Goal: Check status: Check status

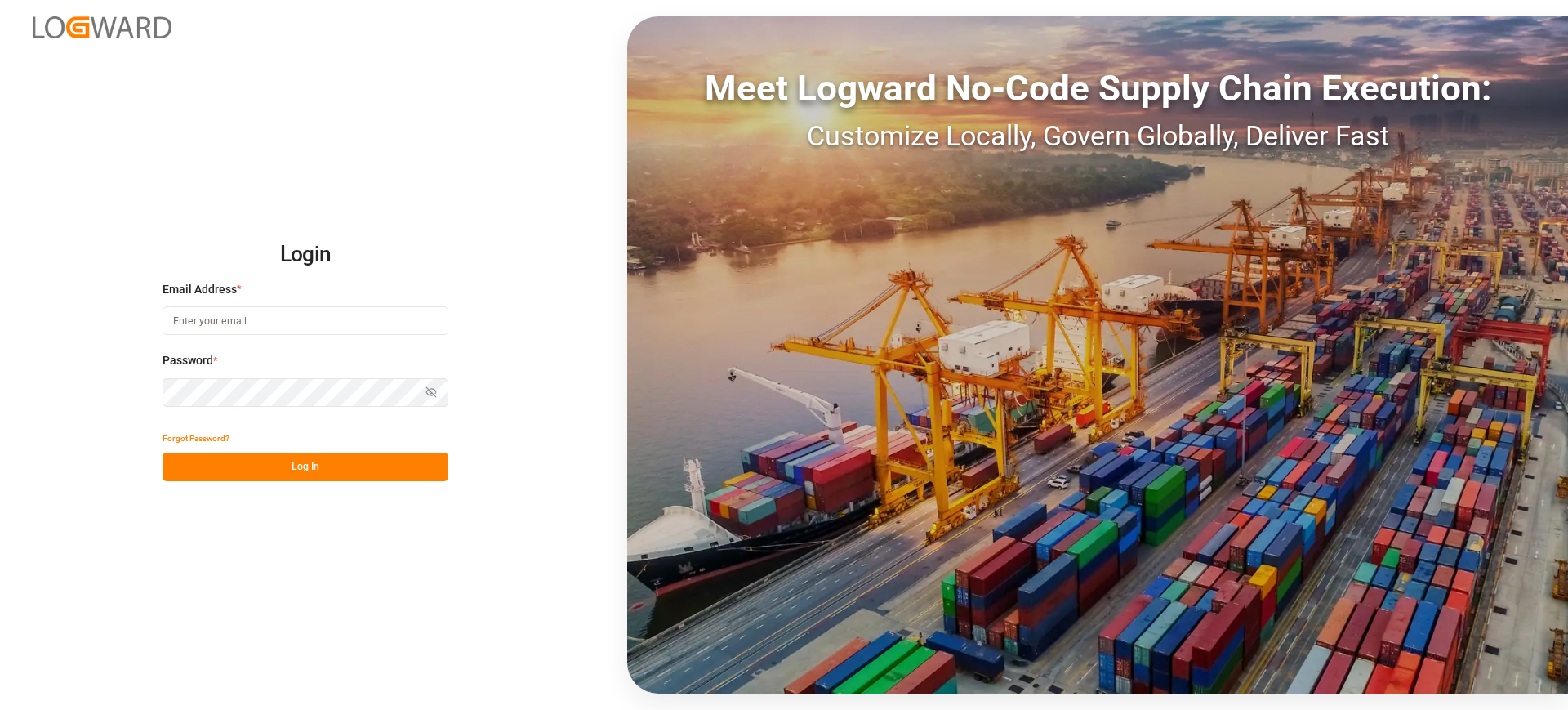
type input "[PERSON_NAME][EMAIL_ADDRESS][PERSON_NAME][DOMAIN_NAME]"
click at [284, 464] on button "Log In" at bounding box center [305, 466] width 286 height 28
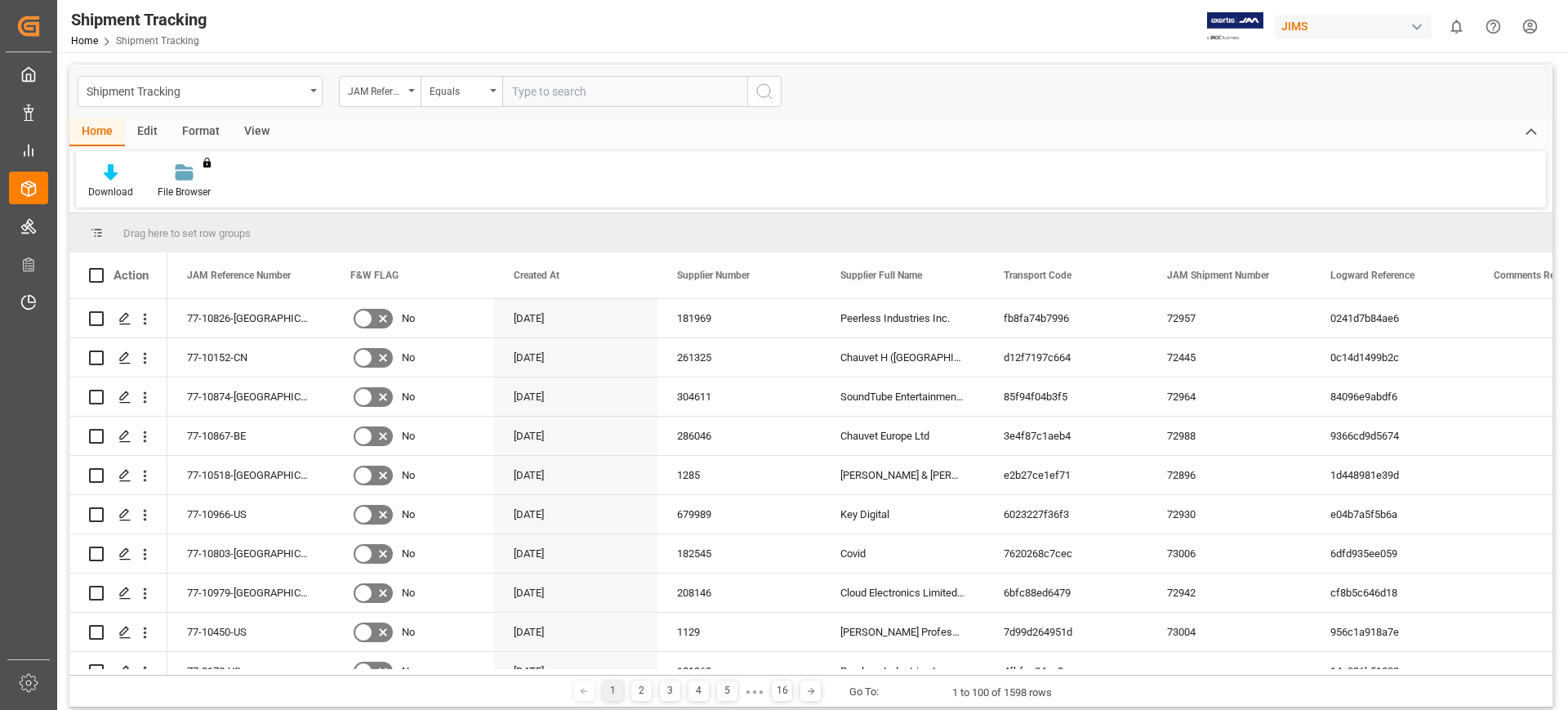
click at [611, 92] on input "text" at bounding box center [625, 91] width 245 height 31
type input "77-10965-cn"
click at [754, 85] on button "search button" at bounding box center [764, 91] width 34 height 31
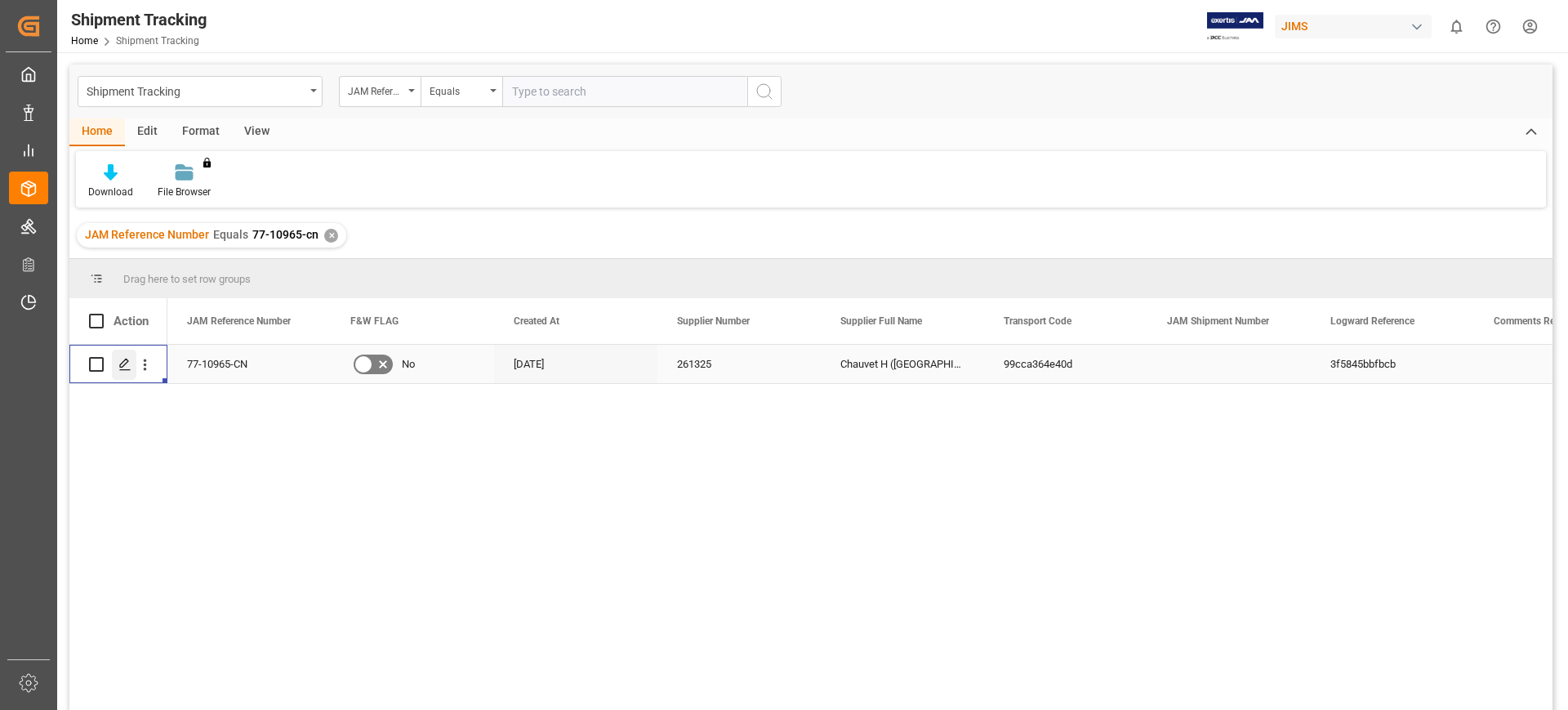
click at [119, 360] on icon "Press SPACE to select this row." at bounding box center [125, 364] width 13 height 13
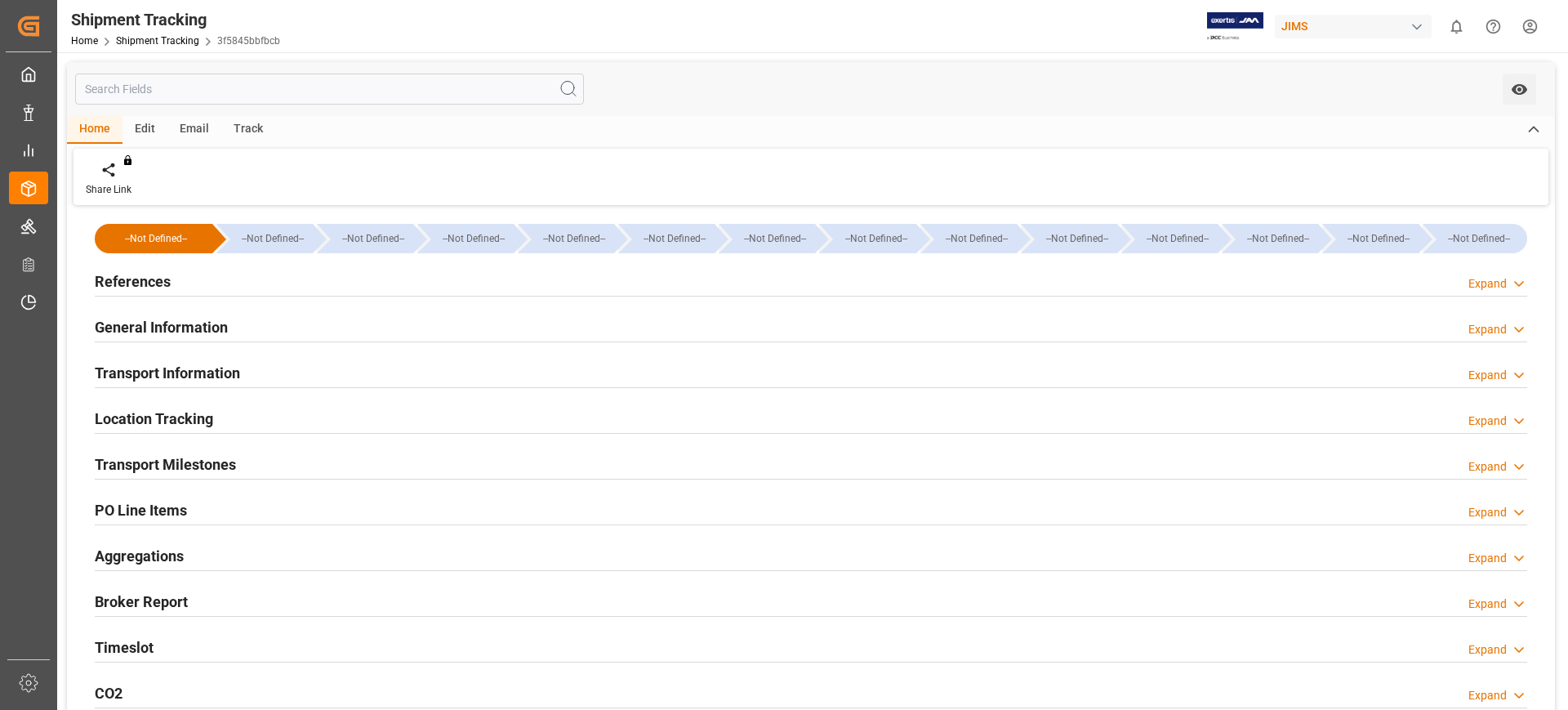
click at [119, 360] on div "Transport Information" at bounding box center [167, 372] width 145 height 31
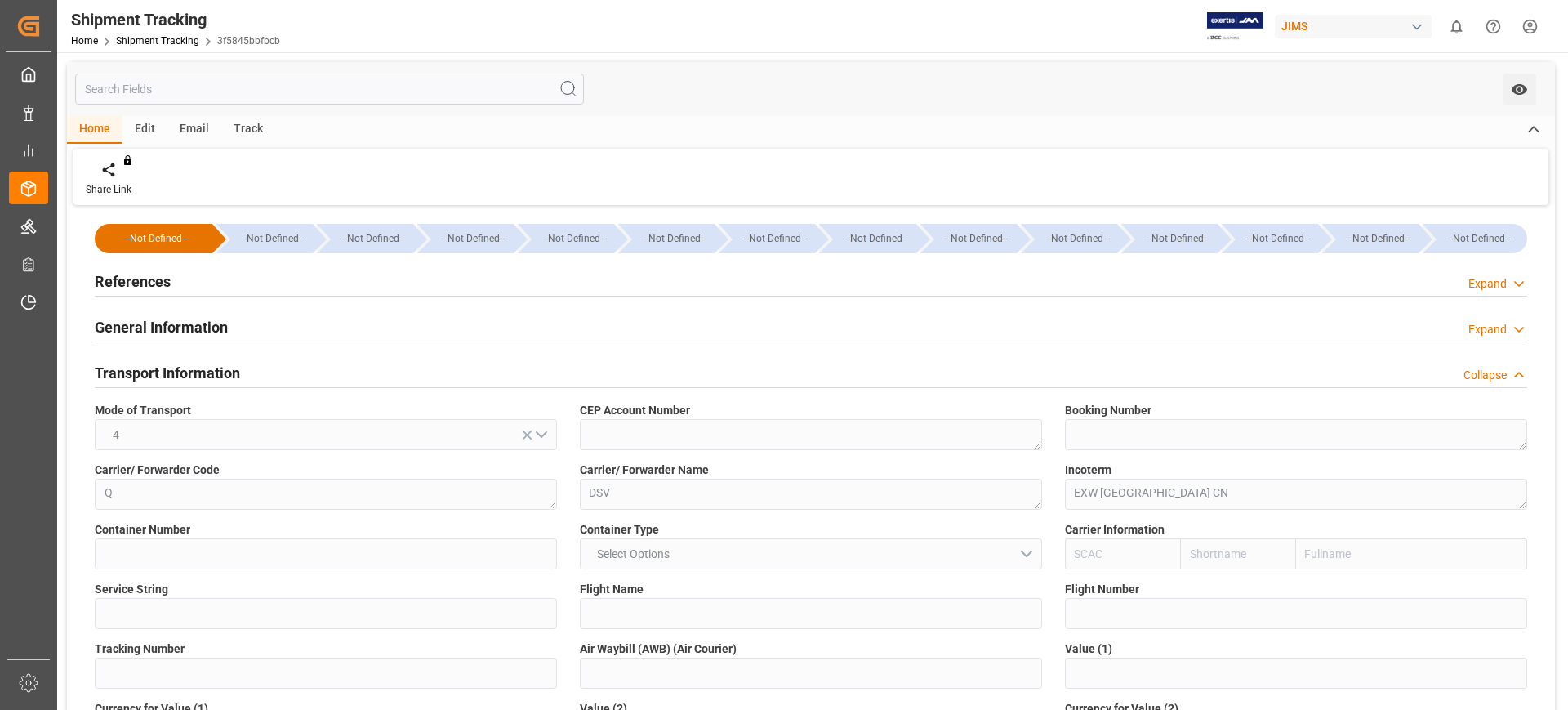
click at [119, 360] on div "Transport Information" at bounding box center [167, 372] width 145 height 31
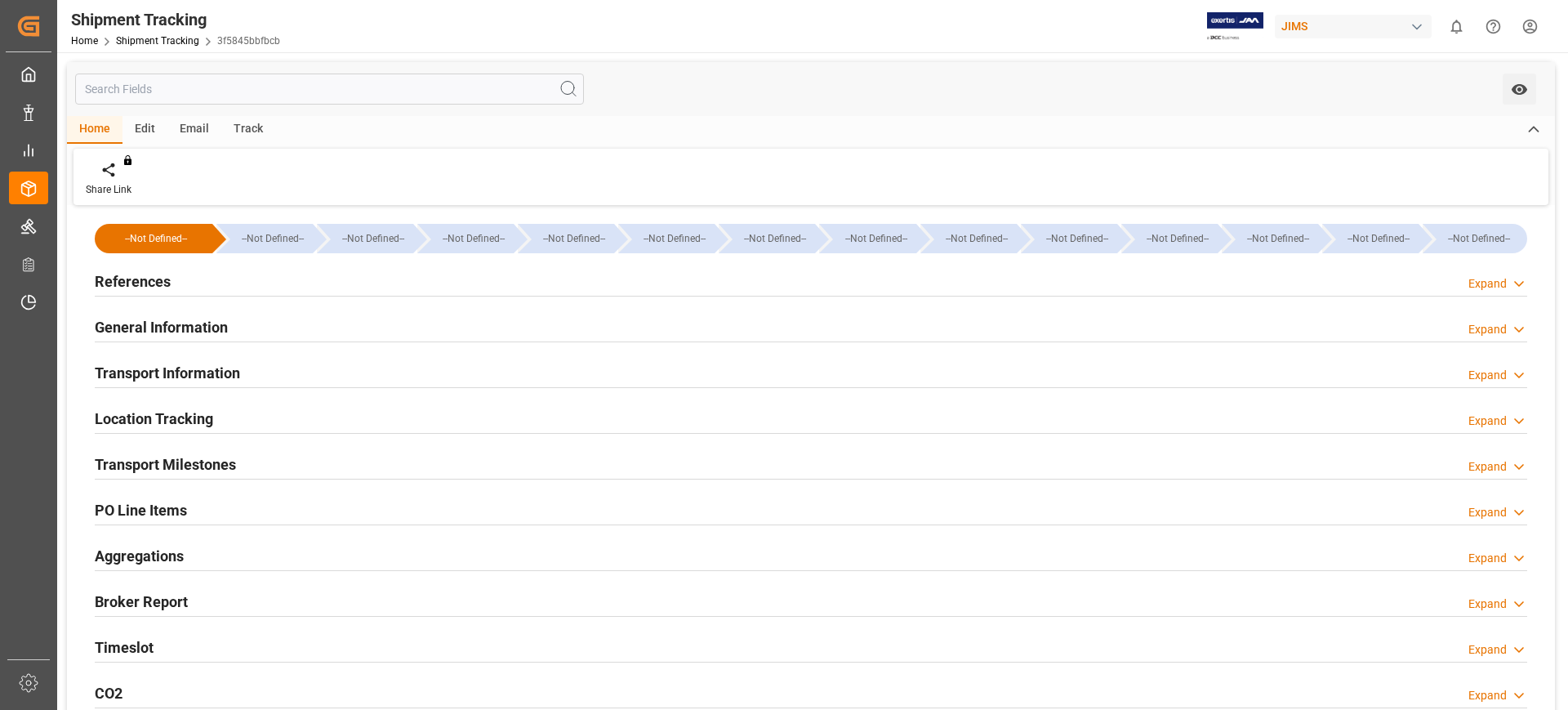
click at [156, 321] on h2 "General Information" at bounding box center [161, 326] width 133 height 22
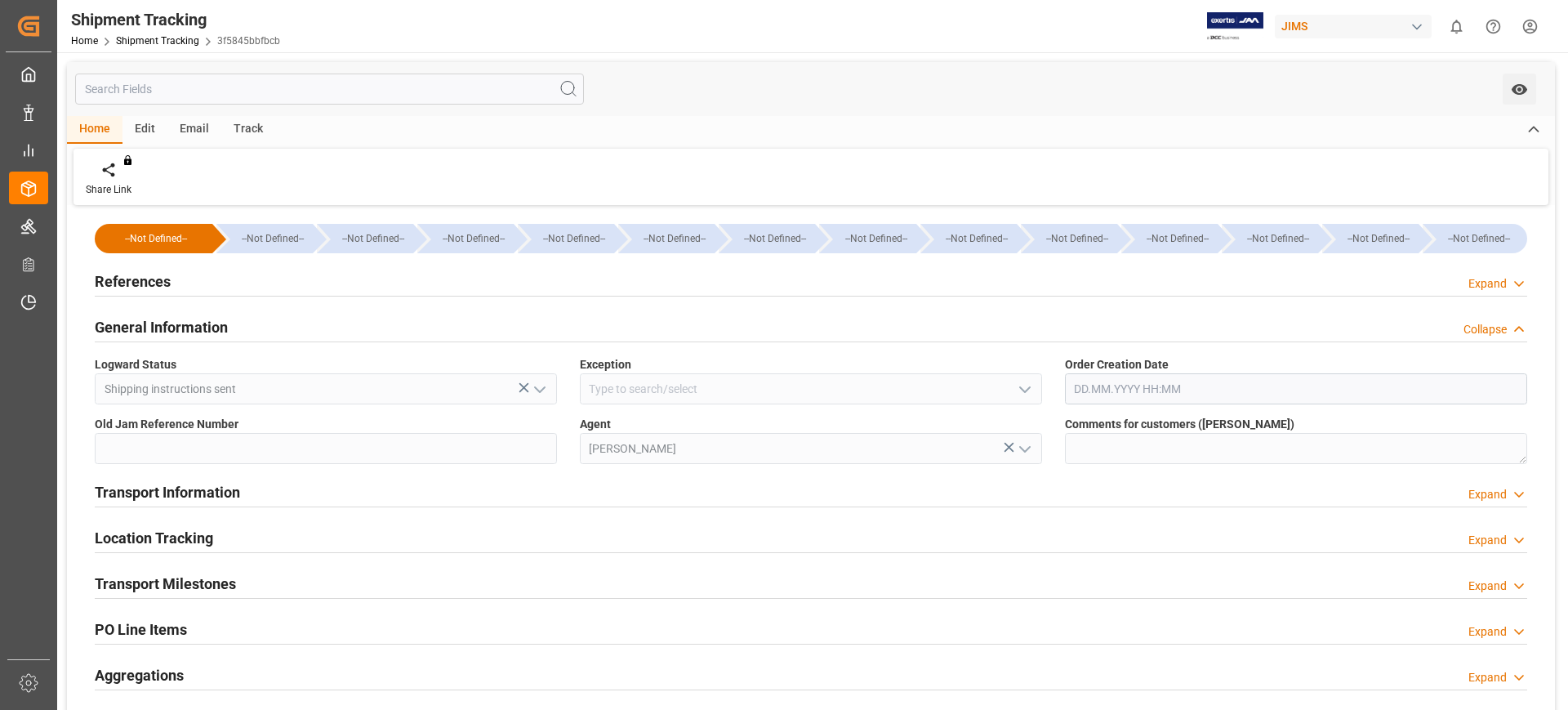
click at [156, 321] on h2 "General Information" at bounding box center [161, 326] width 133 height 22
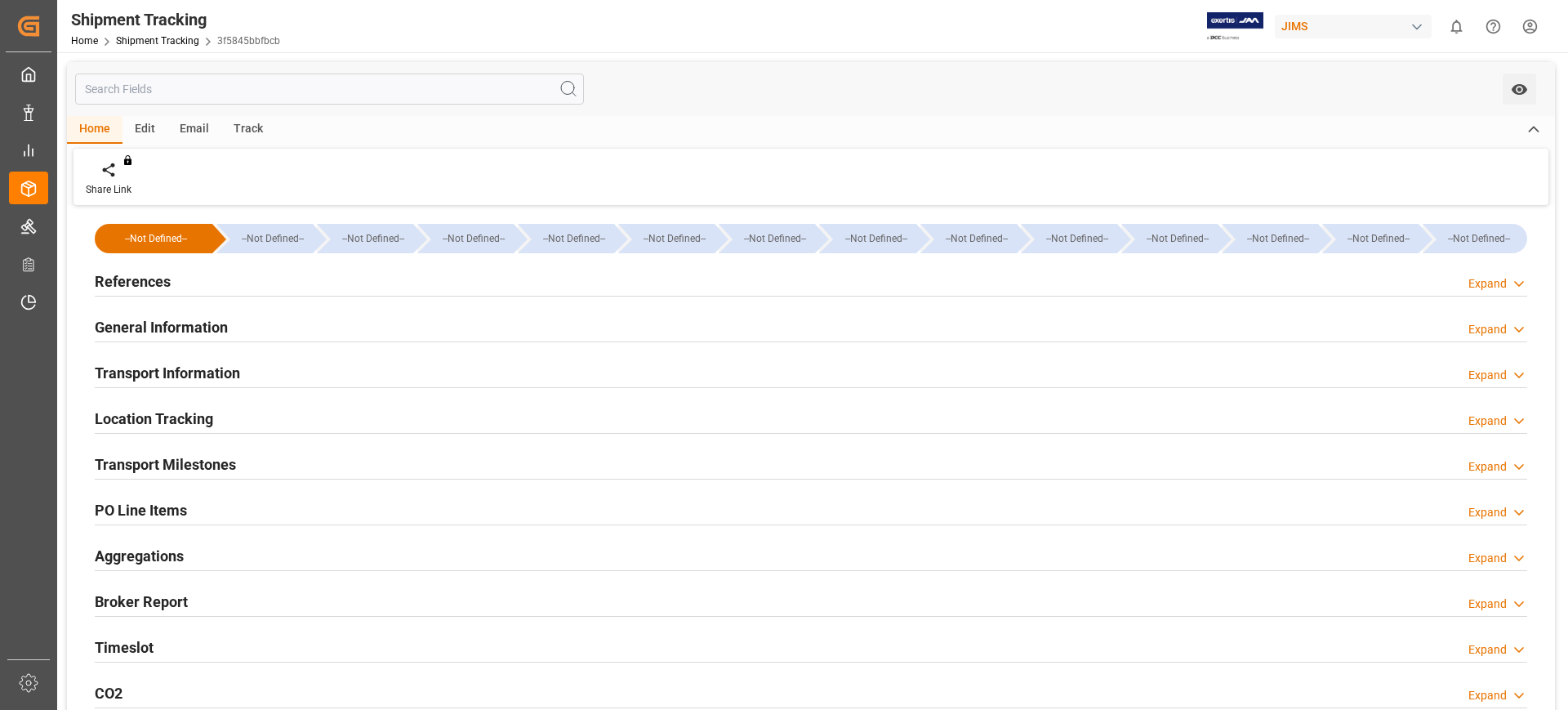
click at [161, 271] on h2 "References" at bounding box center [133, 281] width 76 height 22
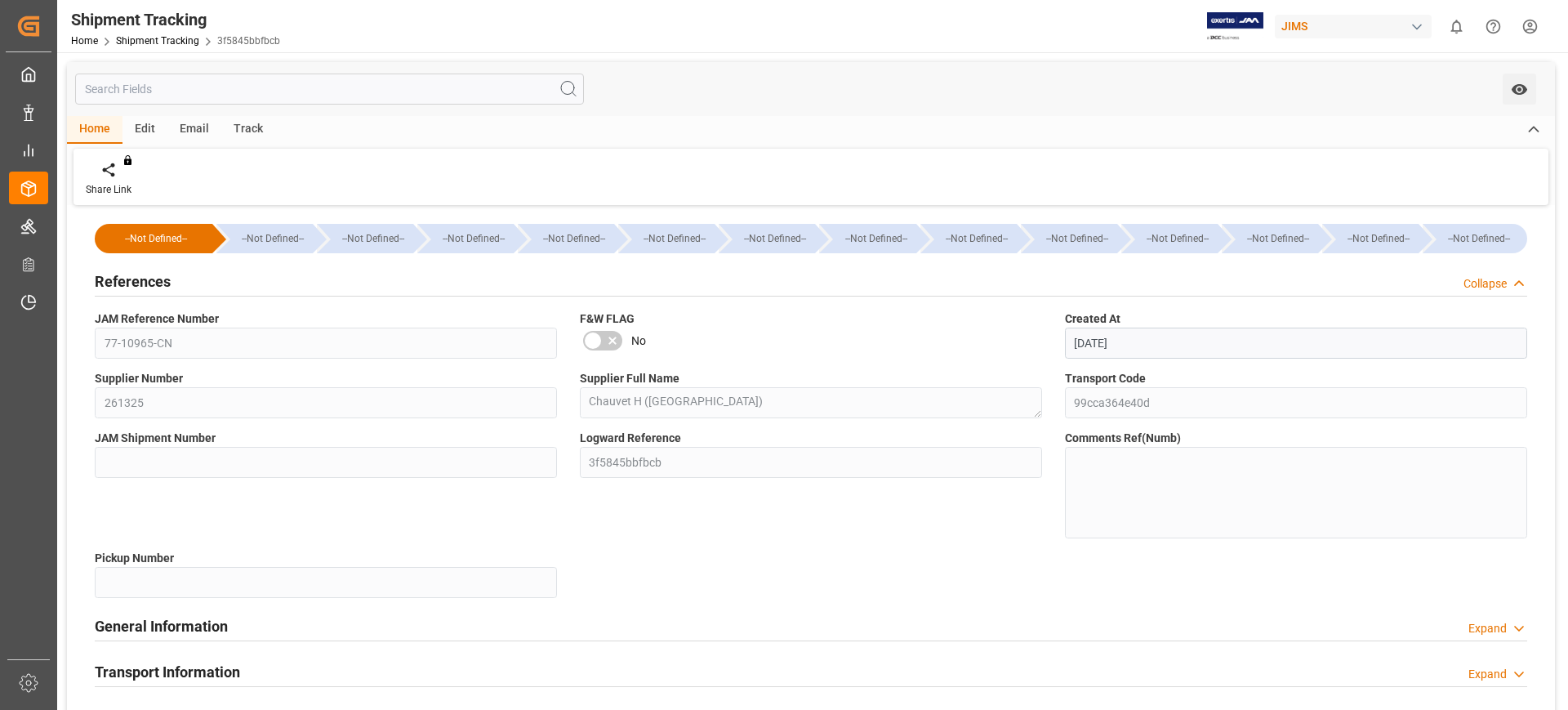
click at [161, 271] on h2 "References" at bounding box center [133, 281] width 76 height 22
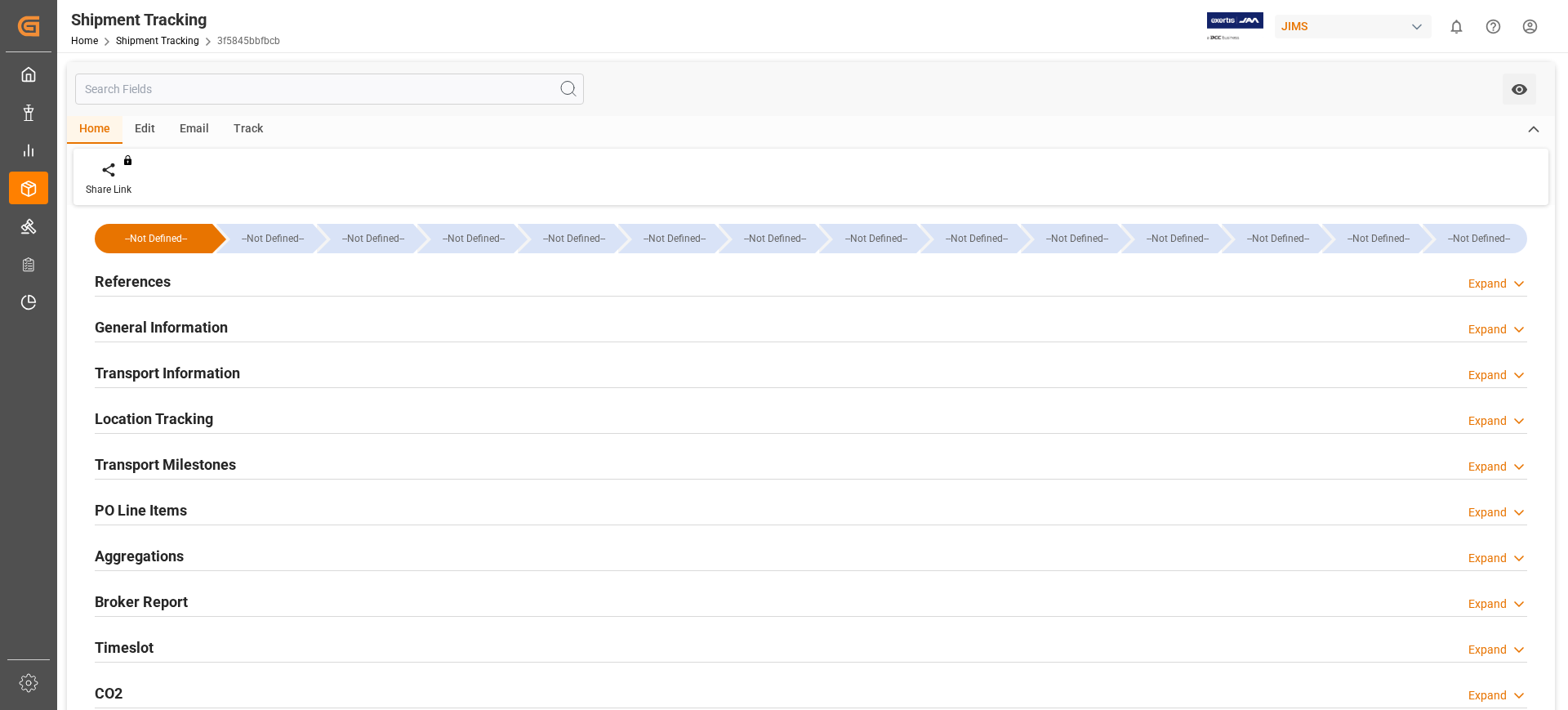
click at [164, 464] on h2 "Transport Milestones" at bounding box center [165, 464] width 141 height 22
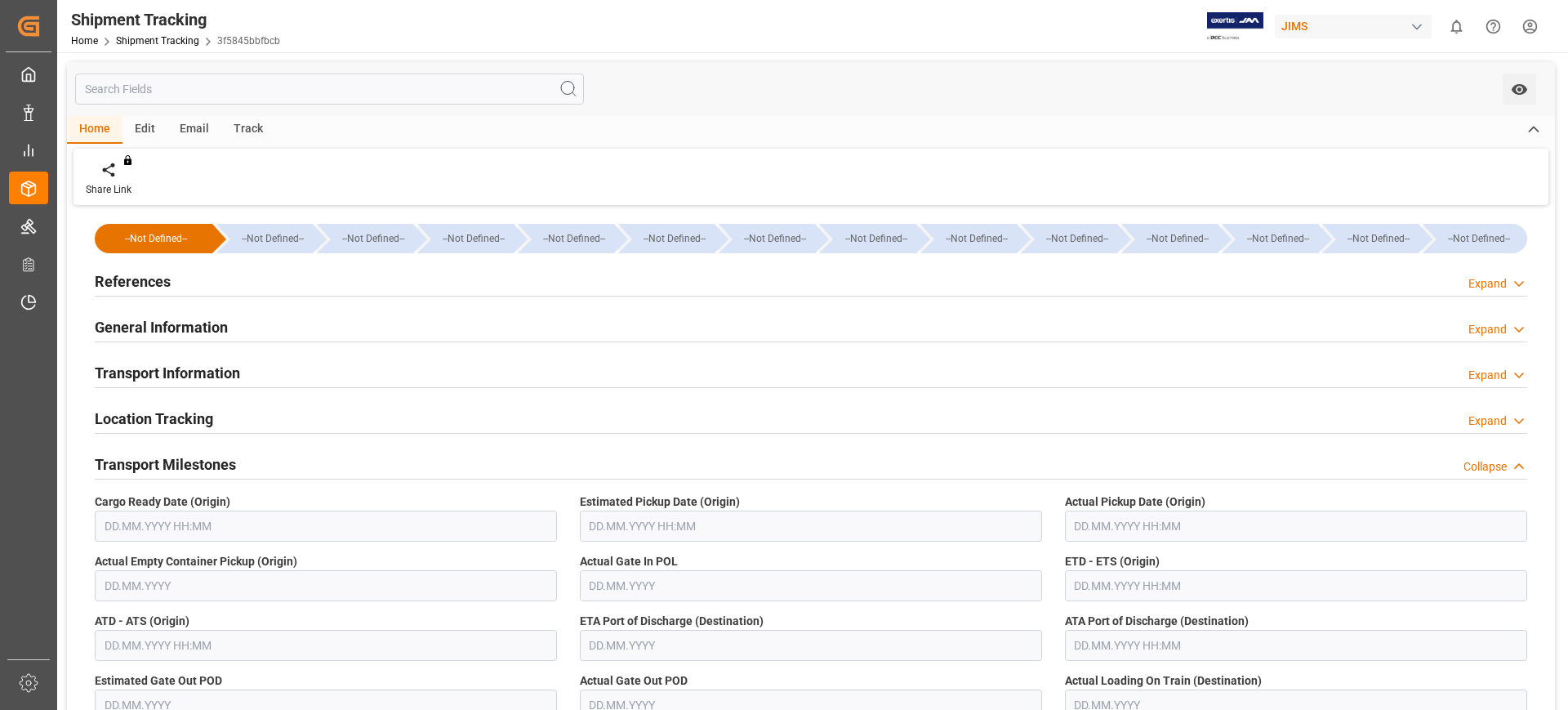
click at [164, 464] on h2 "Transport Milestones" at bounding box center [165, 464] width 141 height 22
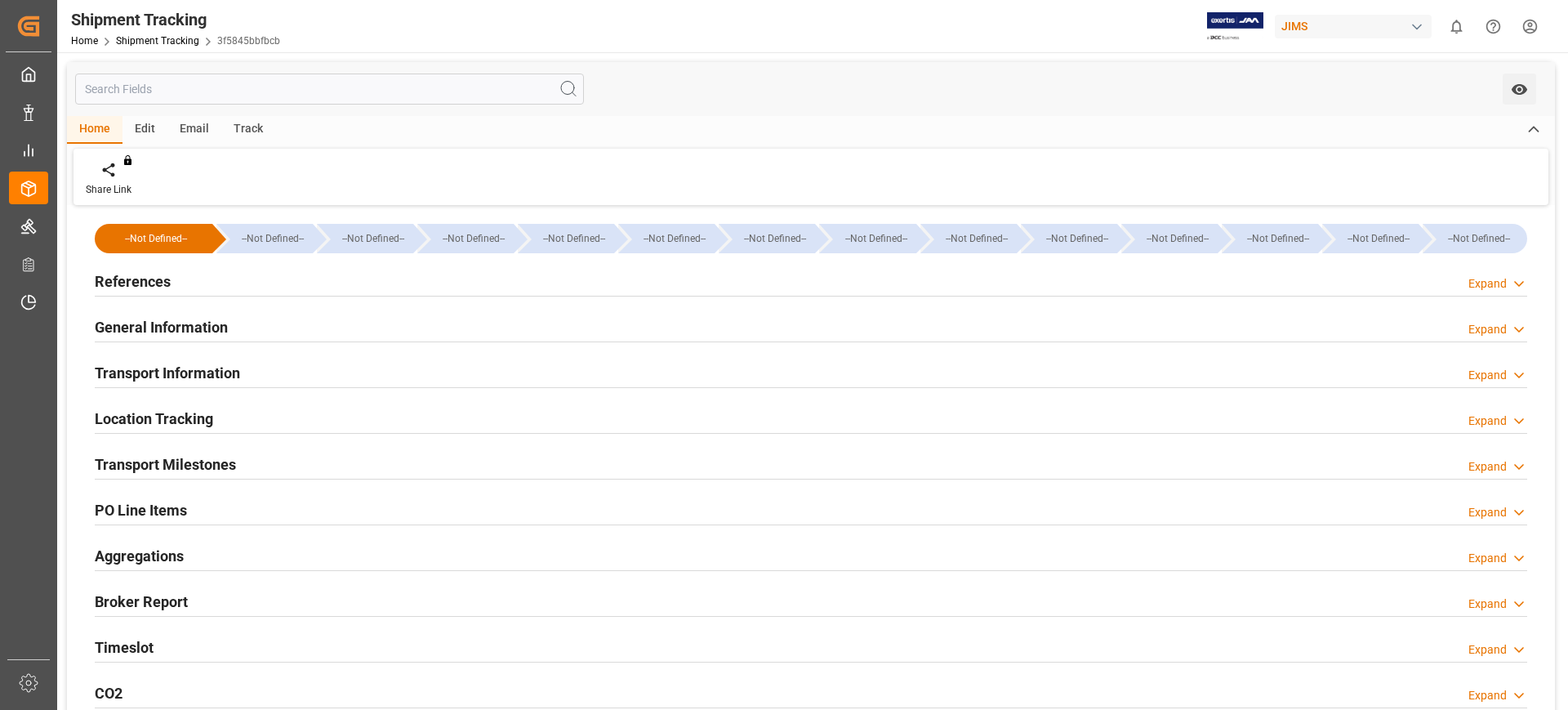
scroll to position [102, 0]
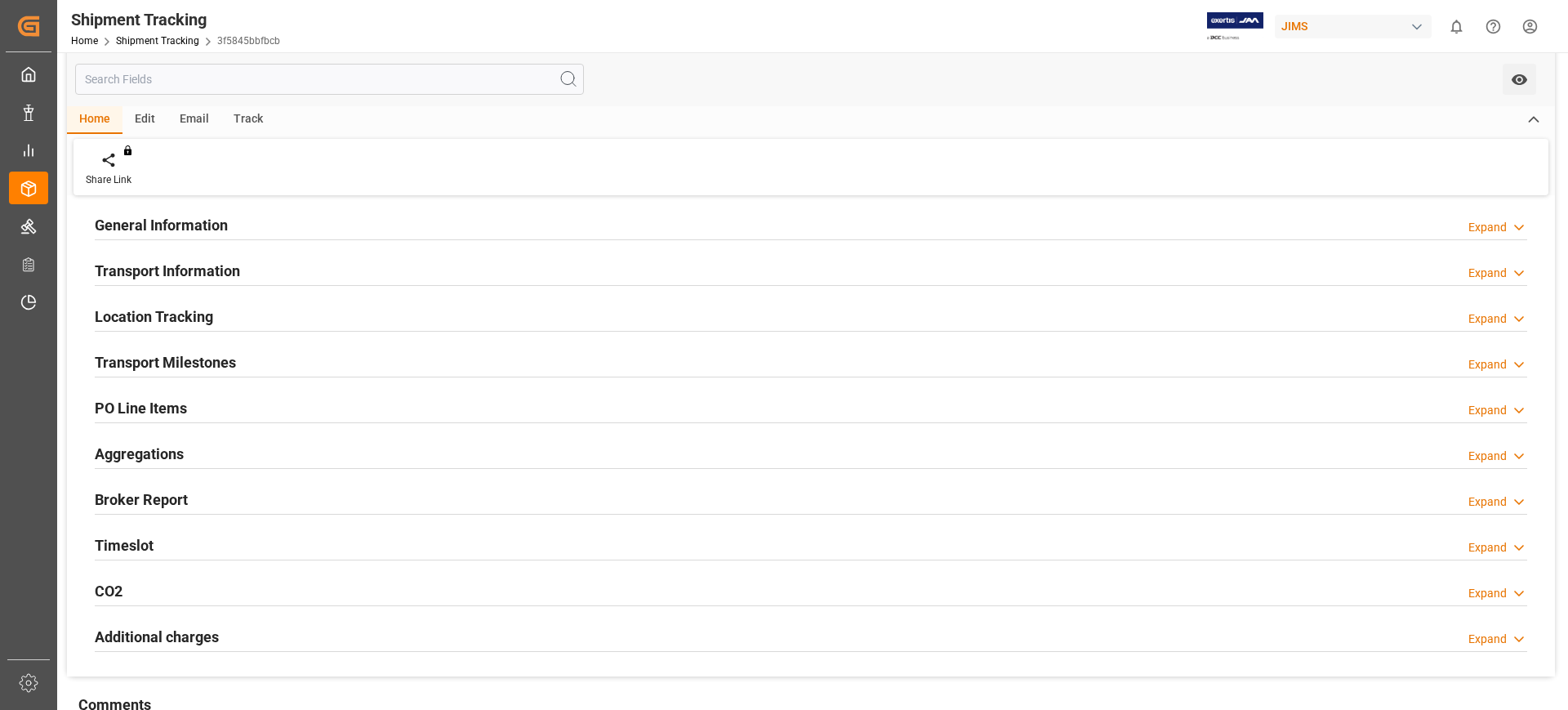
click at [166, 537] on div "Timeslot Expand" at bounding box center [811, 543] width 1432 height 31
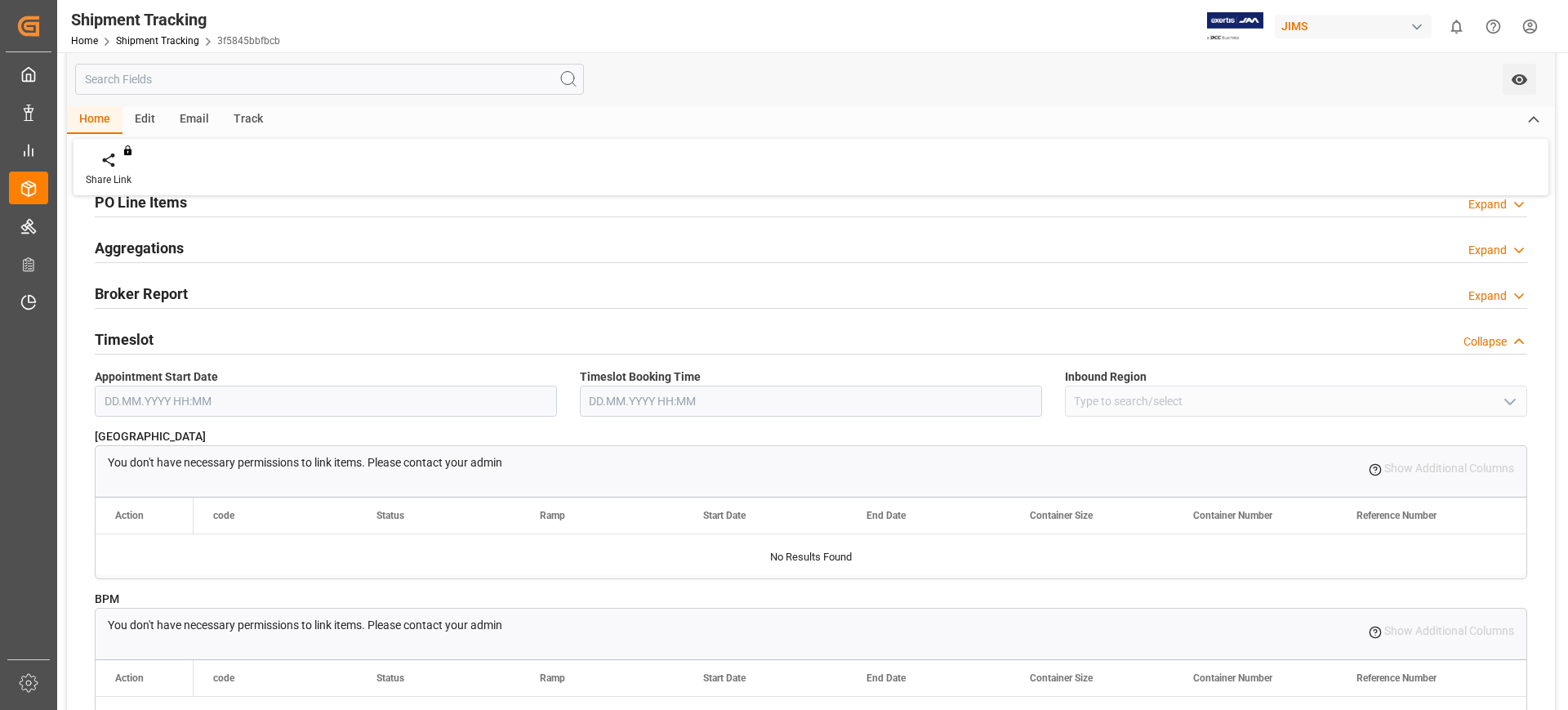
scroll to position [409, 0]
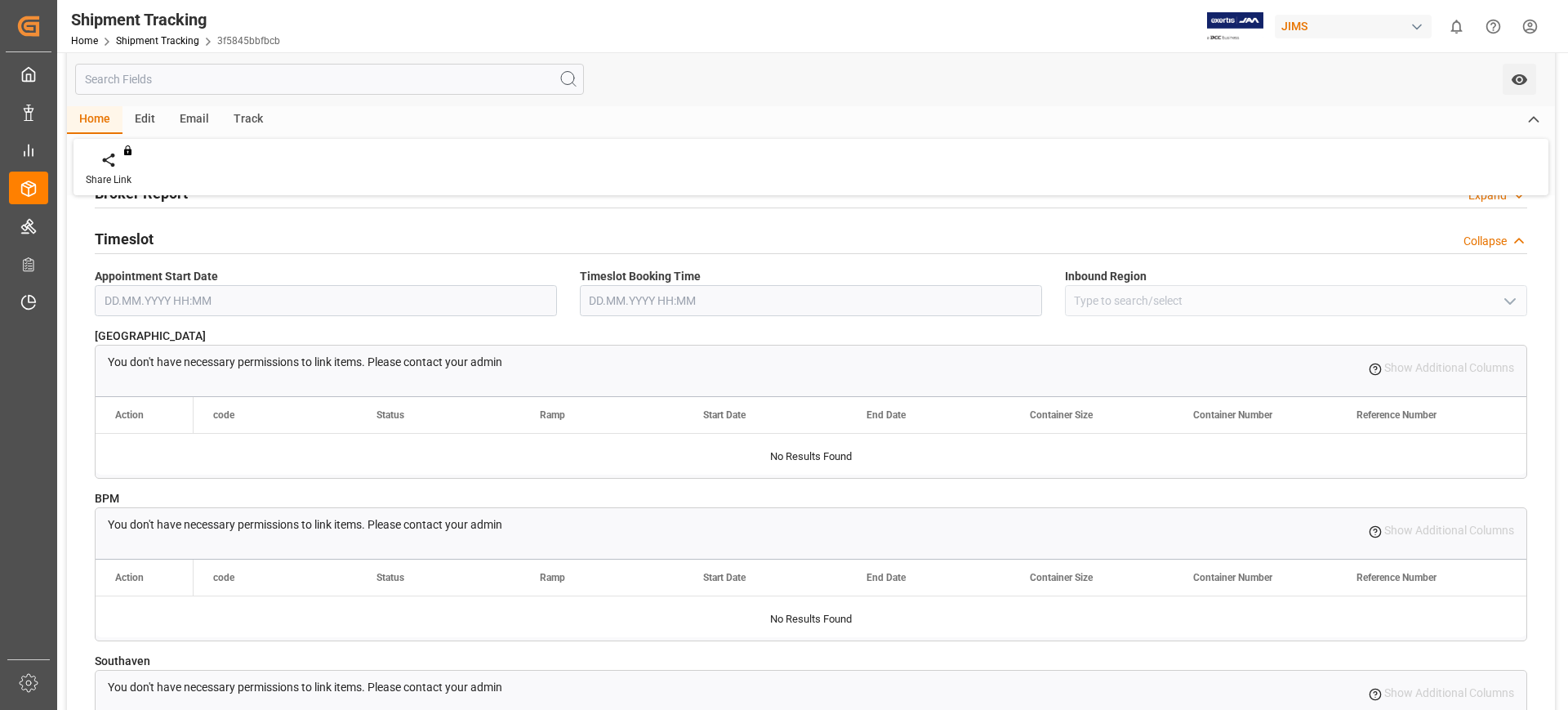
click at [127, 232] on h2 "Timeslot" at bounding box center [124, 238] width 59 height 22
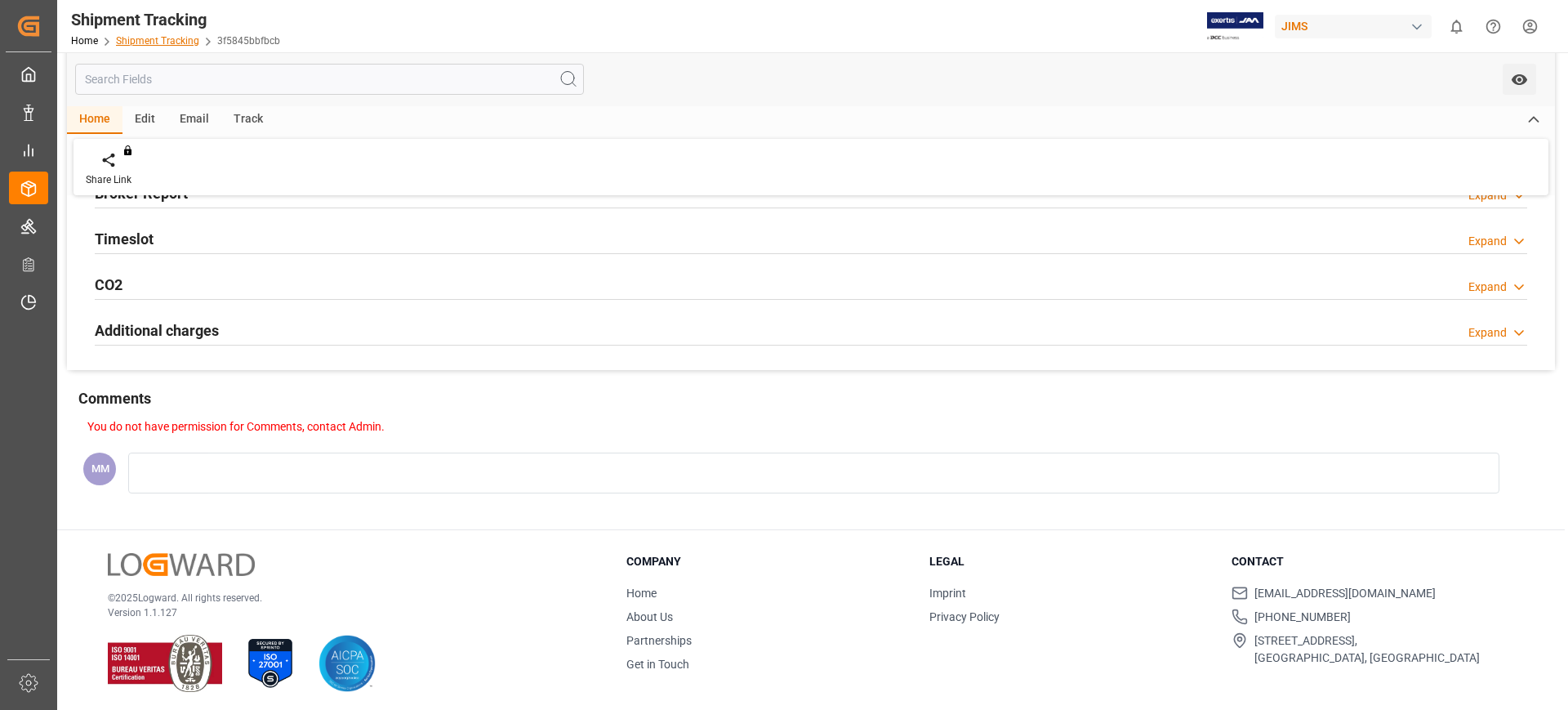
click at [165, 46] on link "Shipment Tracking" at bounding box center [157, 41] width 83 height 11
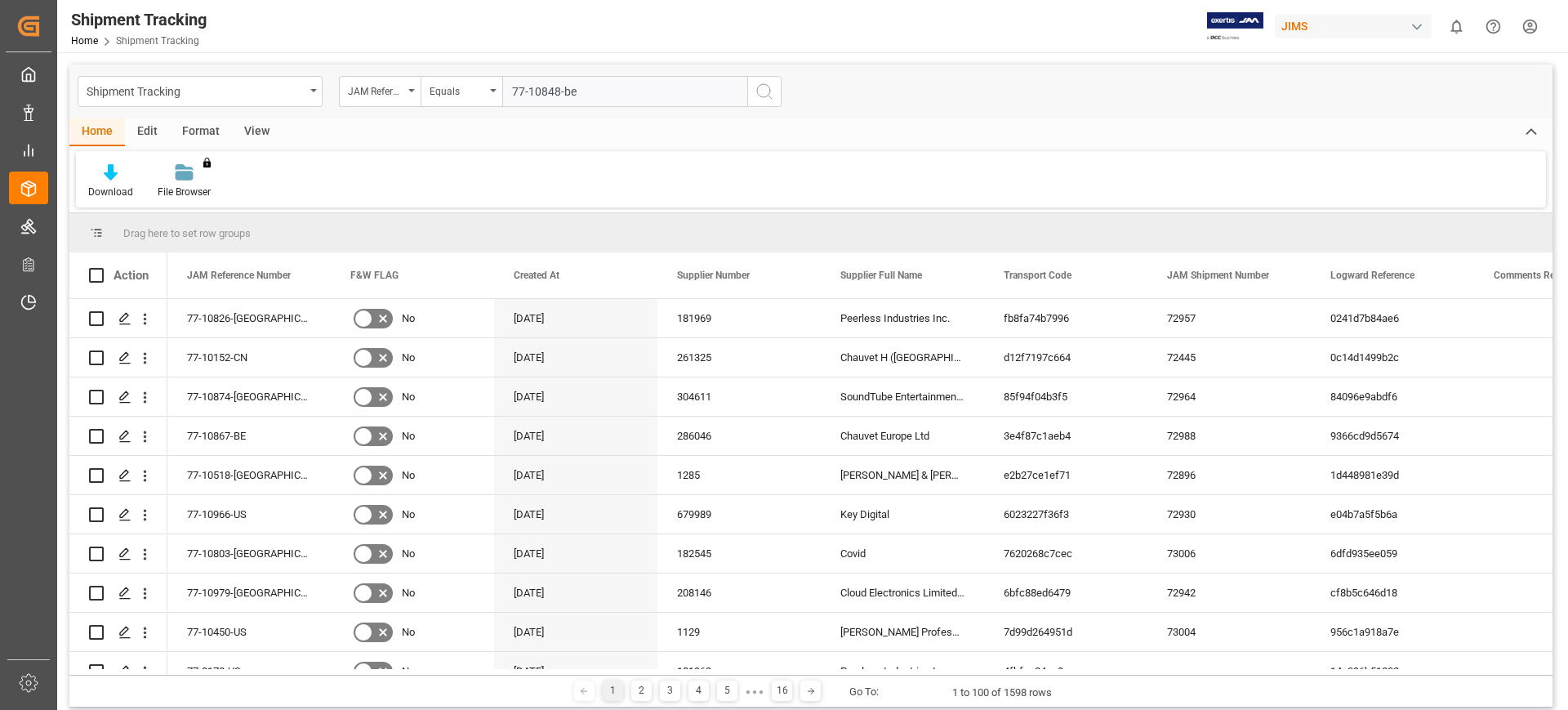
type input "77-10848-be"
click at [771, 95] on icon "search button" at bounding box center [764, 91] width 20 height 20
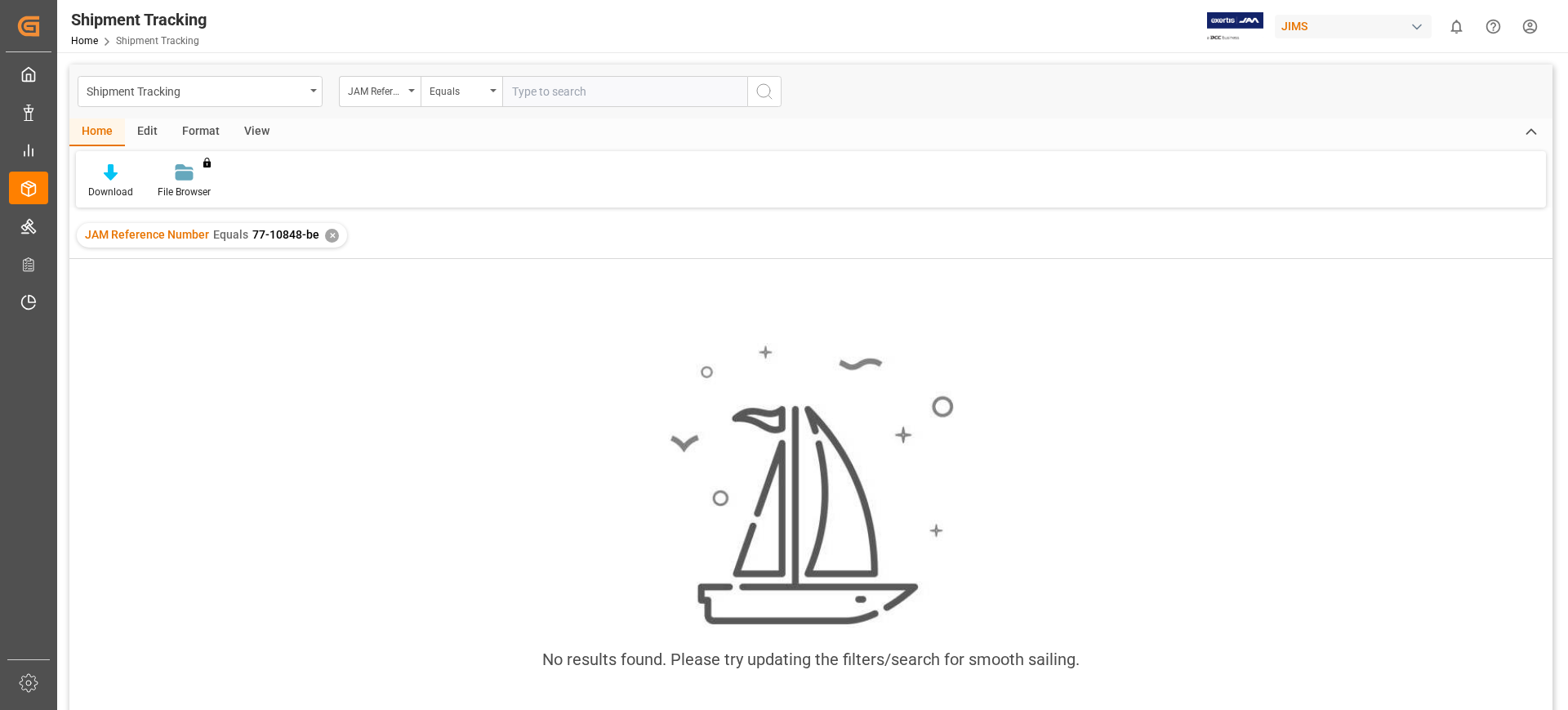
click at [534, 90] on input "text" at bounding box center [625, 91] width 245 height 31
type input "77-10862-cn"
click at [757, 89] on icon "search button" at bounding box center [764, 91] width 20 height 20
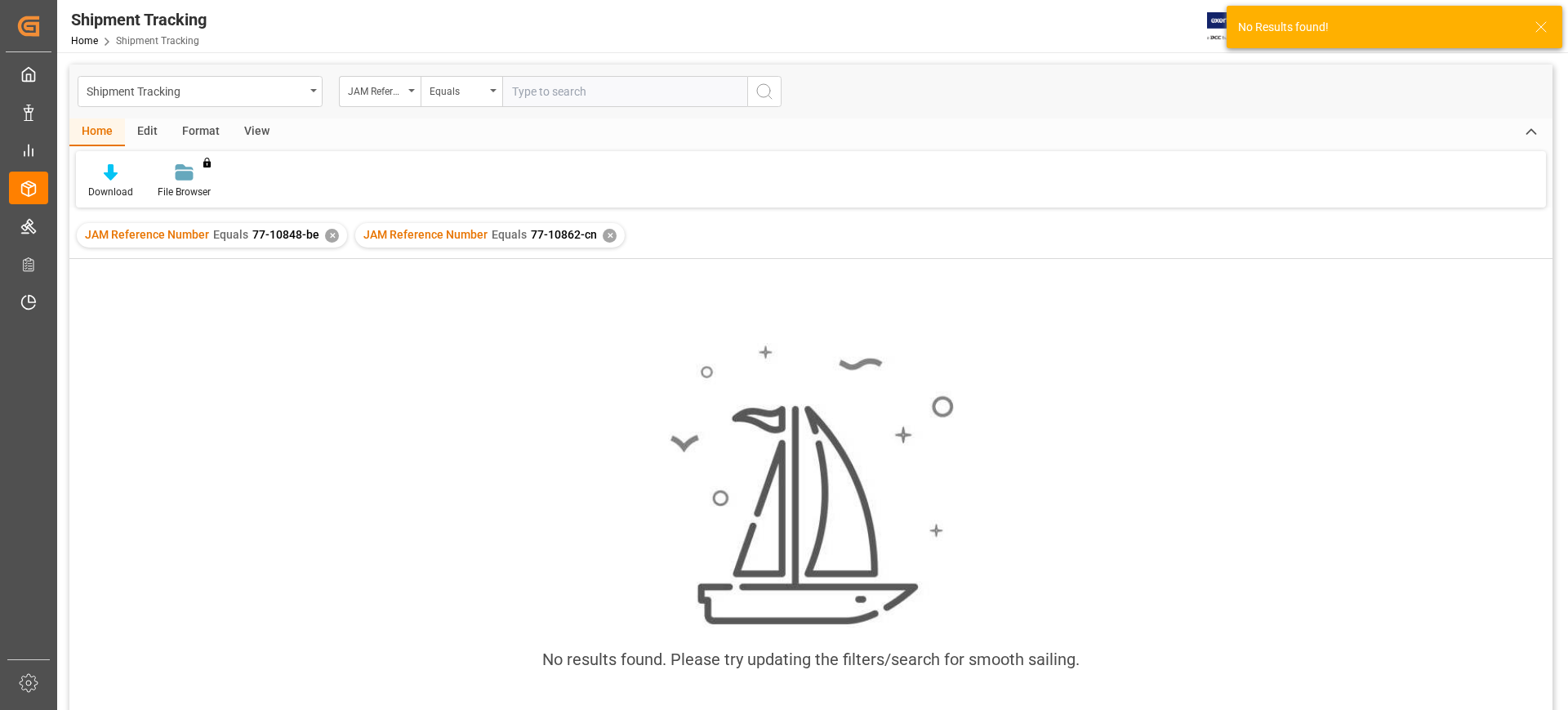
click at [332, 233] on div "✕" at bounding box center [332, 235] width 14 height 14
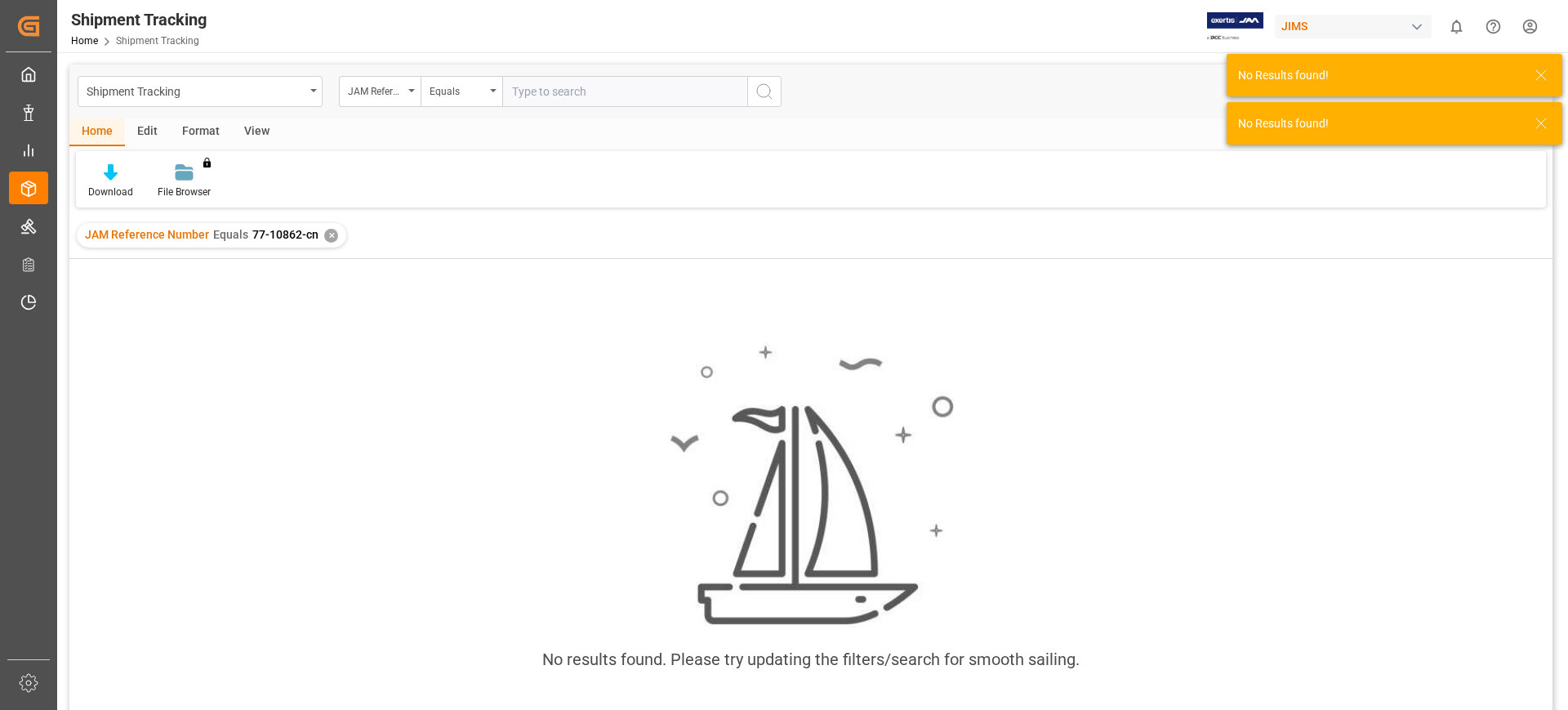
click at [552, 80] on input "text" at bounding box center [625, 91] width 245 height 31
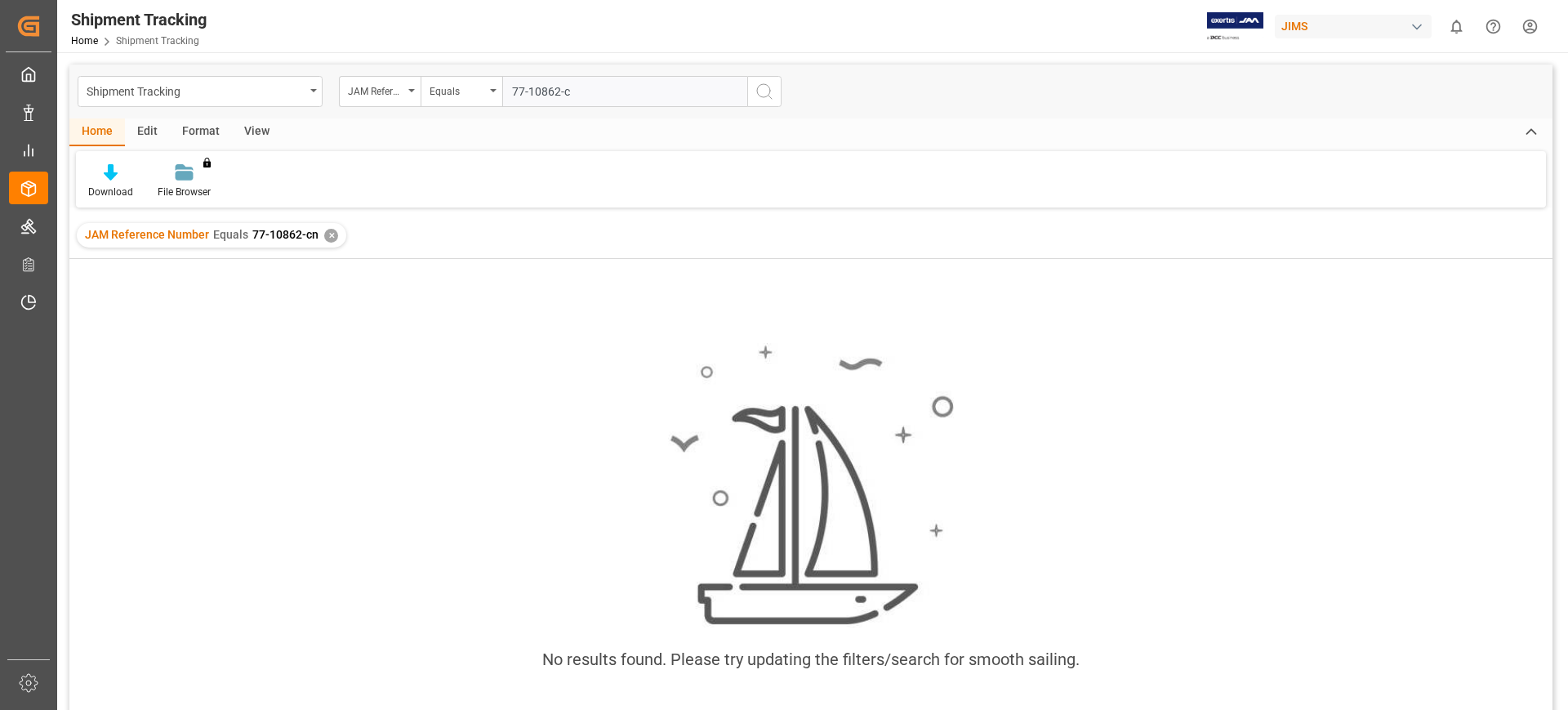
type input "77-10862-cn"
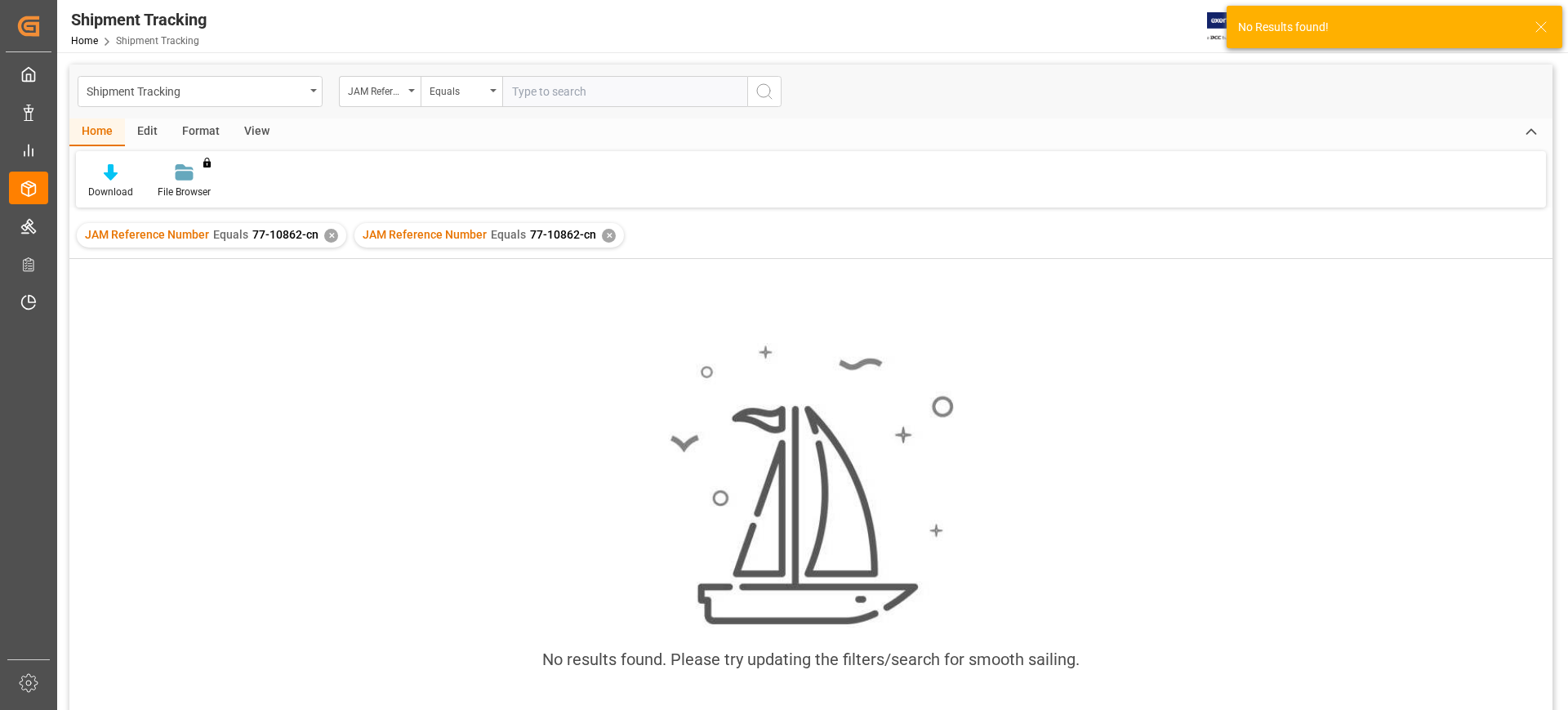
click at [611, 232] on div "JAM Reference Number Equals 77-10862-cn ✕" at bounding box center [489, 235] width 269 height 25
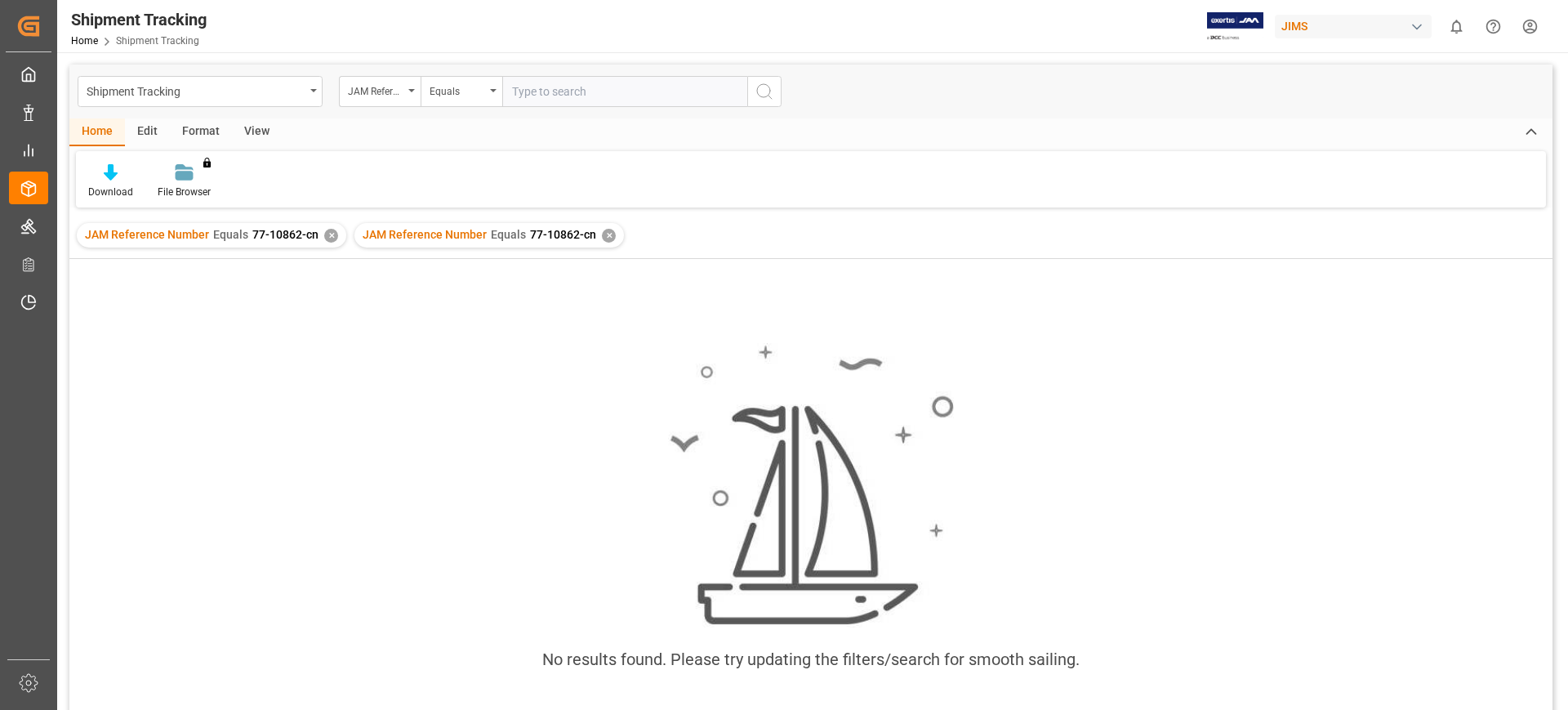
click at [602, 239] on div "✕" at bounding box center [609, 235] width 14 height 14
click at [552, 85] on input "text" at bounding box center [625, 91] width 245 height 31
type input "77-10243-be"
click at [331, 230] on div "✕" at bounding box center [331, 235] width 14 height 14
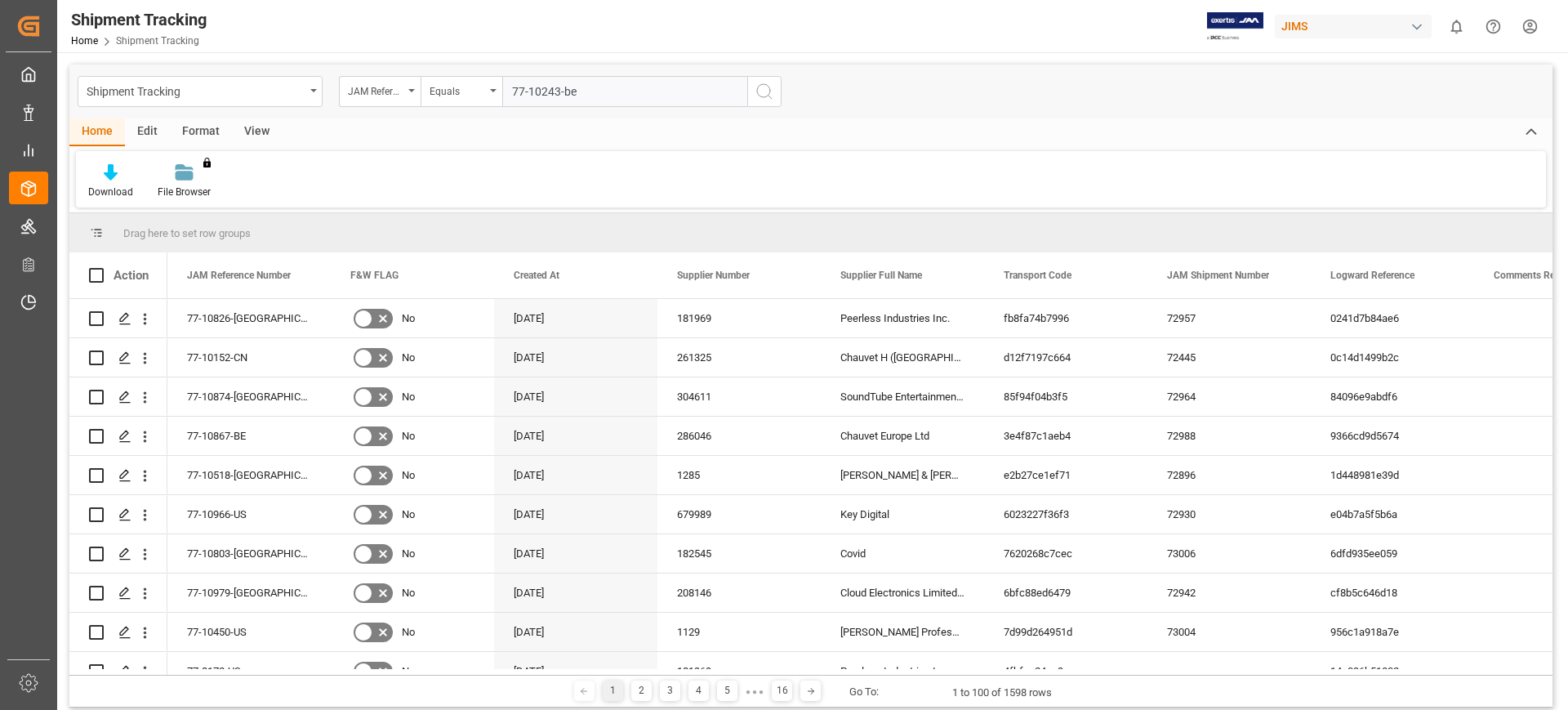
click at [766, 86] on icon "search button" at bounding box center [764, 91] width 20 height 20
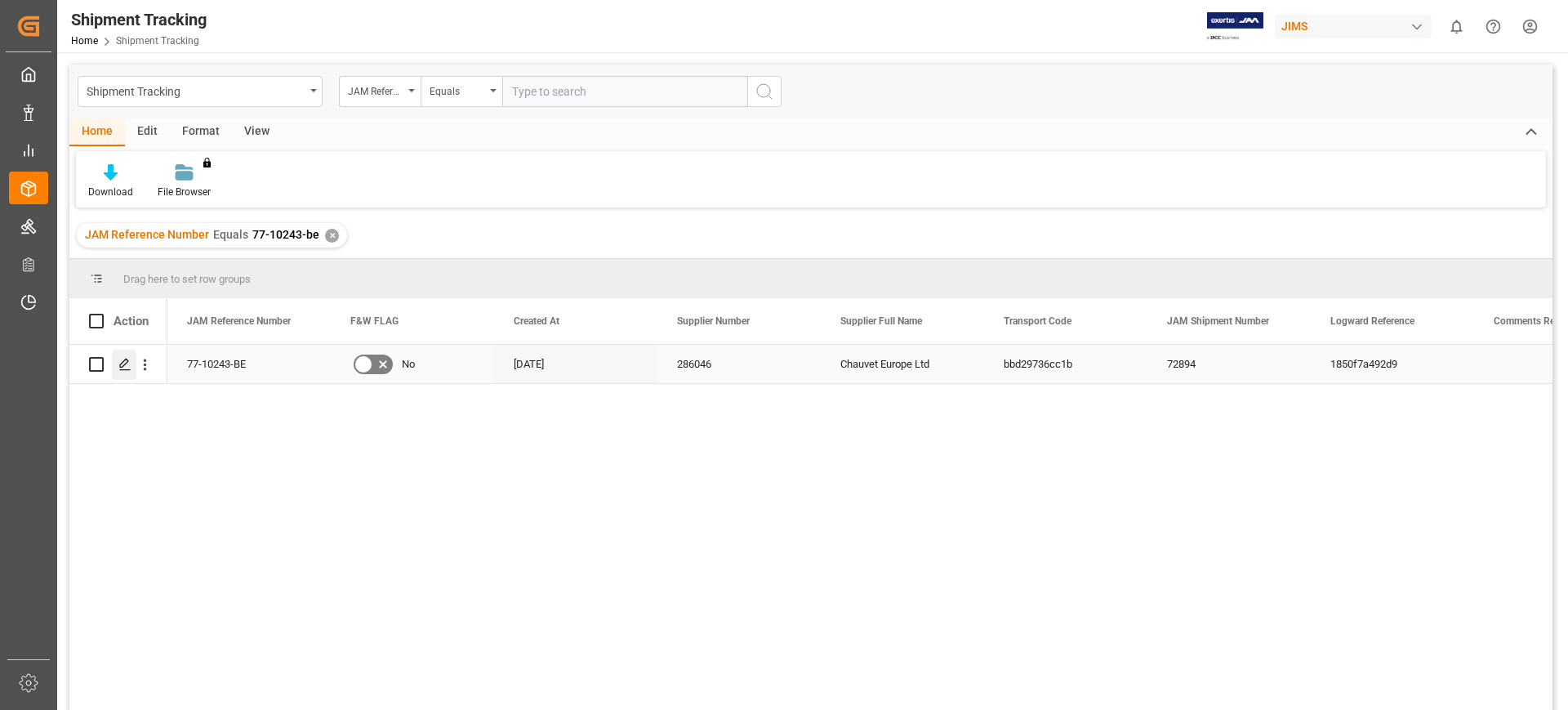
click at [120, 357] on icon "Press SPACE to select this row." at bounding box center [125, 364] width 13 height 13
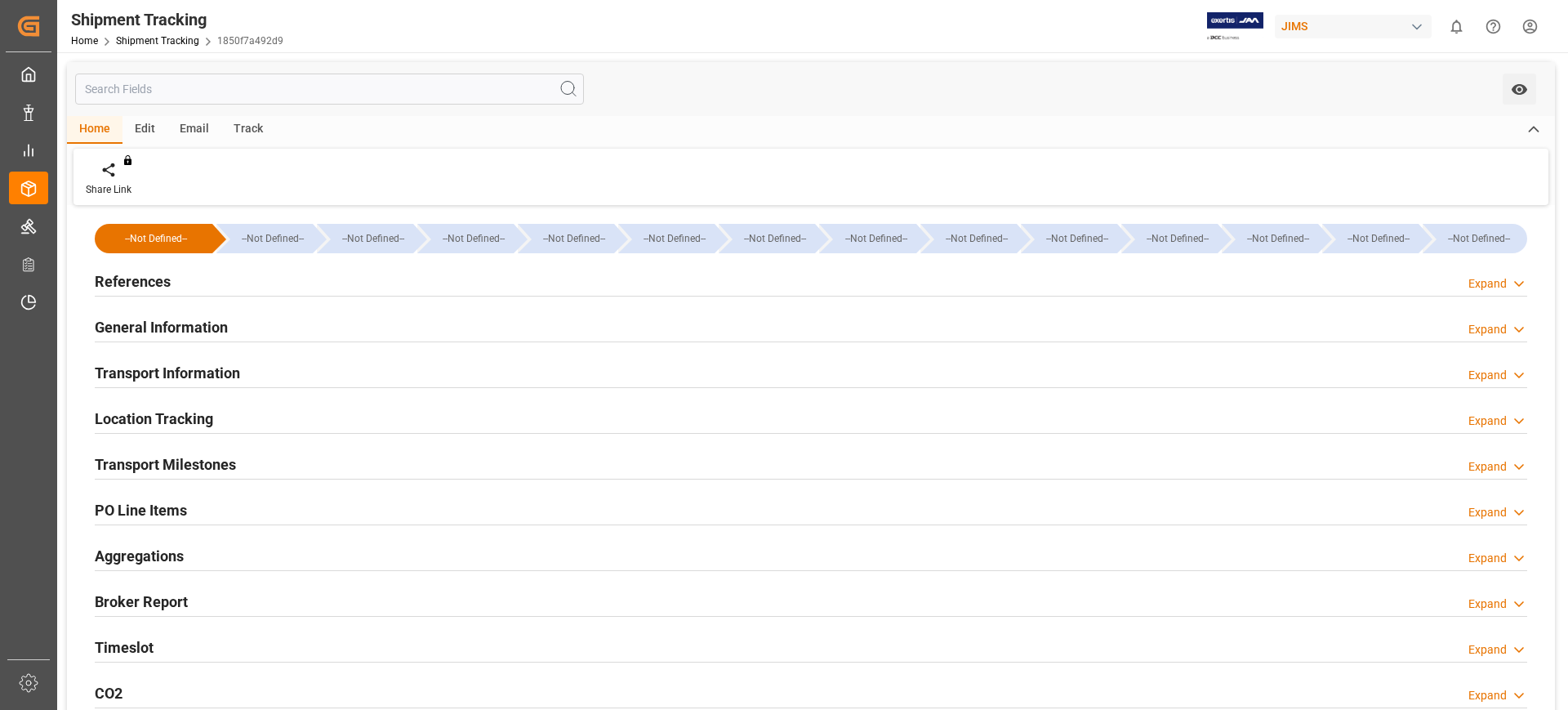
type input "9253727"
type input "24825.8"
click at [230, 329] on div "General Information Expand" at bounding box center [811, 325] width 1432 height 31
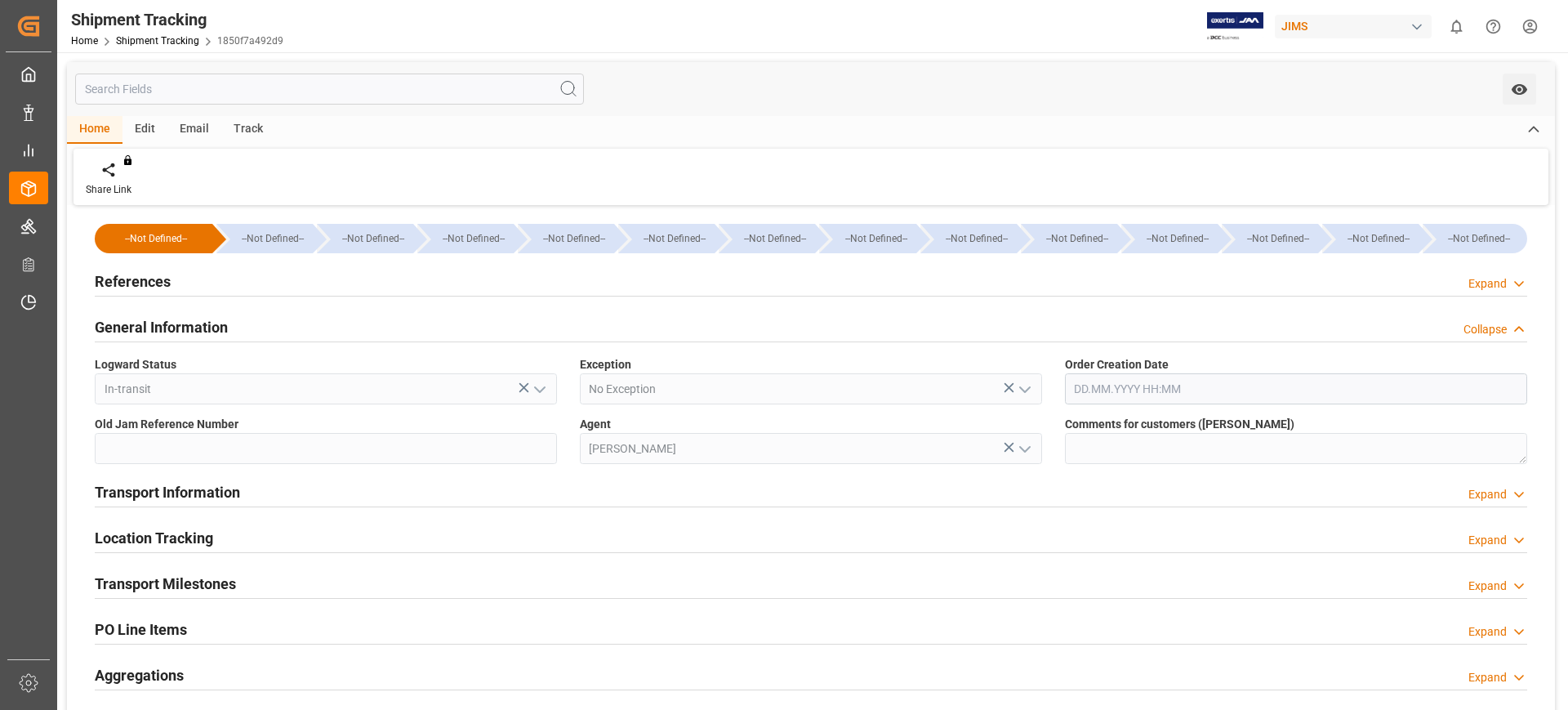
click at [230, 329] on div "General Information Collapse" at bounding box center [811, 325] width 1432 height 31
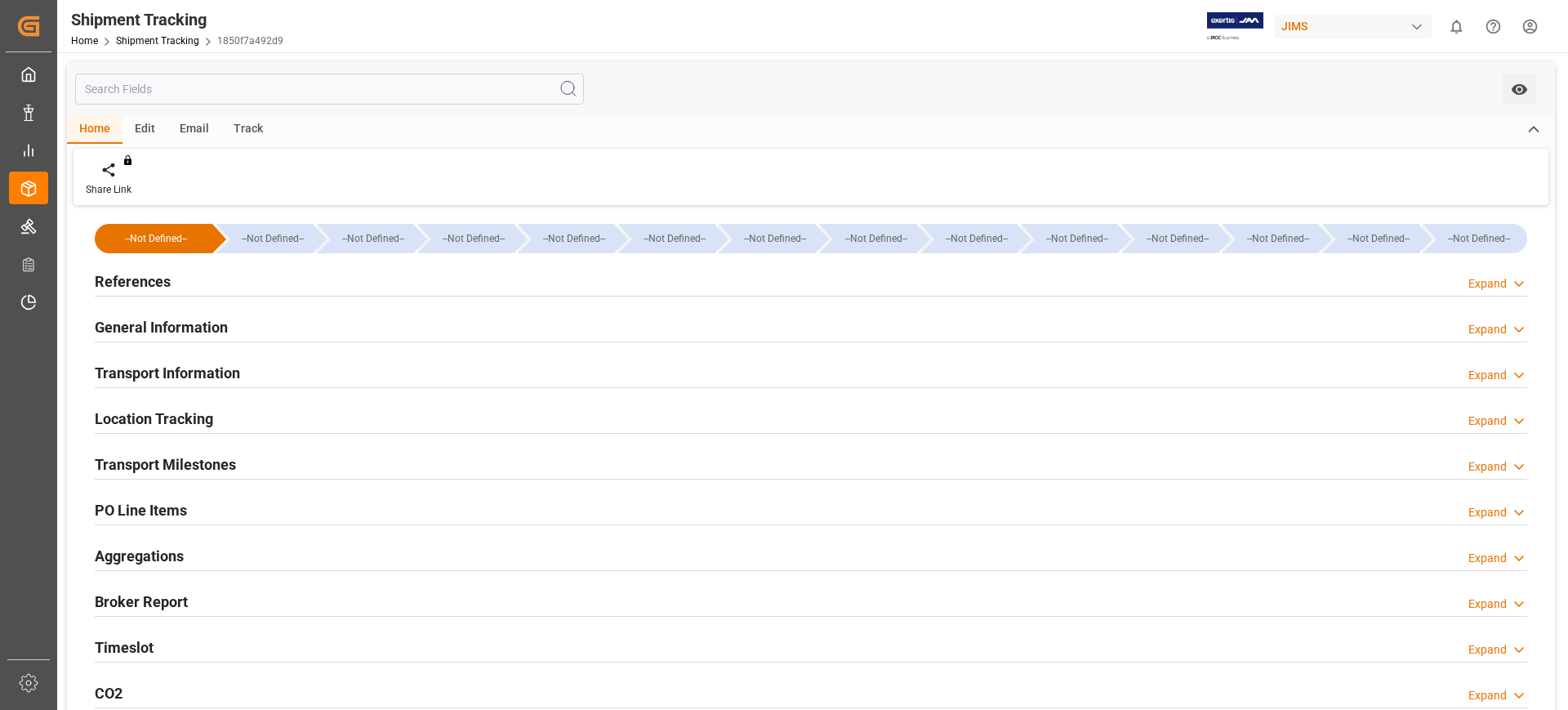
click at [244, 373] on div "Transport Information Expand" at bounding box center [811, 372] width 1432 height 31
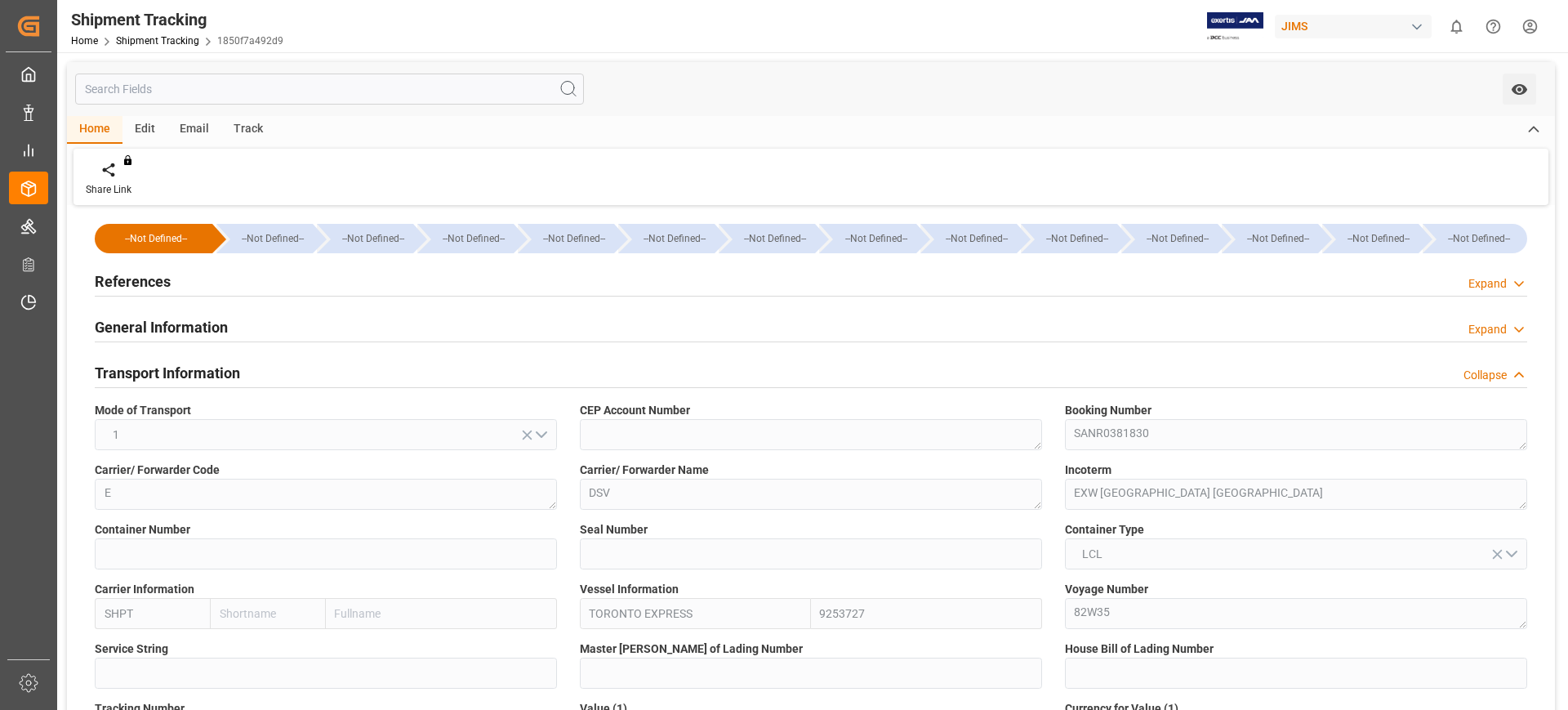
click at [244, 373] on div "Transport Information Collapse" at bounding box center [811, 372] width 1432 height 31
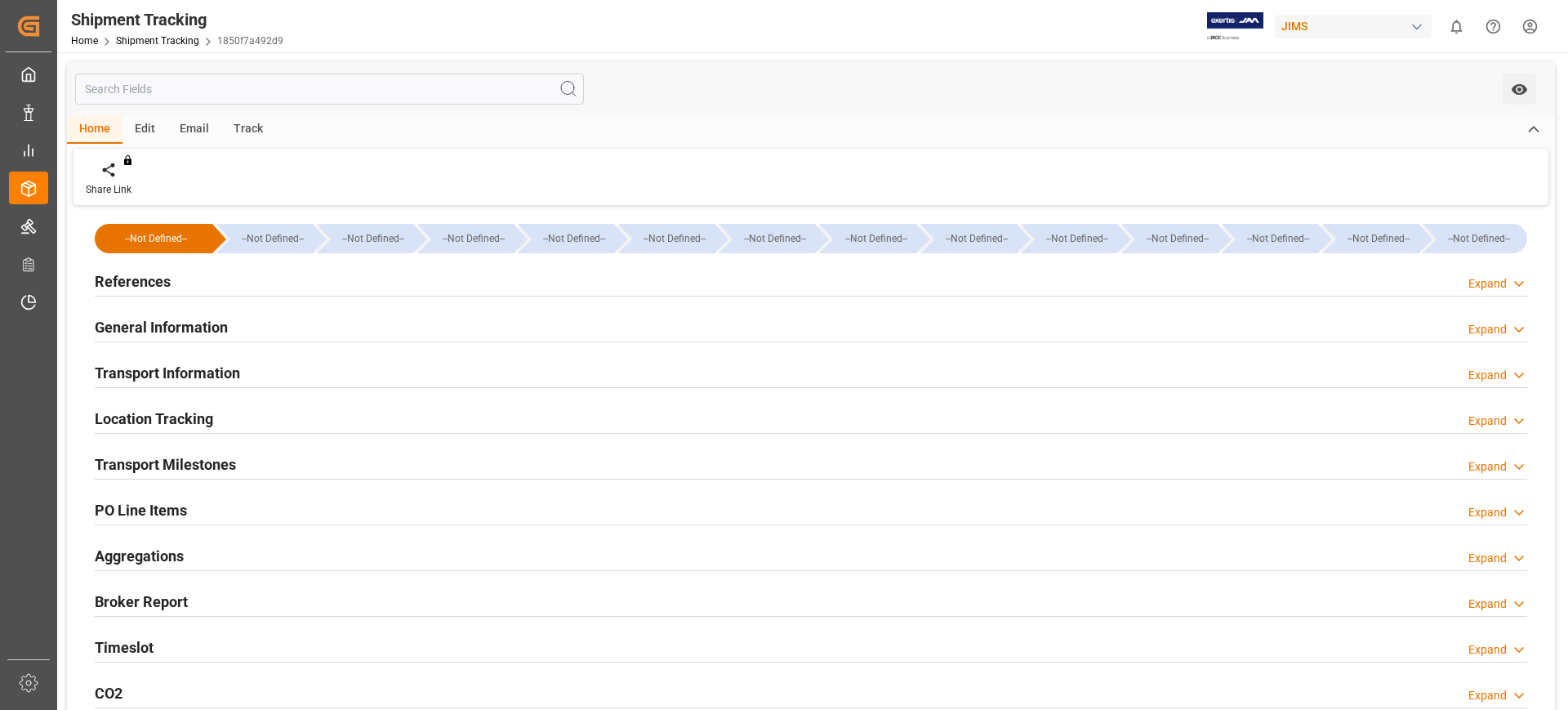
click at [210, 456] on h2 "Transport Milestones" at bounding box center [165, 464] width 141 height 22
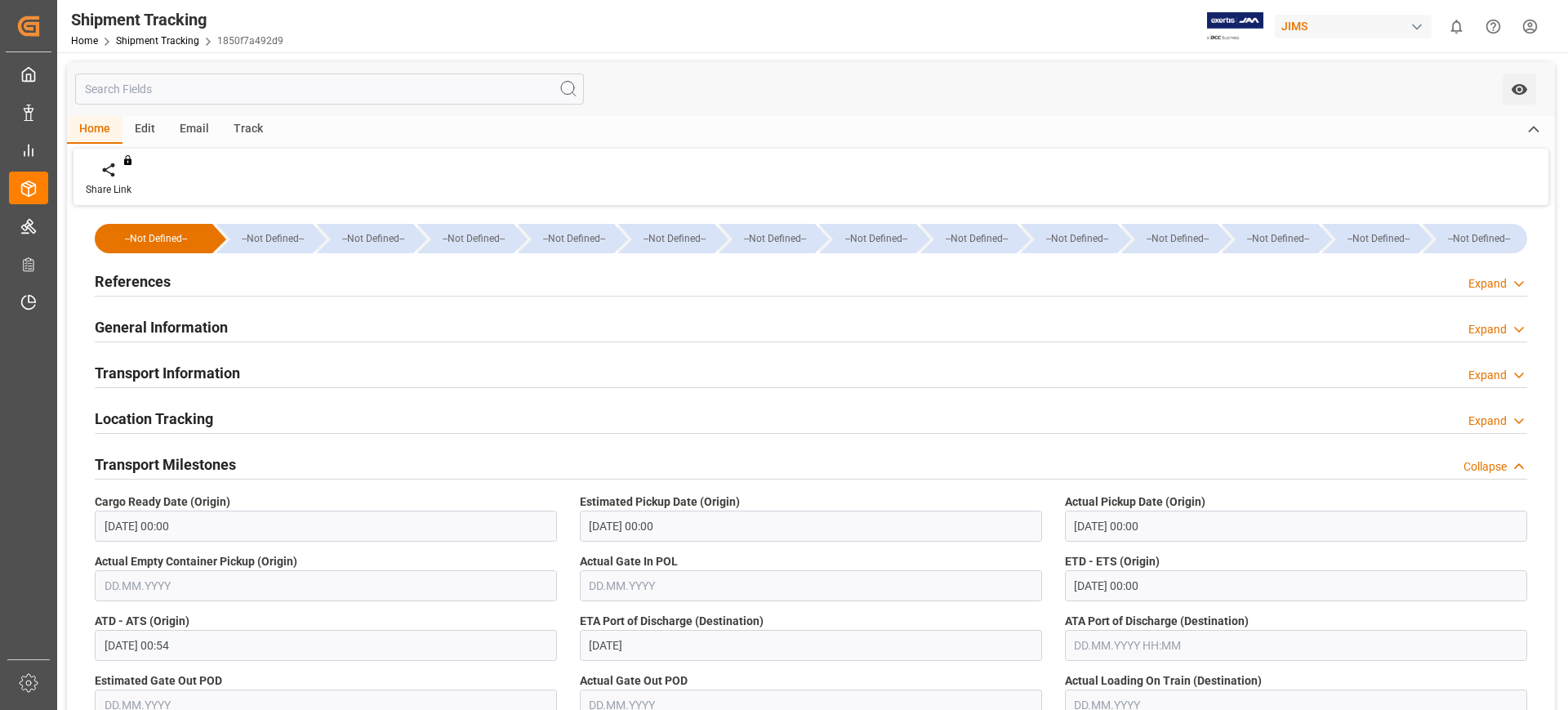
click at [167, 455] on h2 "Transport Milestones" at bounding box center [165, 464] width 141 height 22
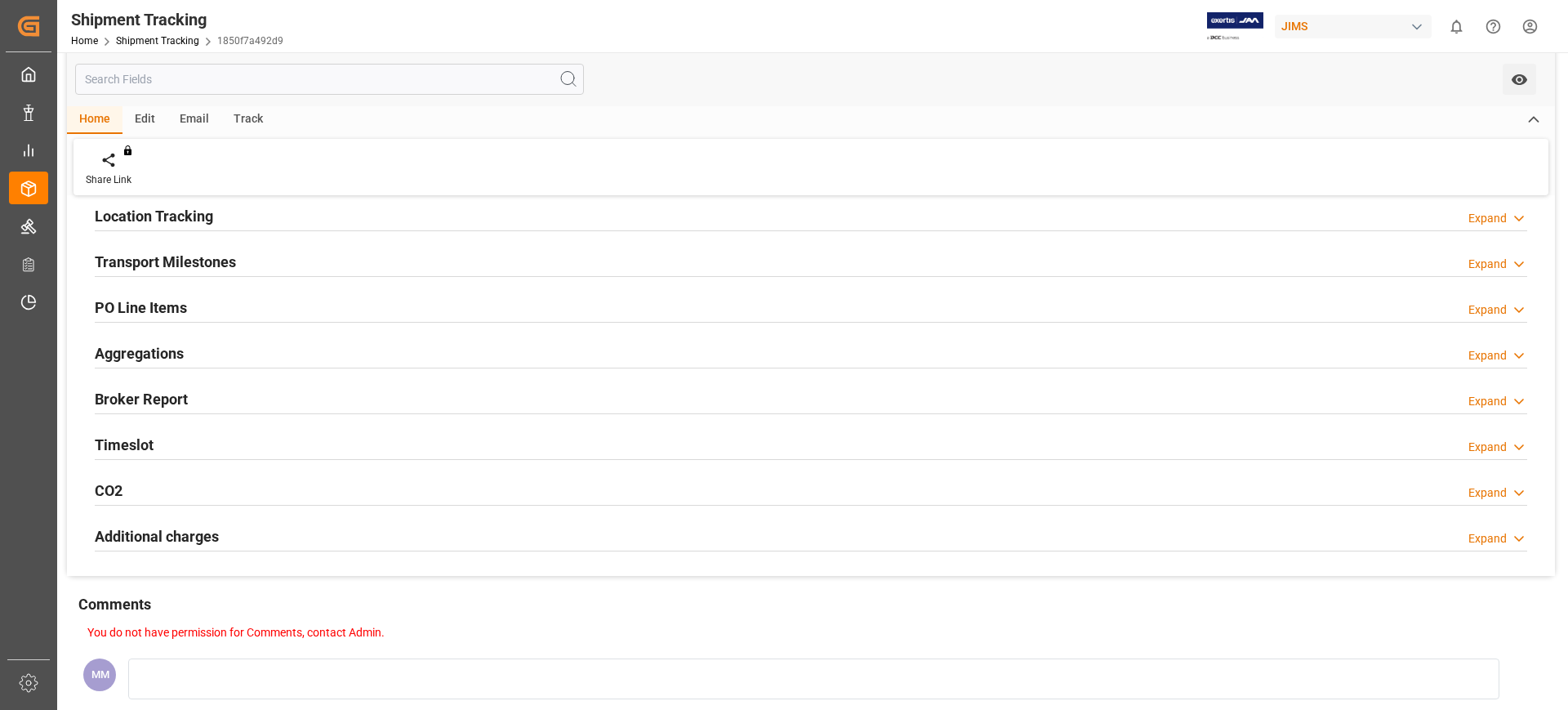
scroll to position [204, 0]
click at [144, 438] on h2 "Timeslot" at bounding box center [124, 443] width 59 height 22
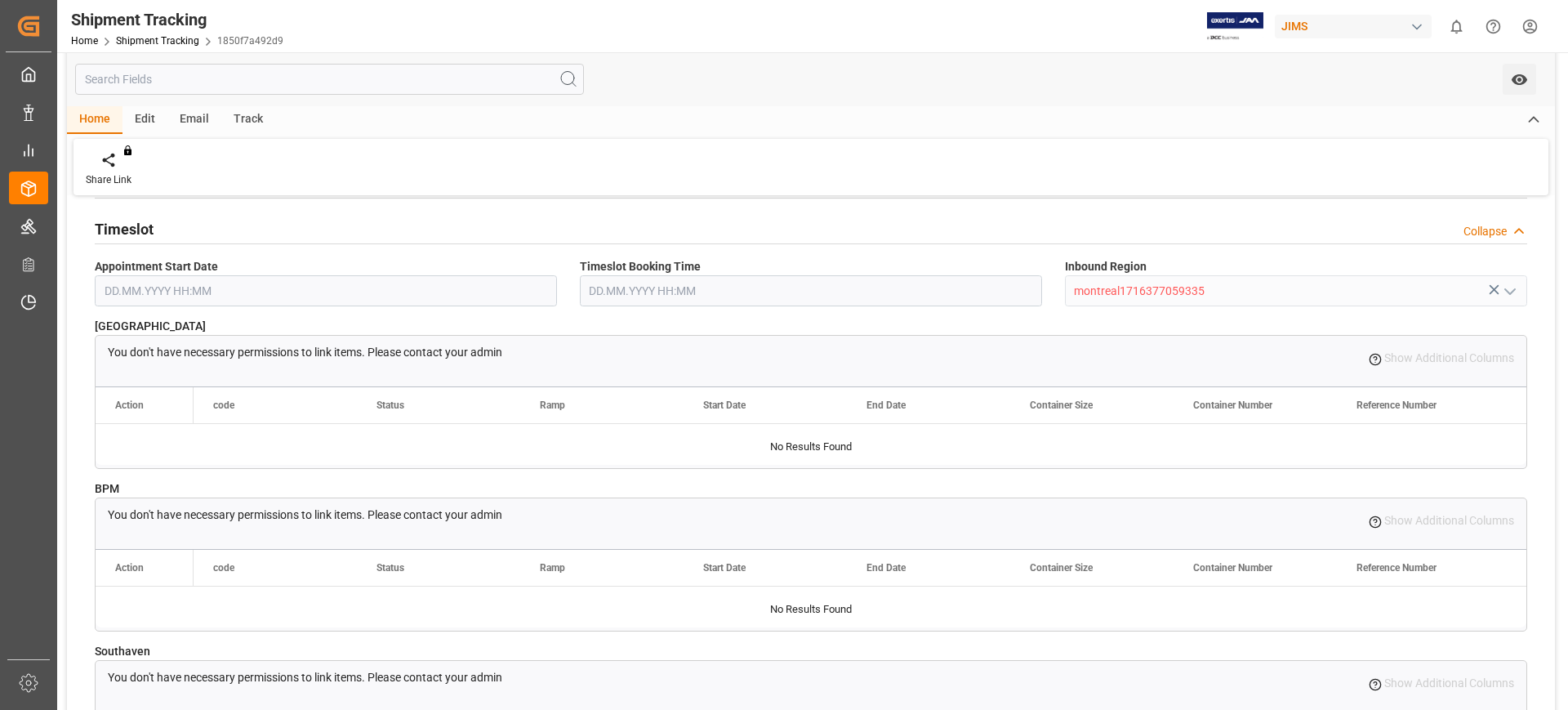
scroll to position [409, 0]
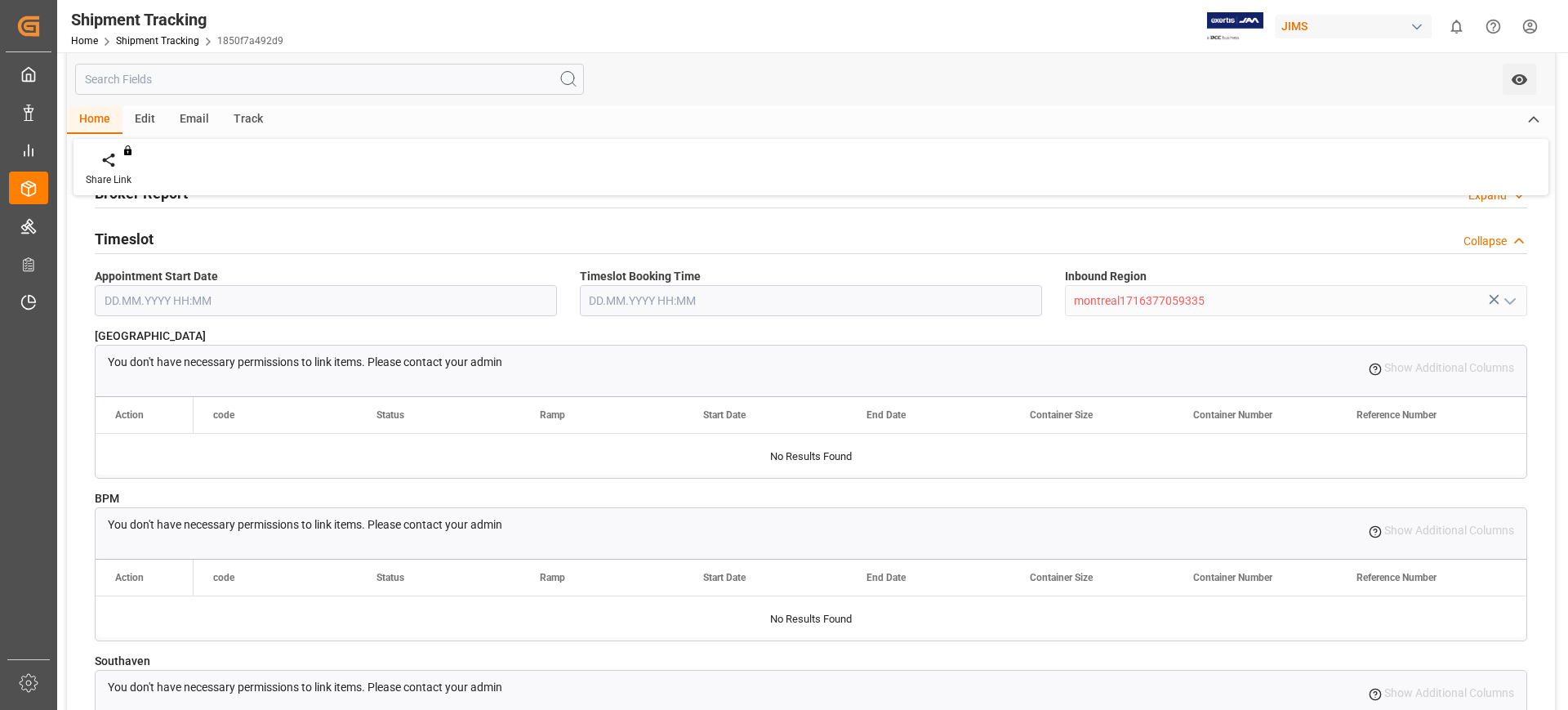
click at [134, 236] on h2 "Timeslot" at bounding box center [124, 238] width 59 height 22
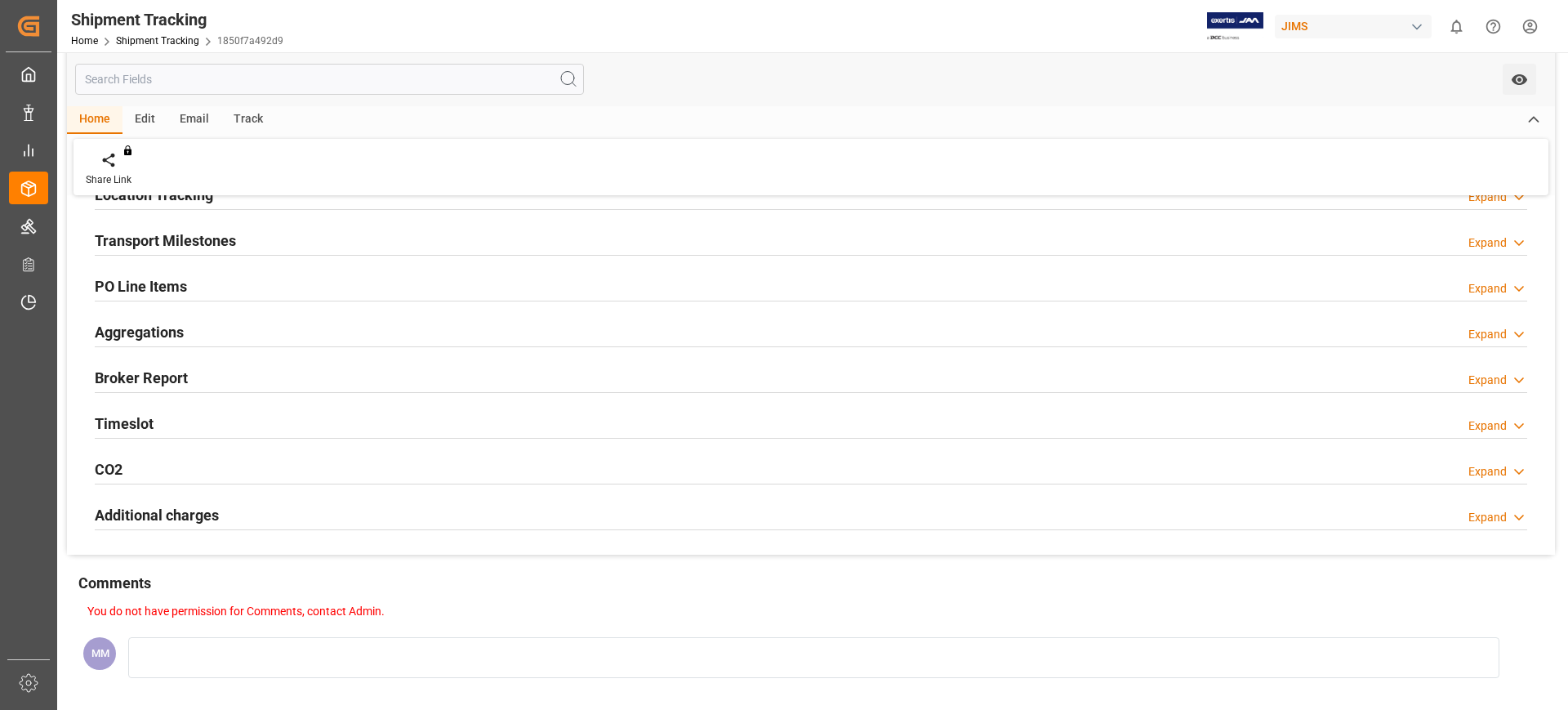
scroll to position [204, 0]
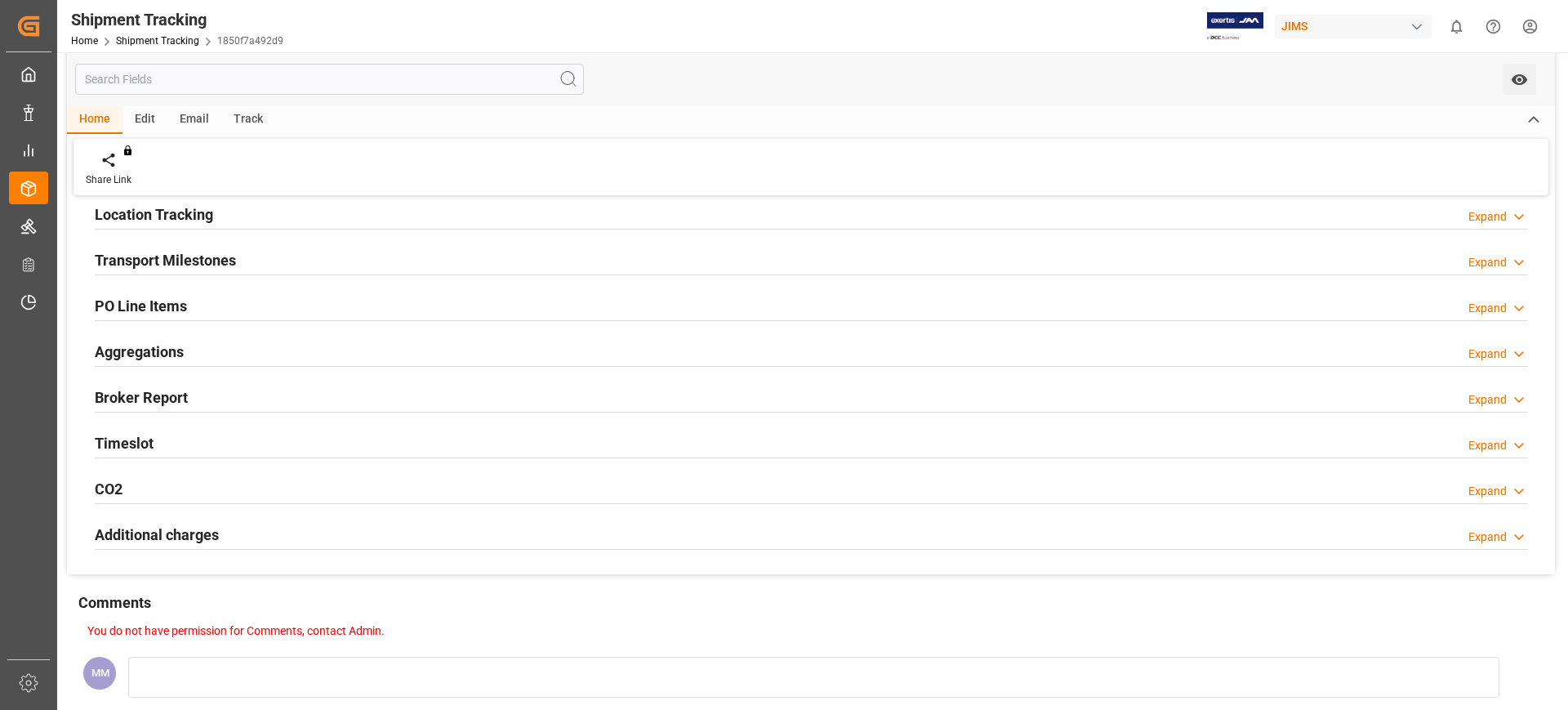
click at [191, 264] on h2 "Transport Milestones" at bounding box center [165, 260] width 141 height 22
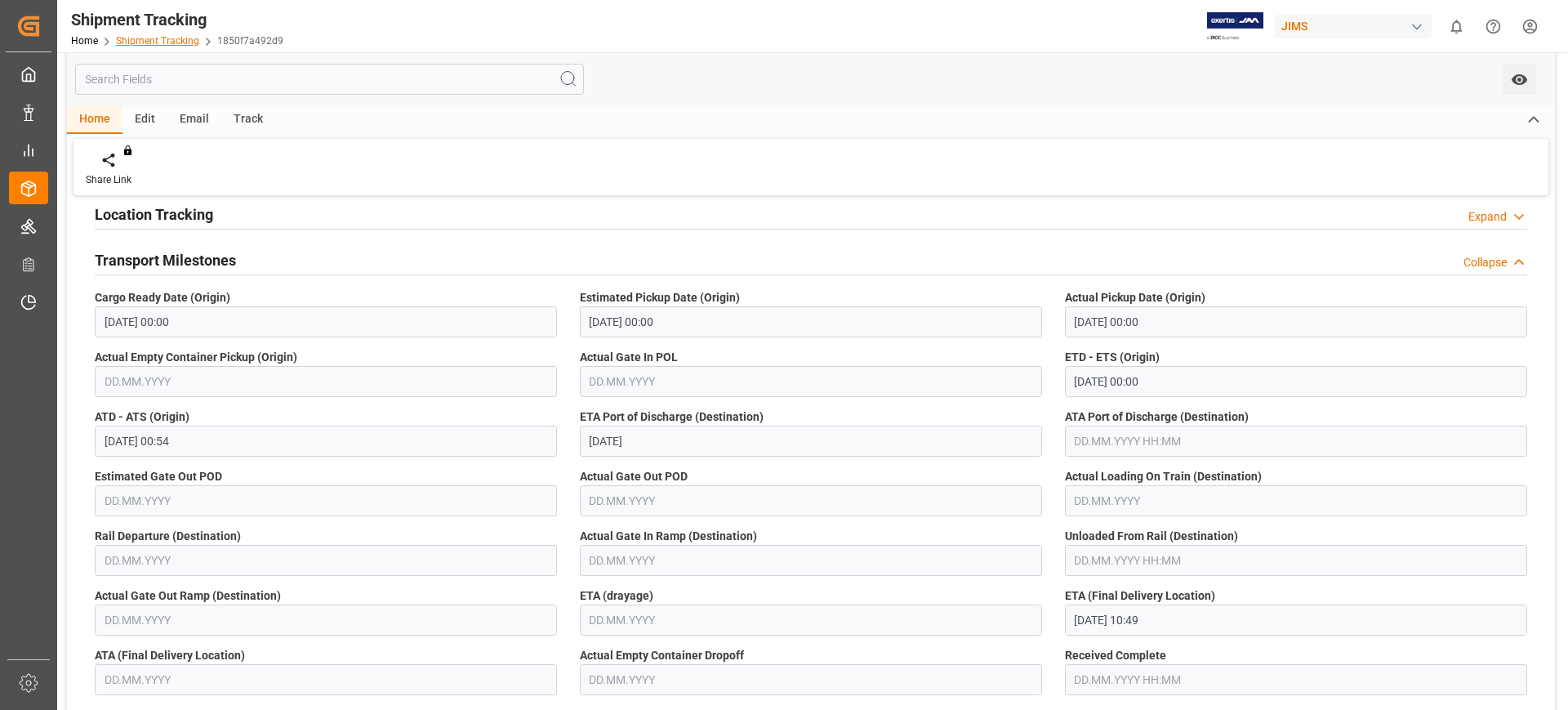
click at [187, 41] on link "Shipment Tracking" at bounding box center [157, 41] width 83 height 11
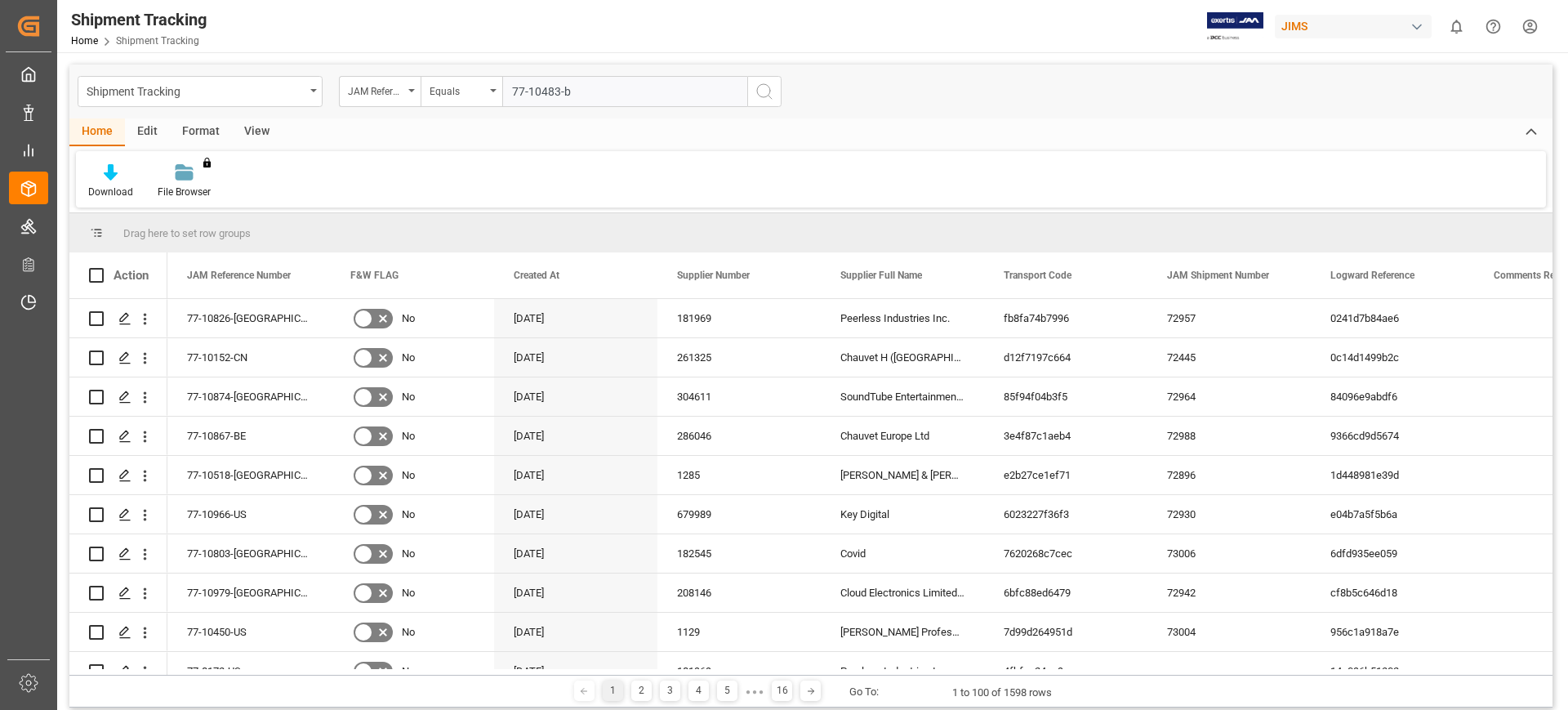
type input "77-10483-be"
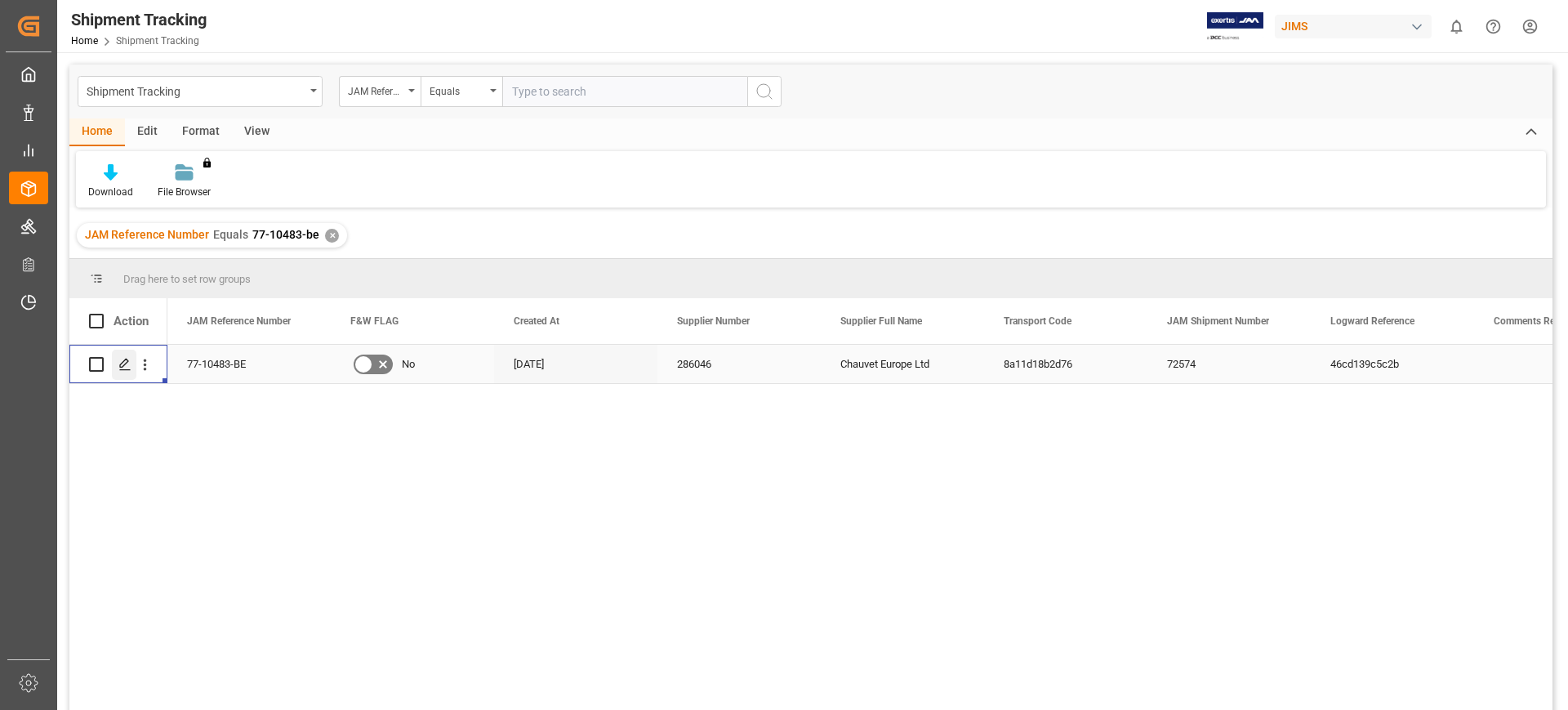
click at [119, 365] on icon "Press SPACE to select this row." at bounding box center [125, 364] width 13 height 13
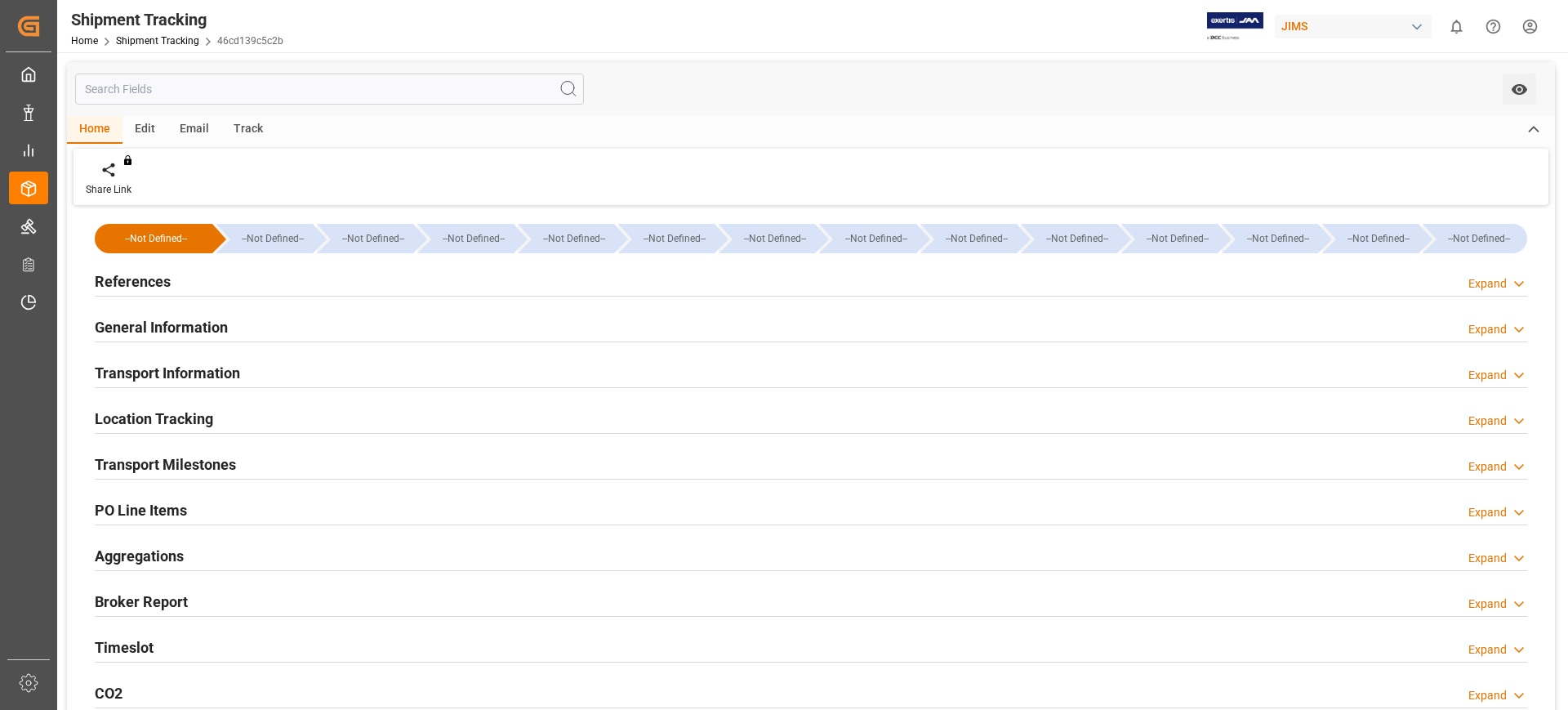
type input "[DATE] 00:00"
click at [144, 365] on h2 "Transport Information" at bounding box center [167, 373] width 145 height 22
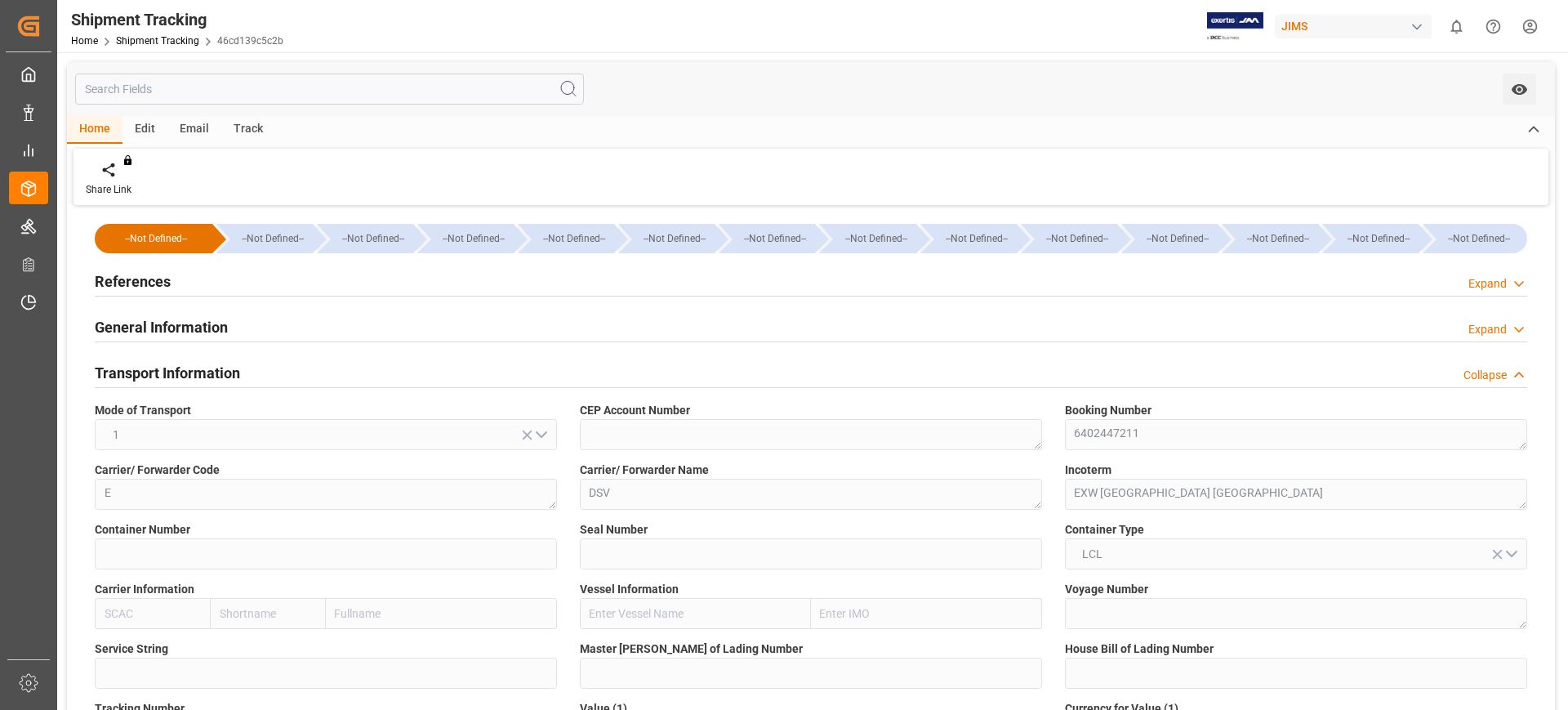
click at [158, 379] on h2 "Transport Information" at bounding box center [167, 373] width 145 height 22
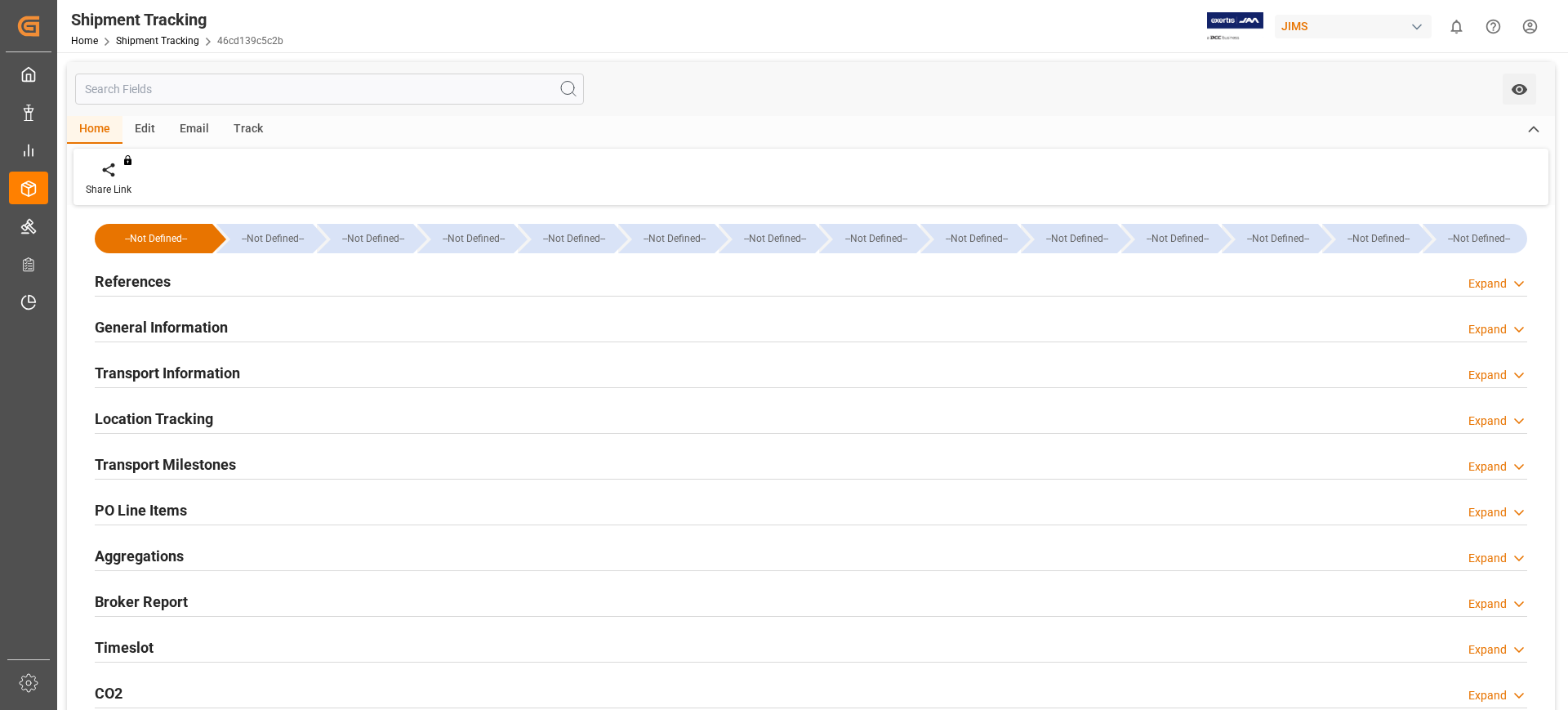
click at [173, 417] on h2 "Location Tracking" at bounding box center [154, 418] width 119 height 22
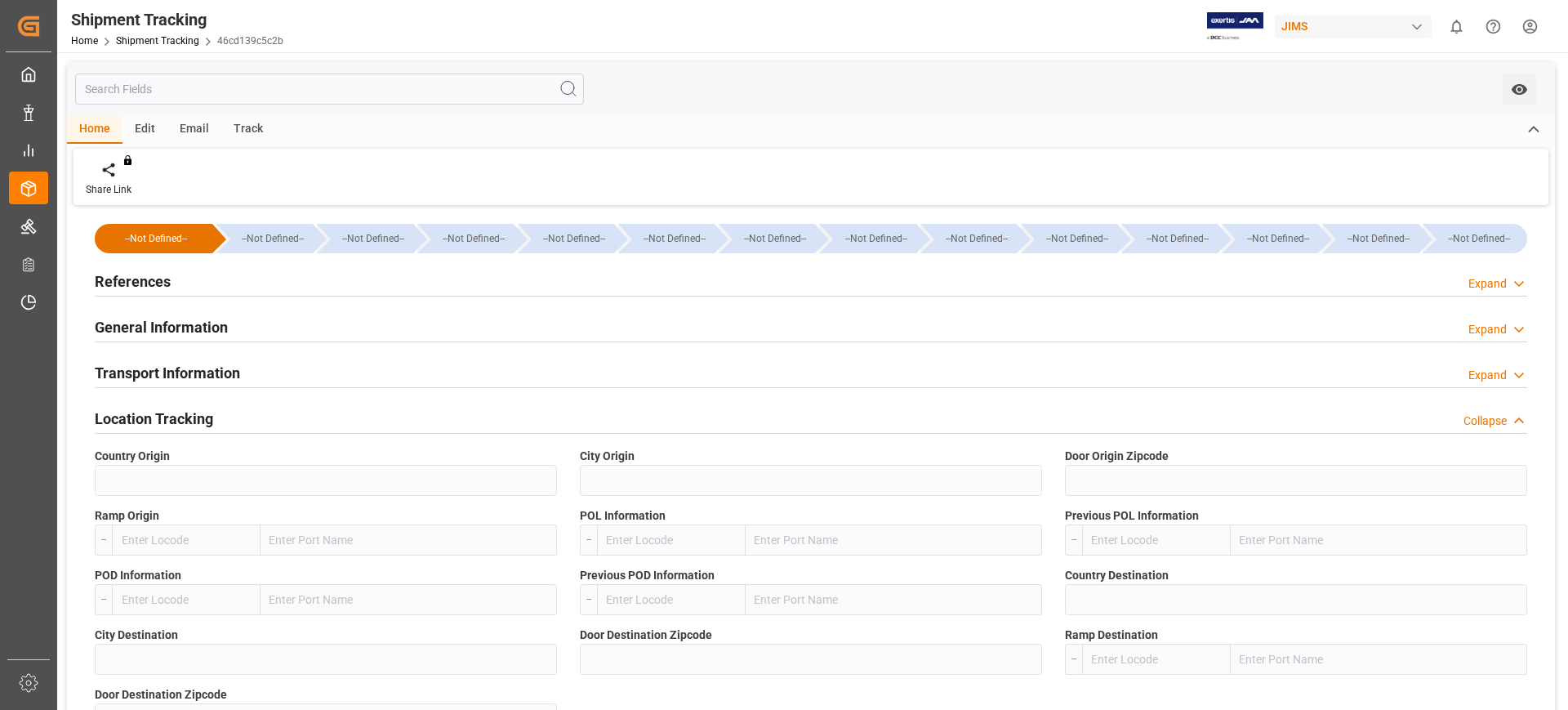
click at [173, 417] on h2 "Location Tracking" at bounding box center [154, 418] width 119 height 22
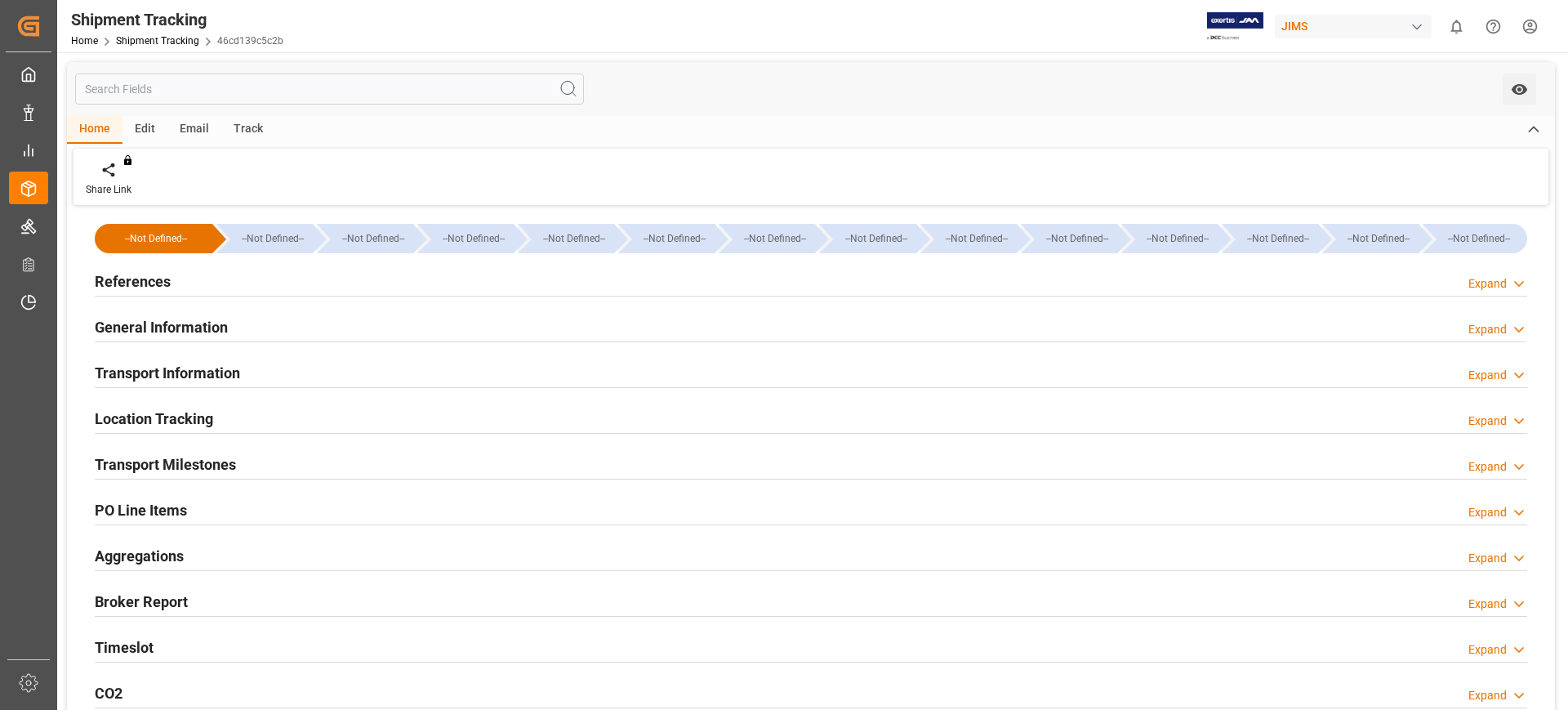
click at [180, 455] on h2 "Transport Milestones" at bounding box center [165, 464] width 141 height 22
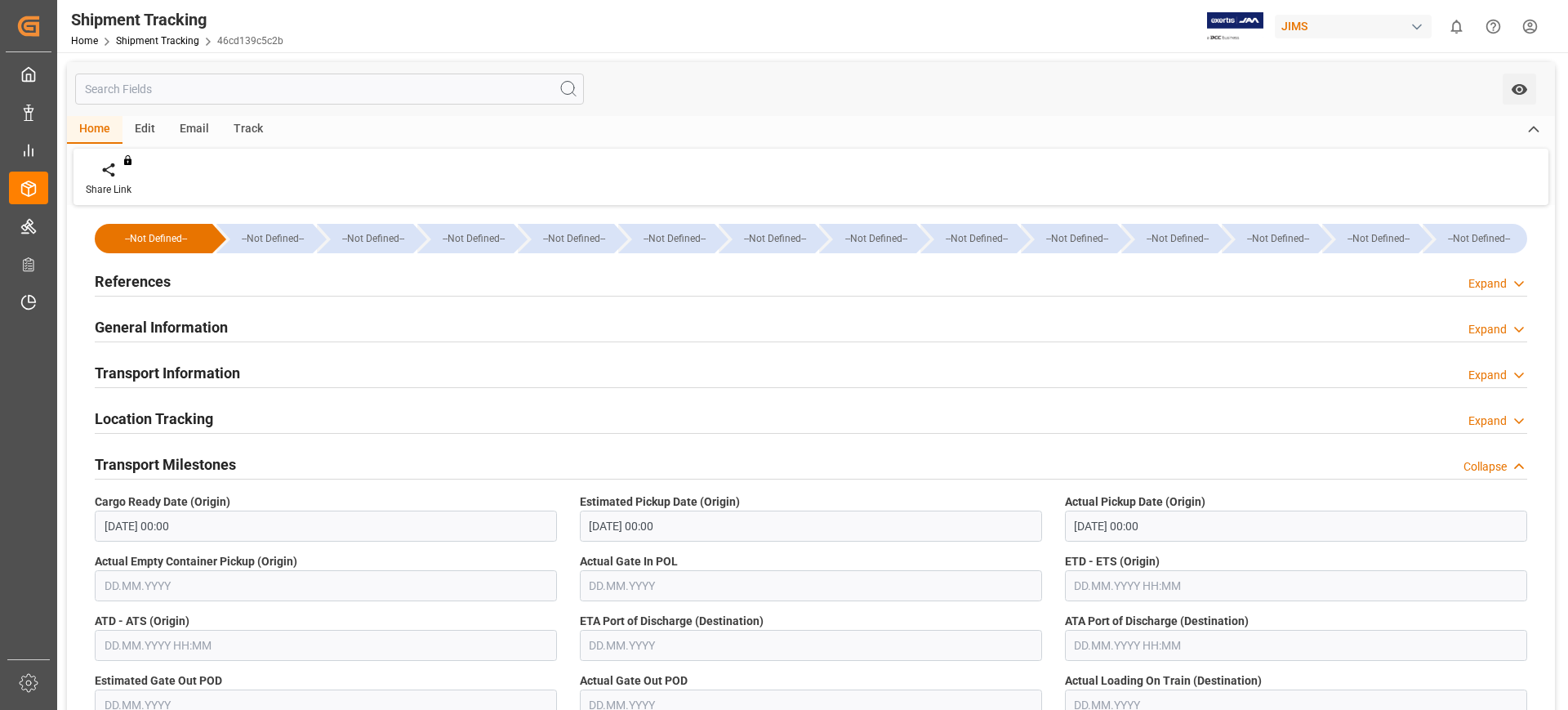
click at [216, 467] on h2 "Transport Milestones" at bounding box center [165, 464] width 141 height 22
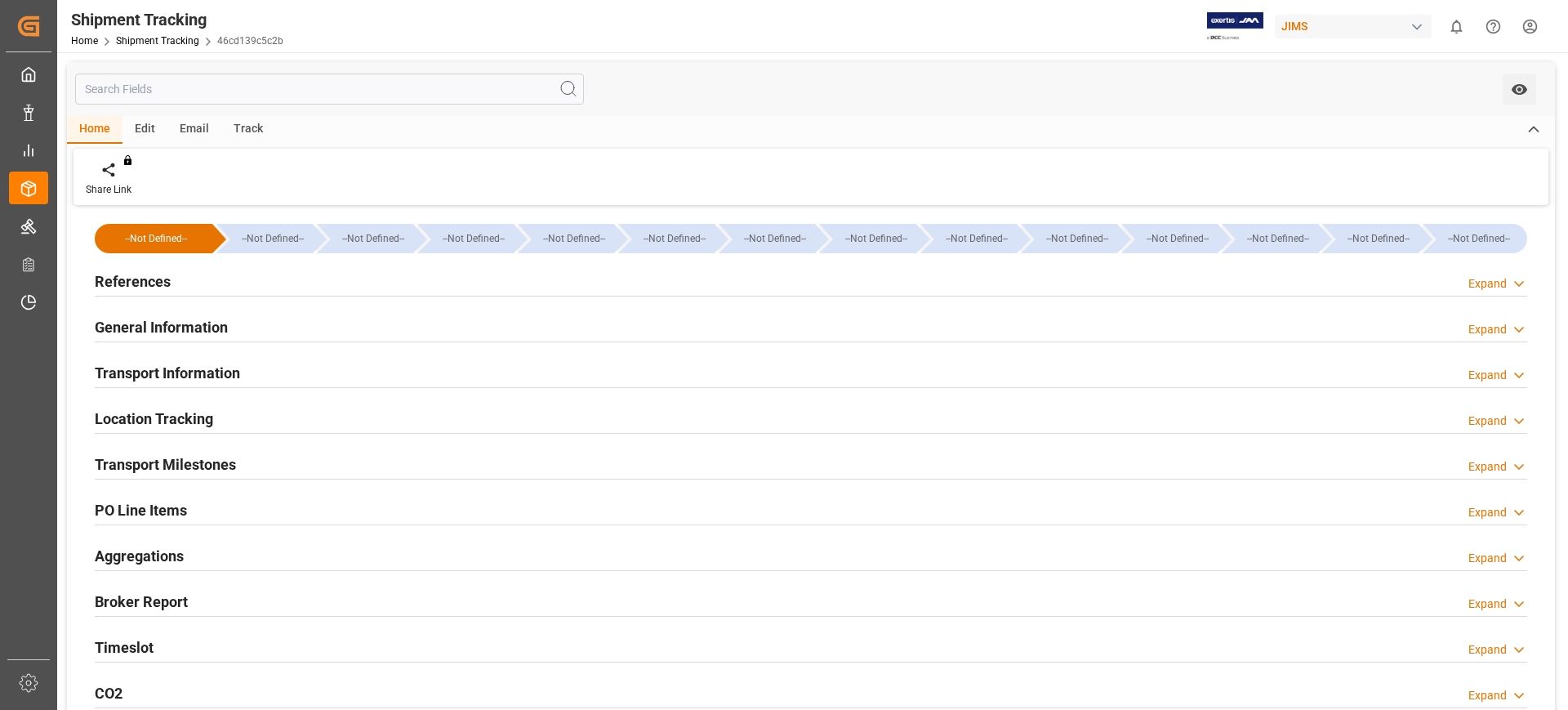
click at [175, 317] on h2 "General Information" at bounding box center [161, 326] width 133 height 22
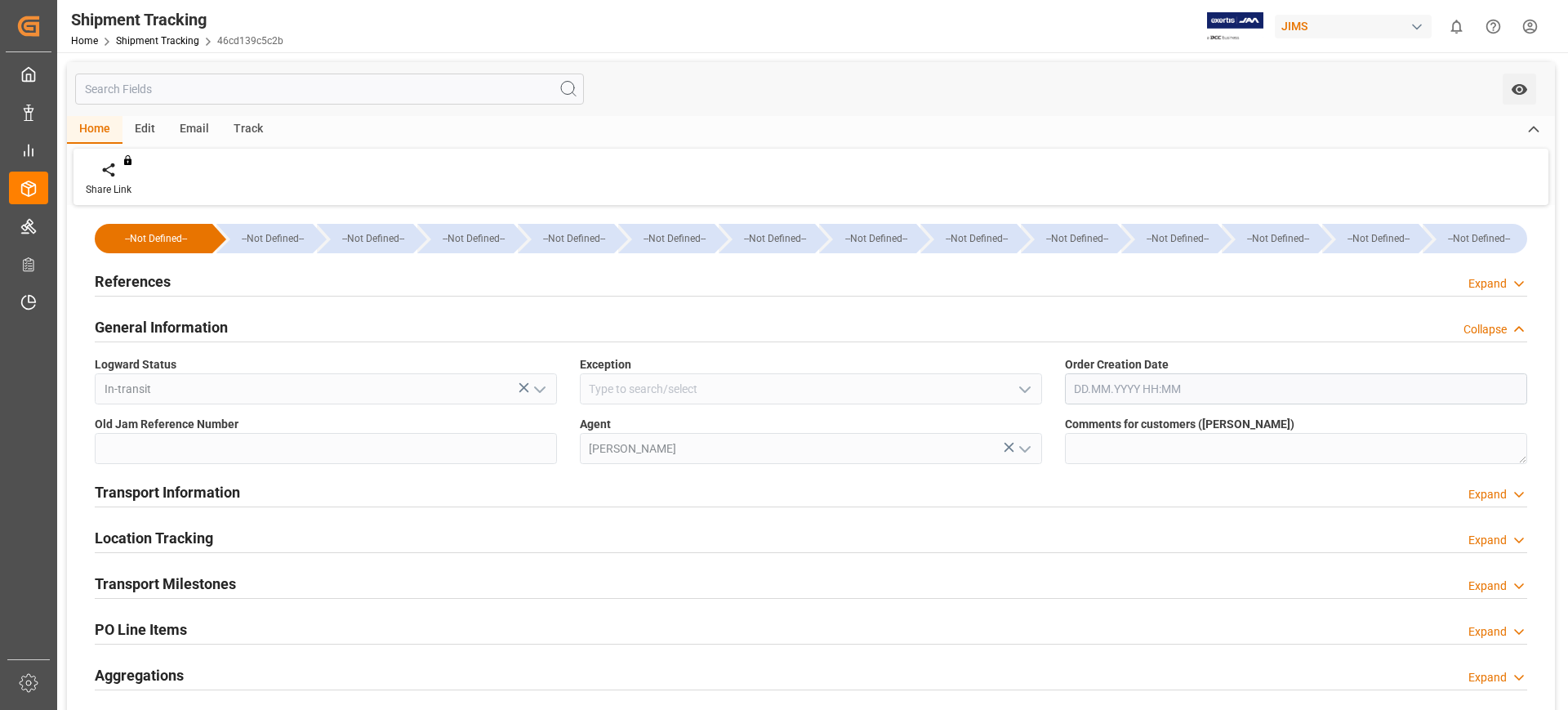
click at [162, 276] on h2 "References" at bounding box center [133, 281] width 76 height 22
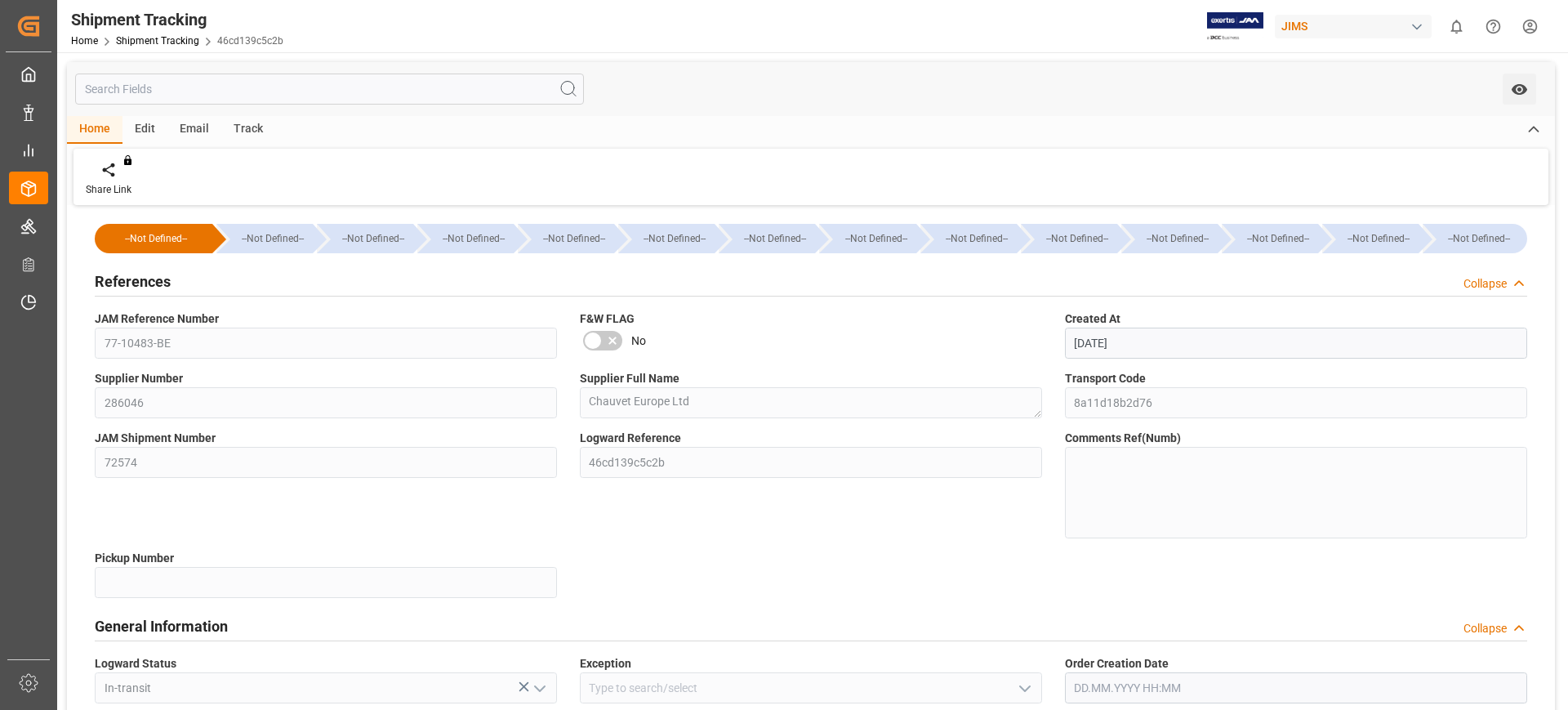
click at [145, 278] on h2 "References" at bounding box center [133, 281] width 76 height 22
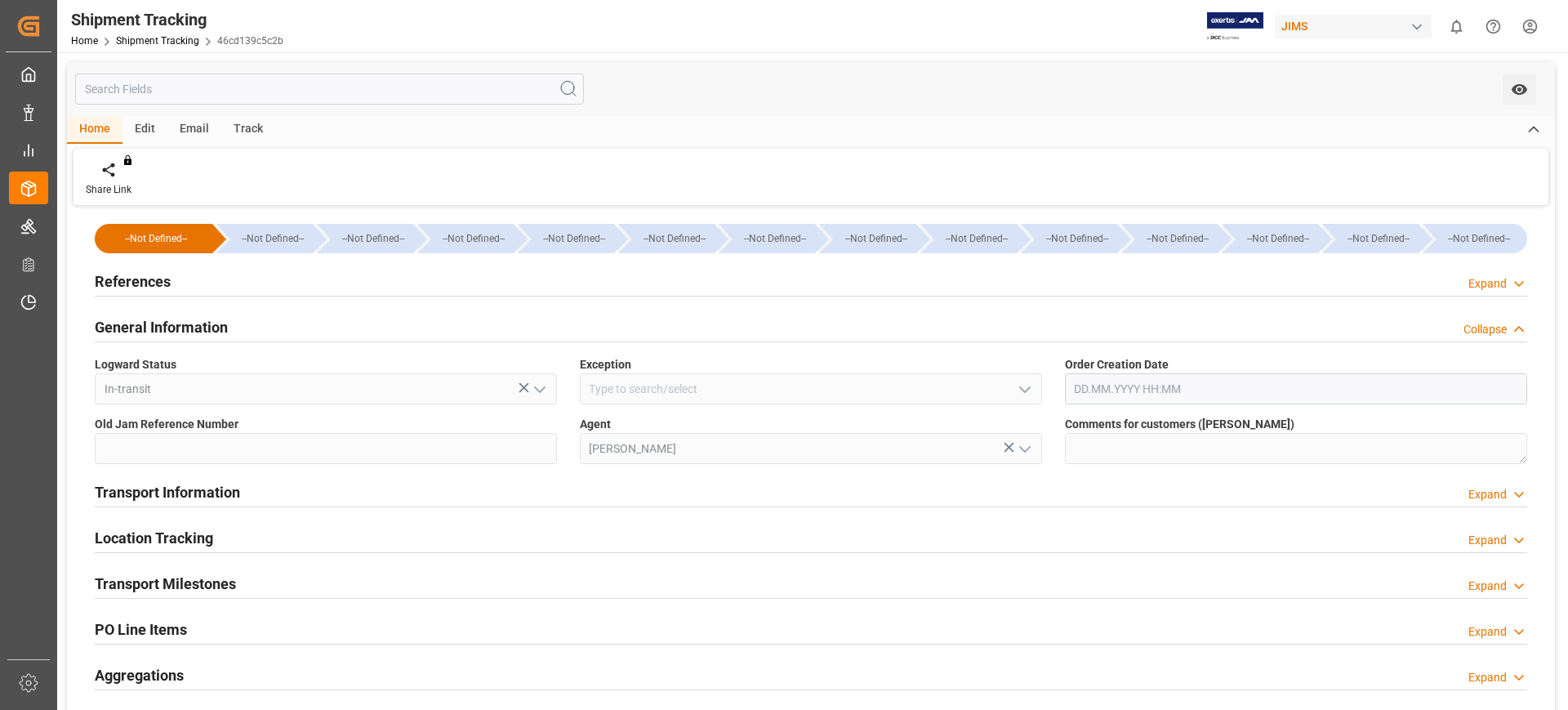
click at [154, 330] on h2 "General Information" at bounding box center [161, 326] width 133 height 22
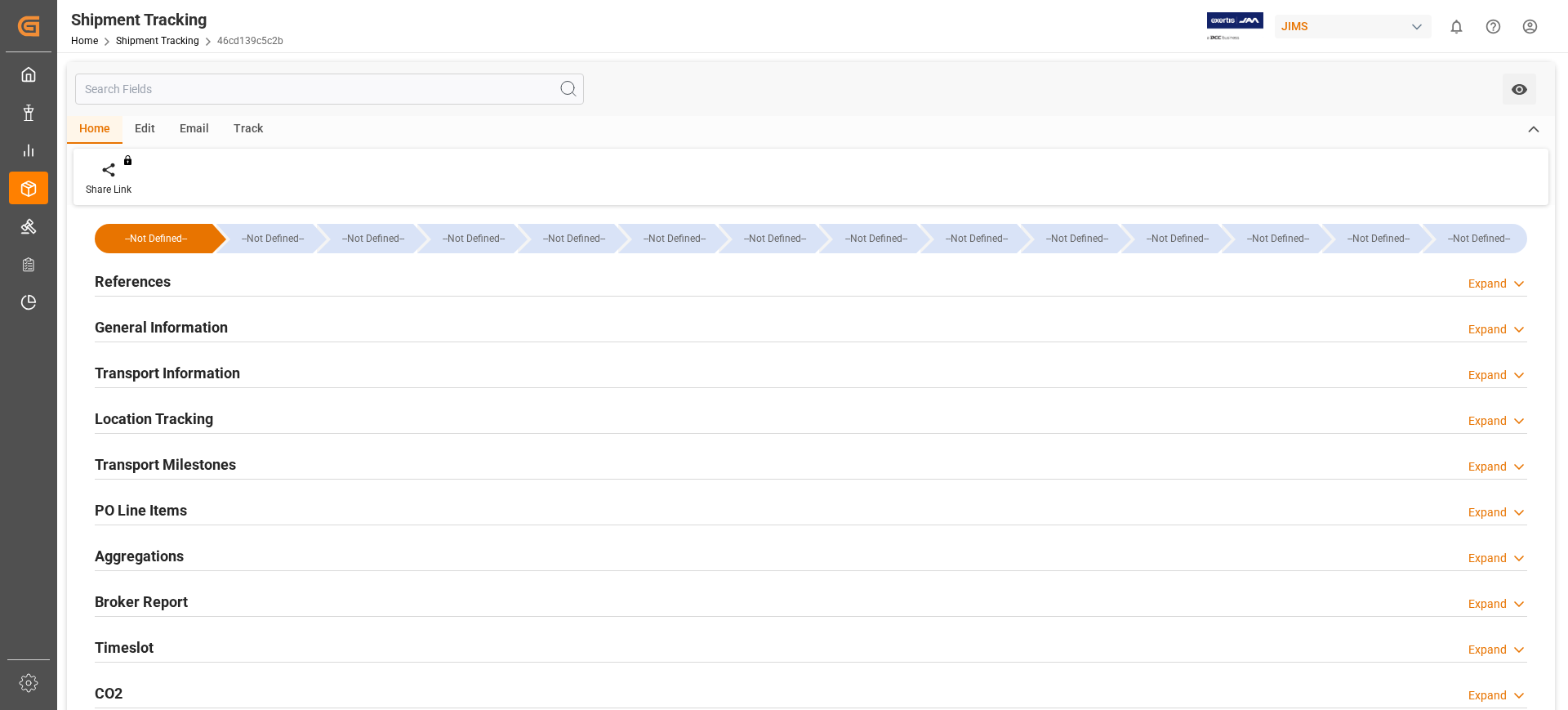
click at [175, 368] on h2 "Transport Information" at bounding box center [167, 373] width 145 height 22
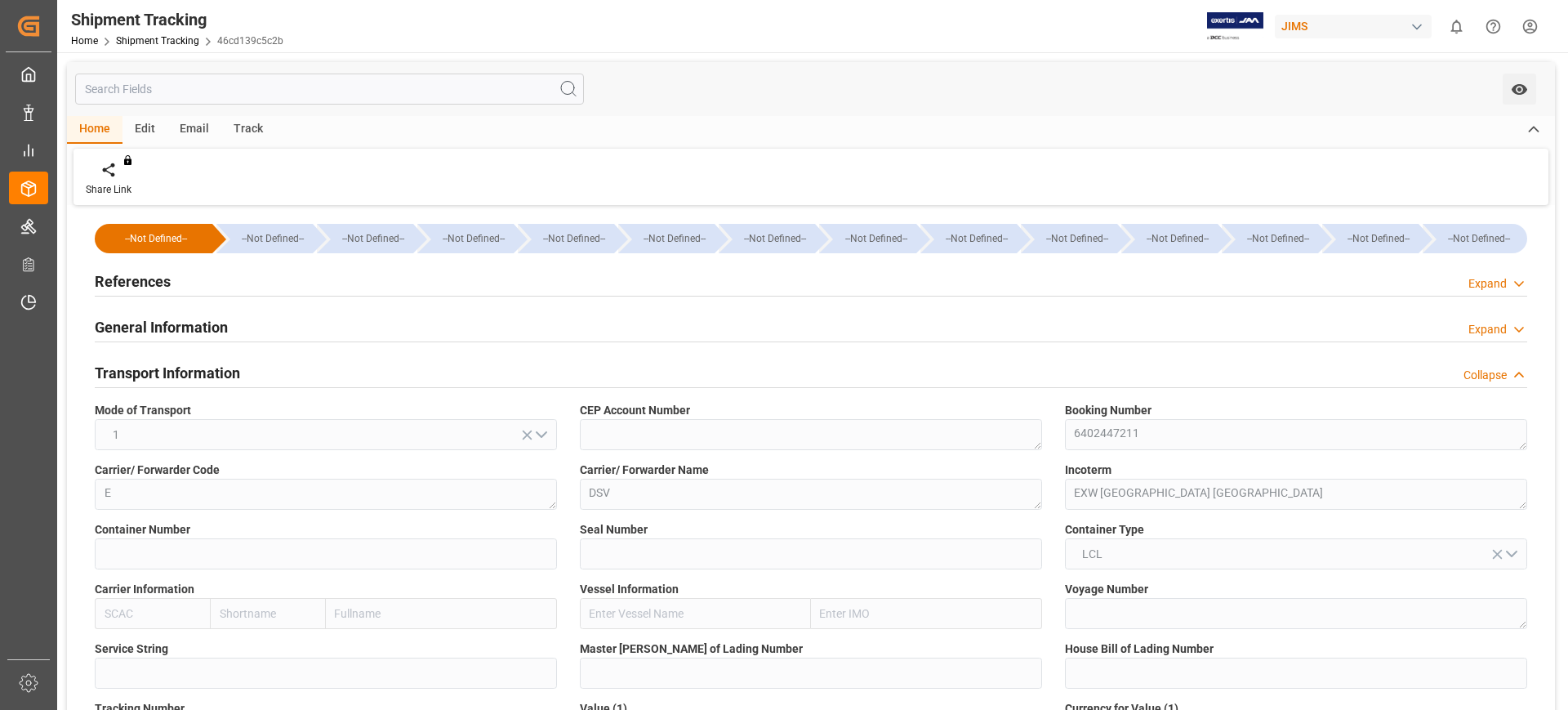
click at [142, 277] on h2 "References" at bounding box center [133, 281] width 76 height 22
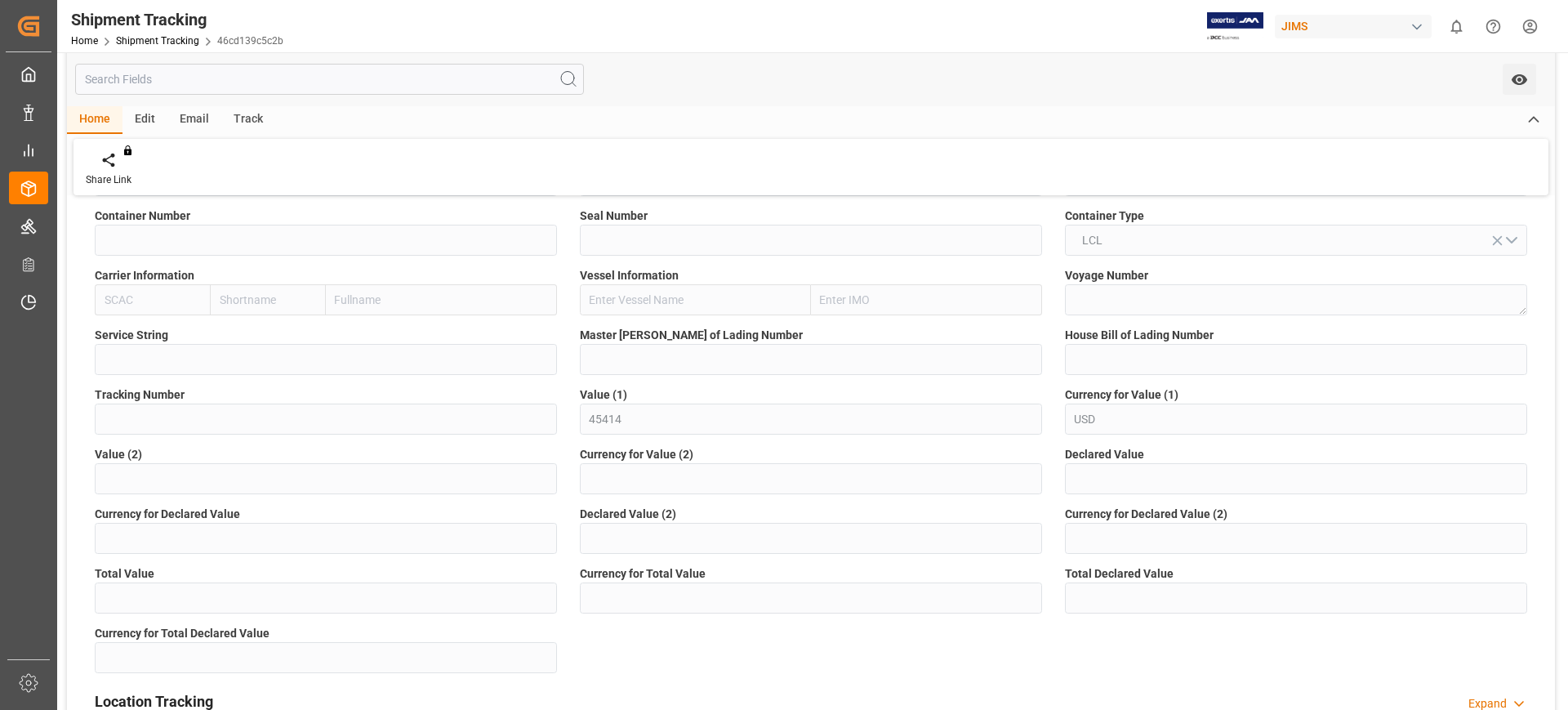
scroll to position [715, 0]
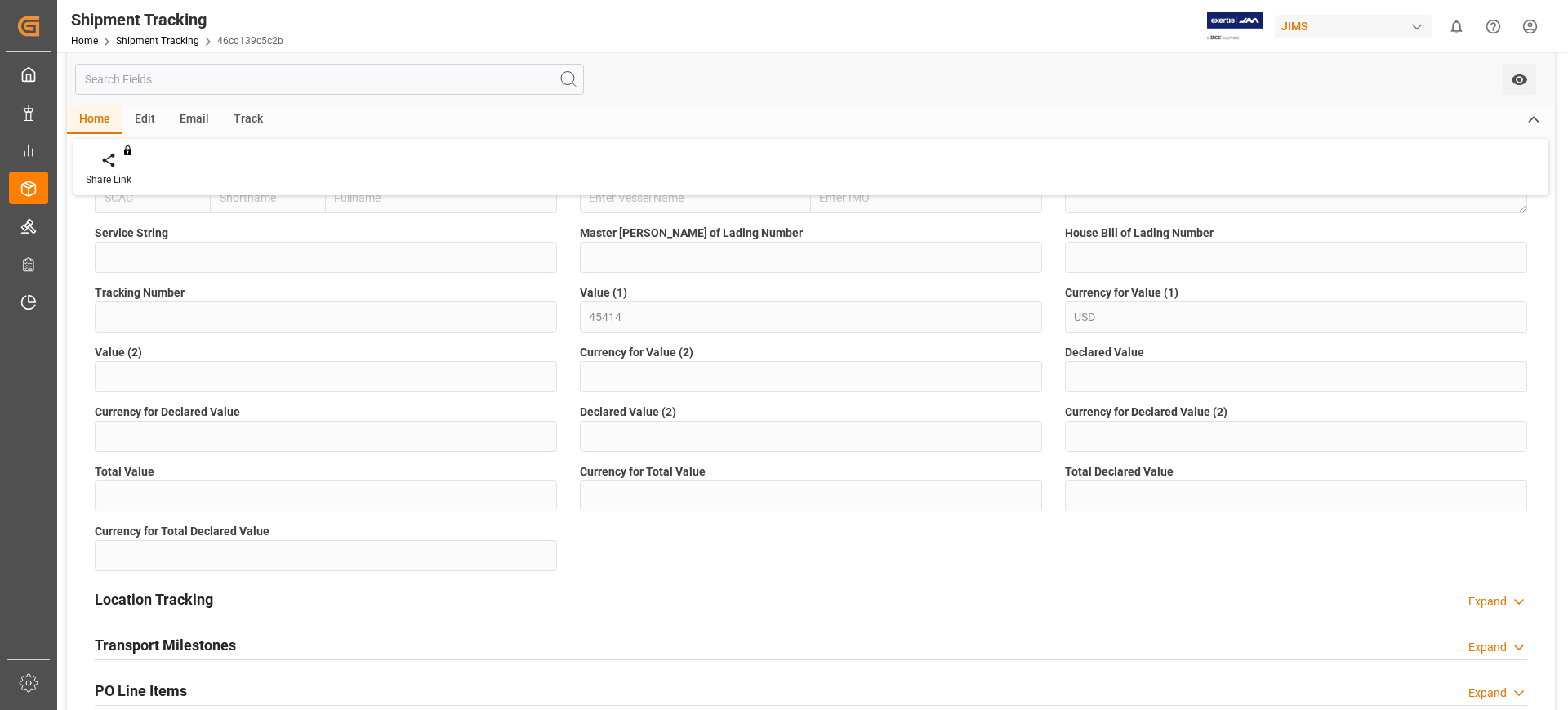
click at [191, 586] on div "Location Tracking" at bounding box center [154, 597] width 119 height 31
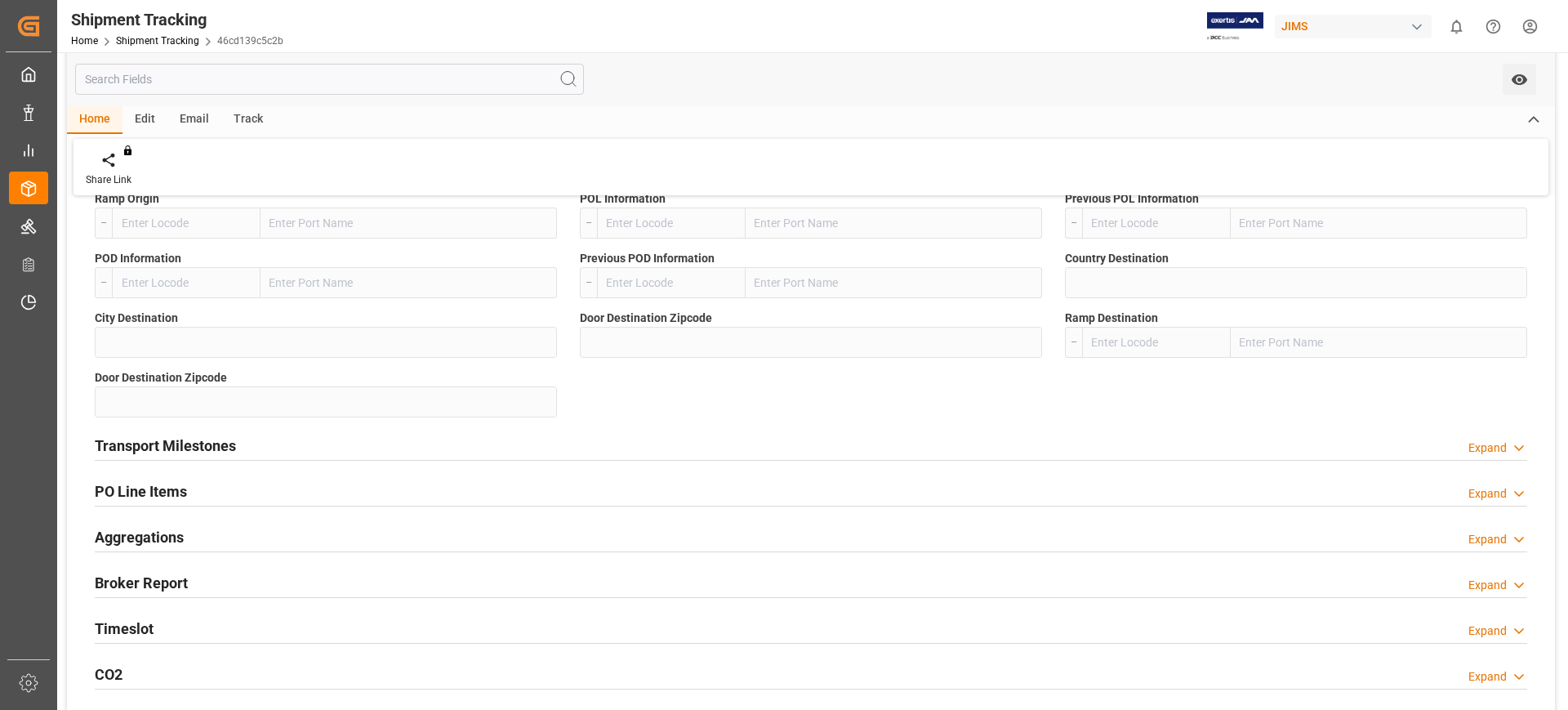
scroll to position [1225, 0]
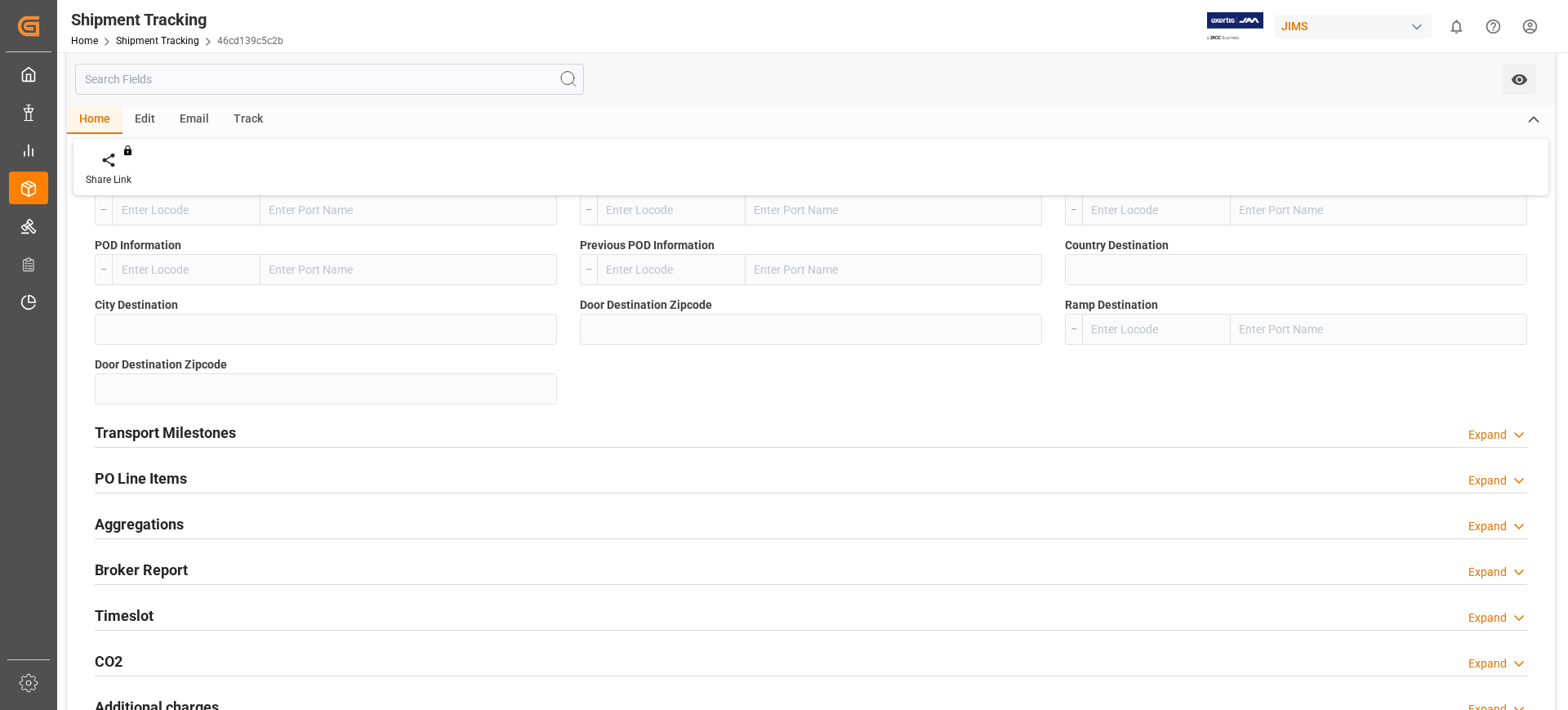
click at [222, 428] on h2 "Transport Milestones" at bounding box center [165, 432] width 141 height 22
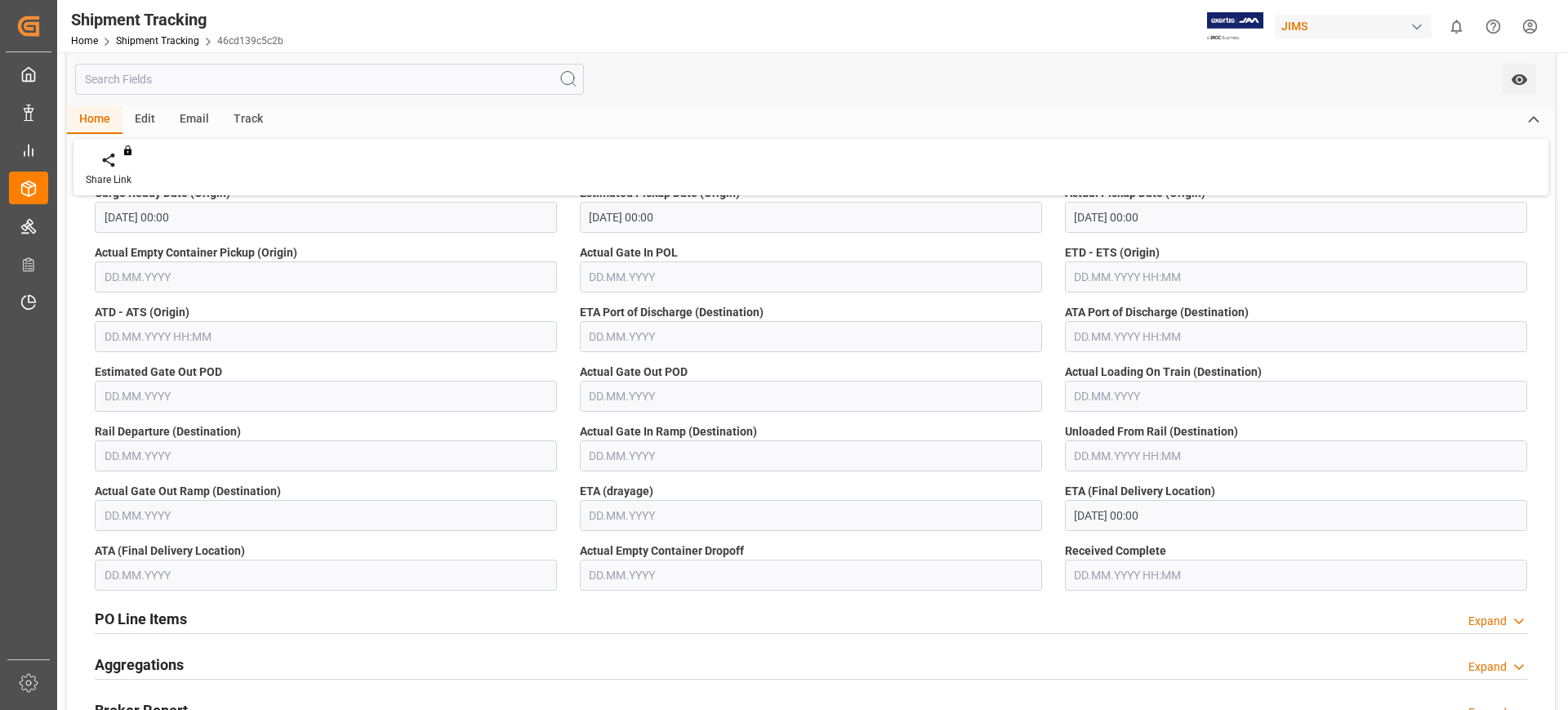
scroll to position [1532, 0]
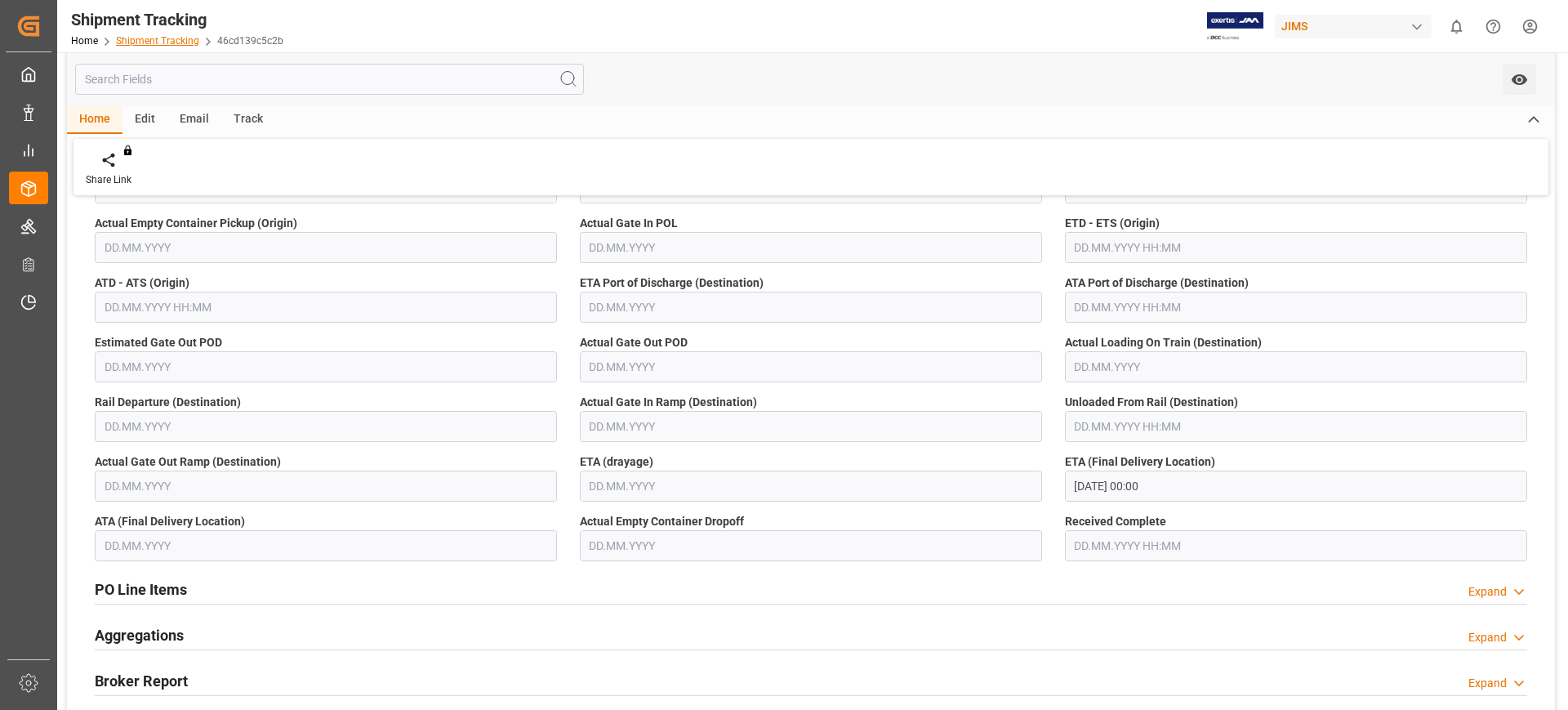
click at [149, 39] on link "Shipment Tracking" at bounding box center [157, 41] width 83 height 11
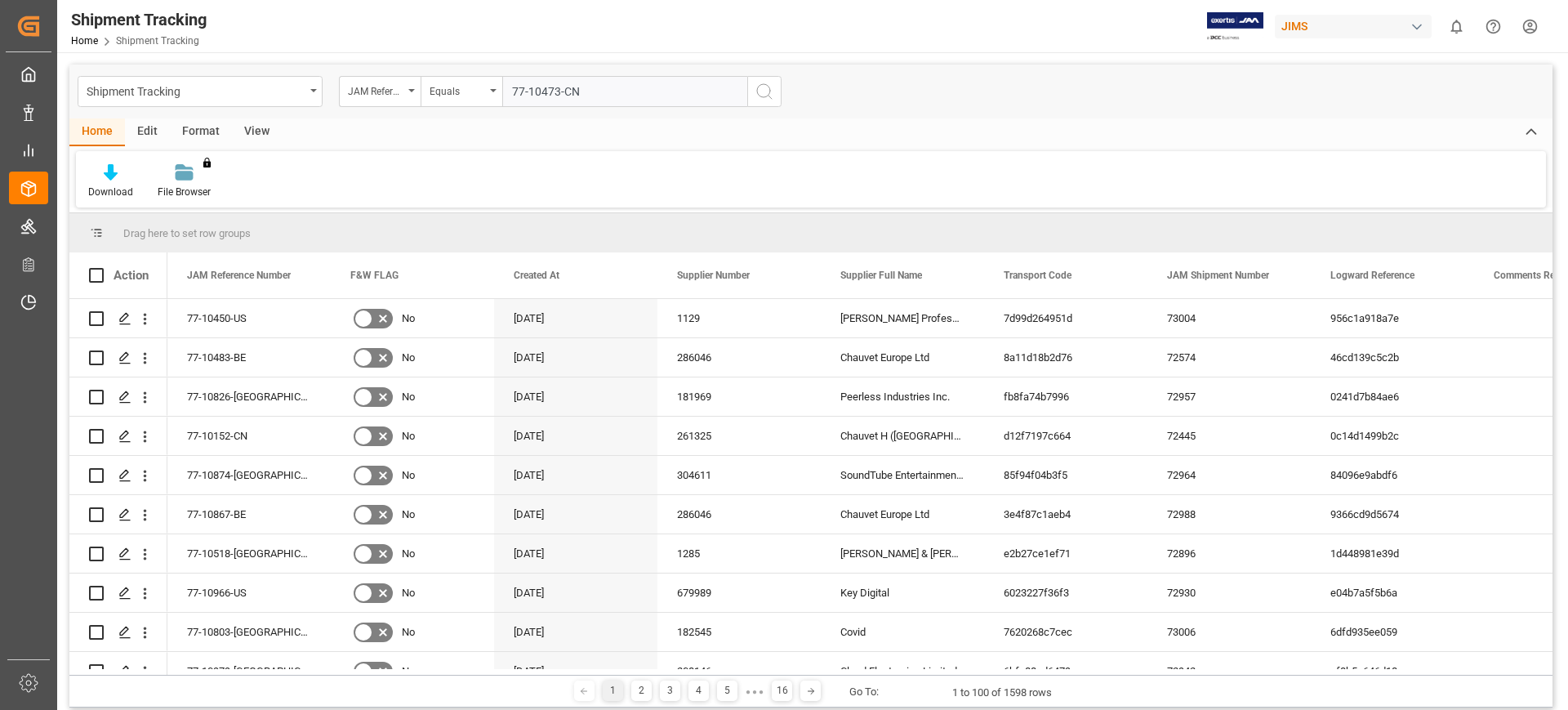
type input "77-10473-CN"
click at [760, 95] on icon "search button" at bounding box center [764, 91] width 20 height 20
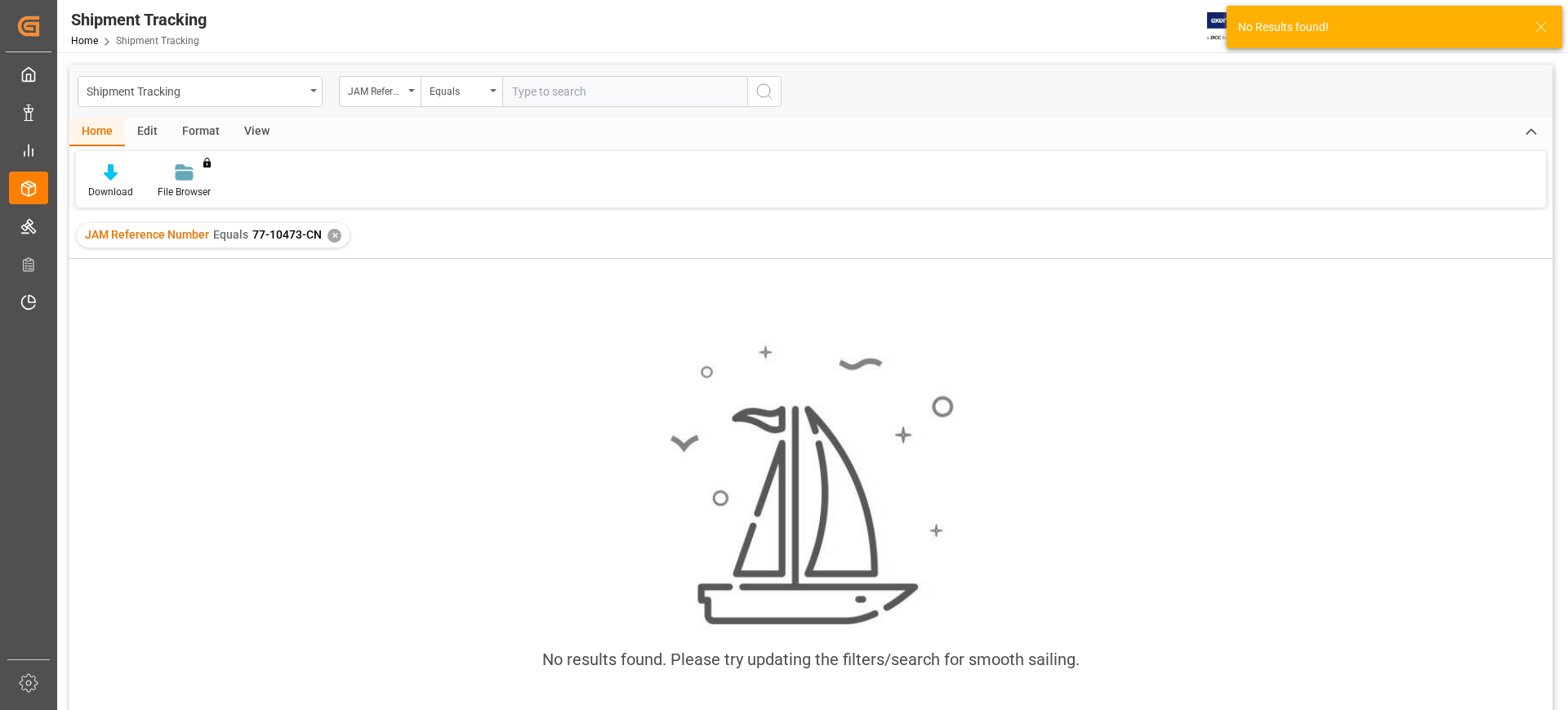
click at [333, 231] on div "✕" at bounding box center [335, 235] width 14 height 14
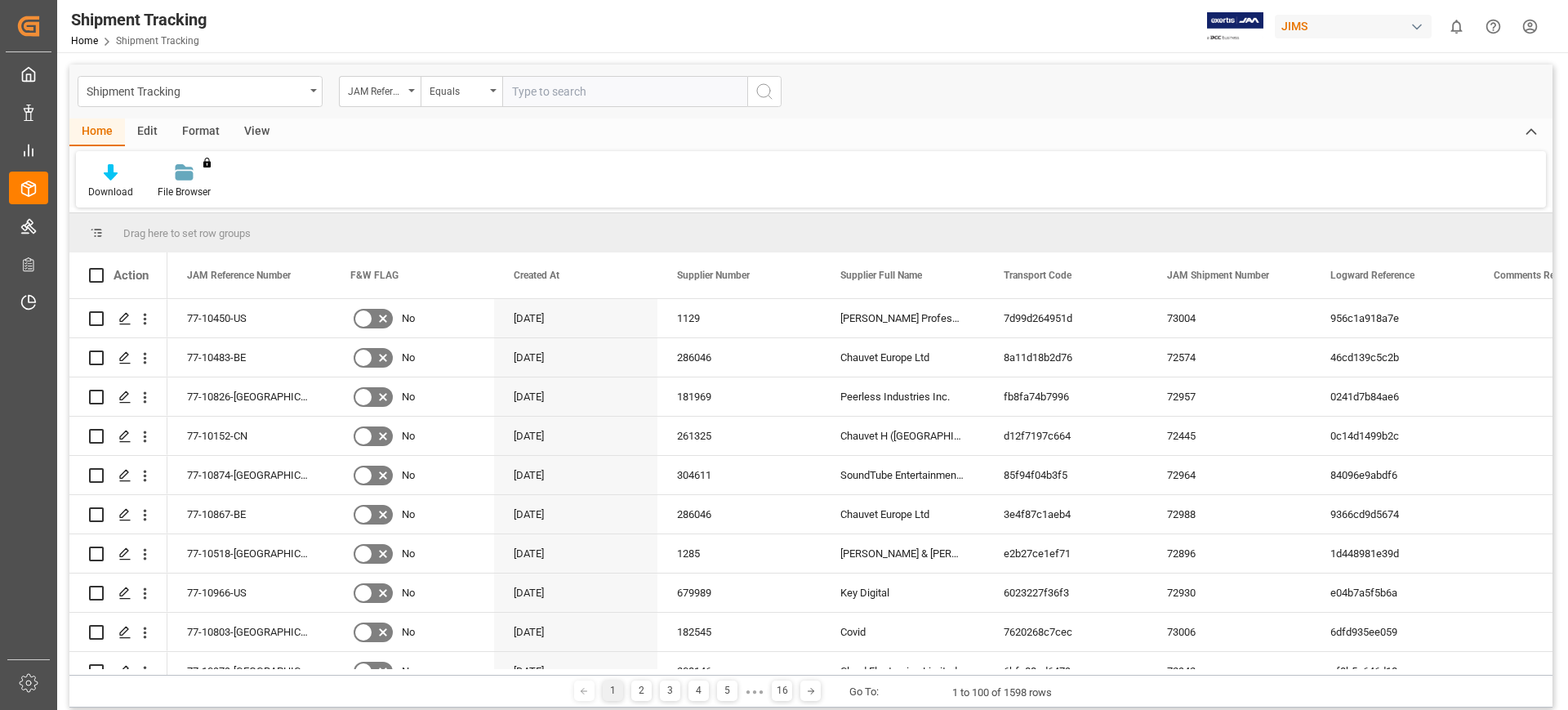
click at [561, 91] on input "text" at bounding box center [625, 91] width 245 height 31
type input "77-10243-be"
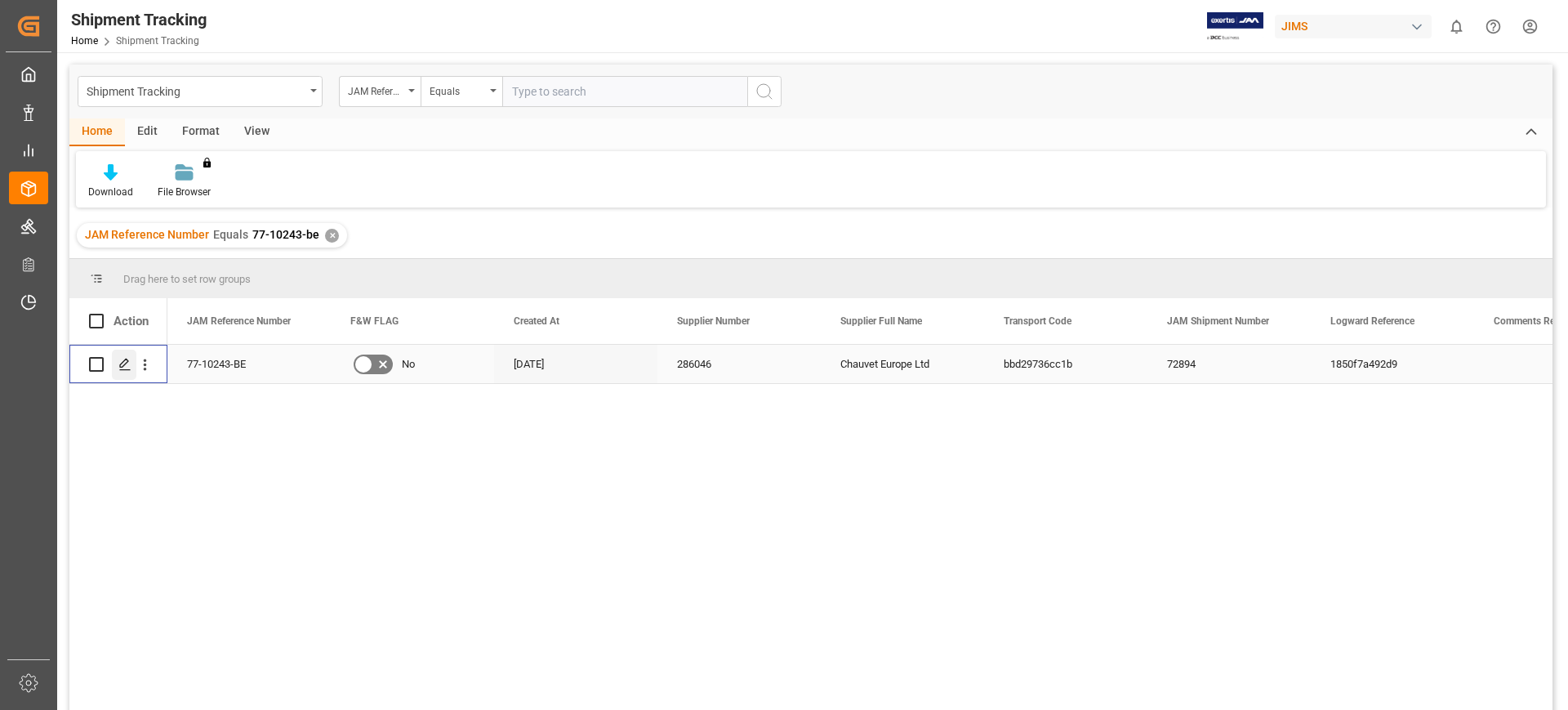
click at [121, 356] on div "Press SPACE to select this row." at bounding box center [124, 365] width 25 height 30
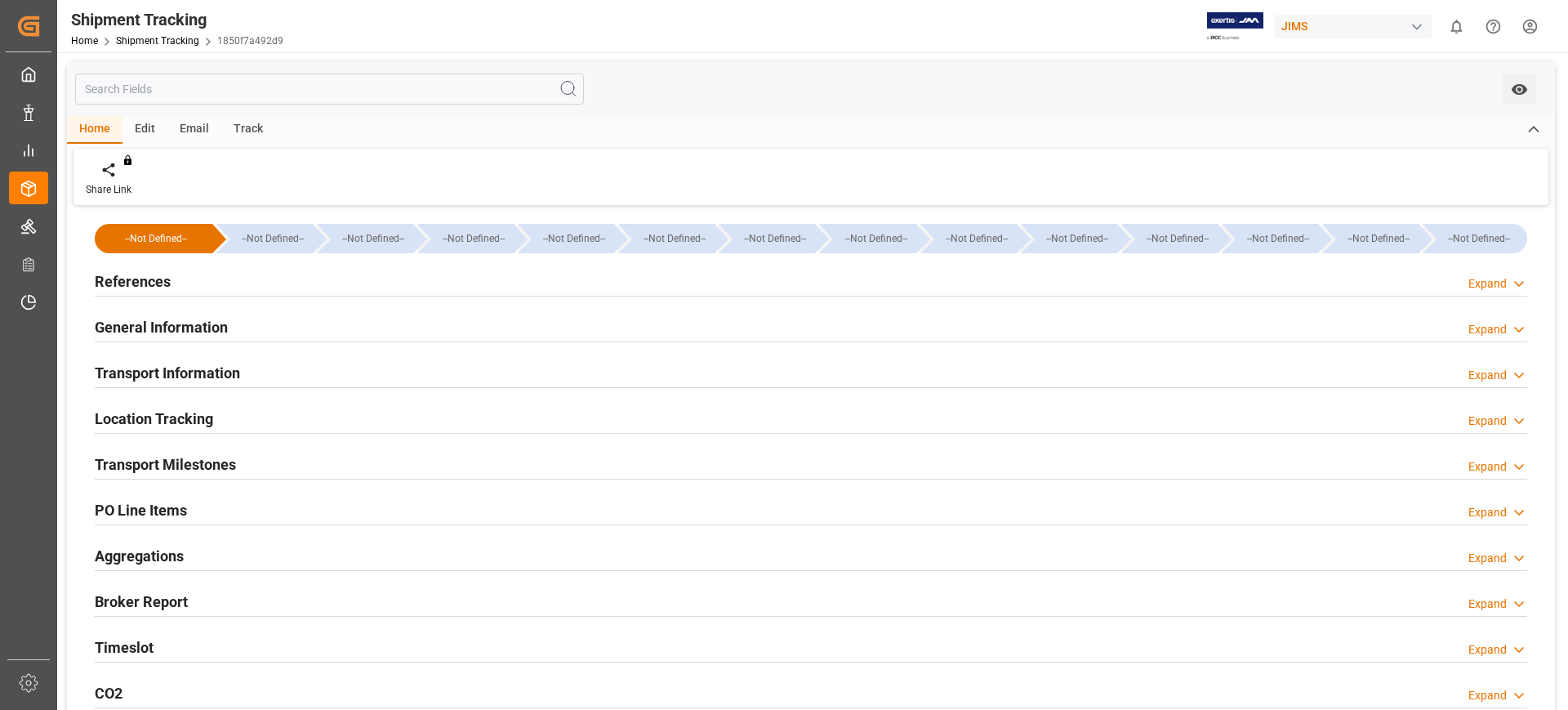
click at [170, 321] on h2 "General Information" at bounding box center [161, 326] width 133 height 22
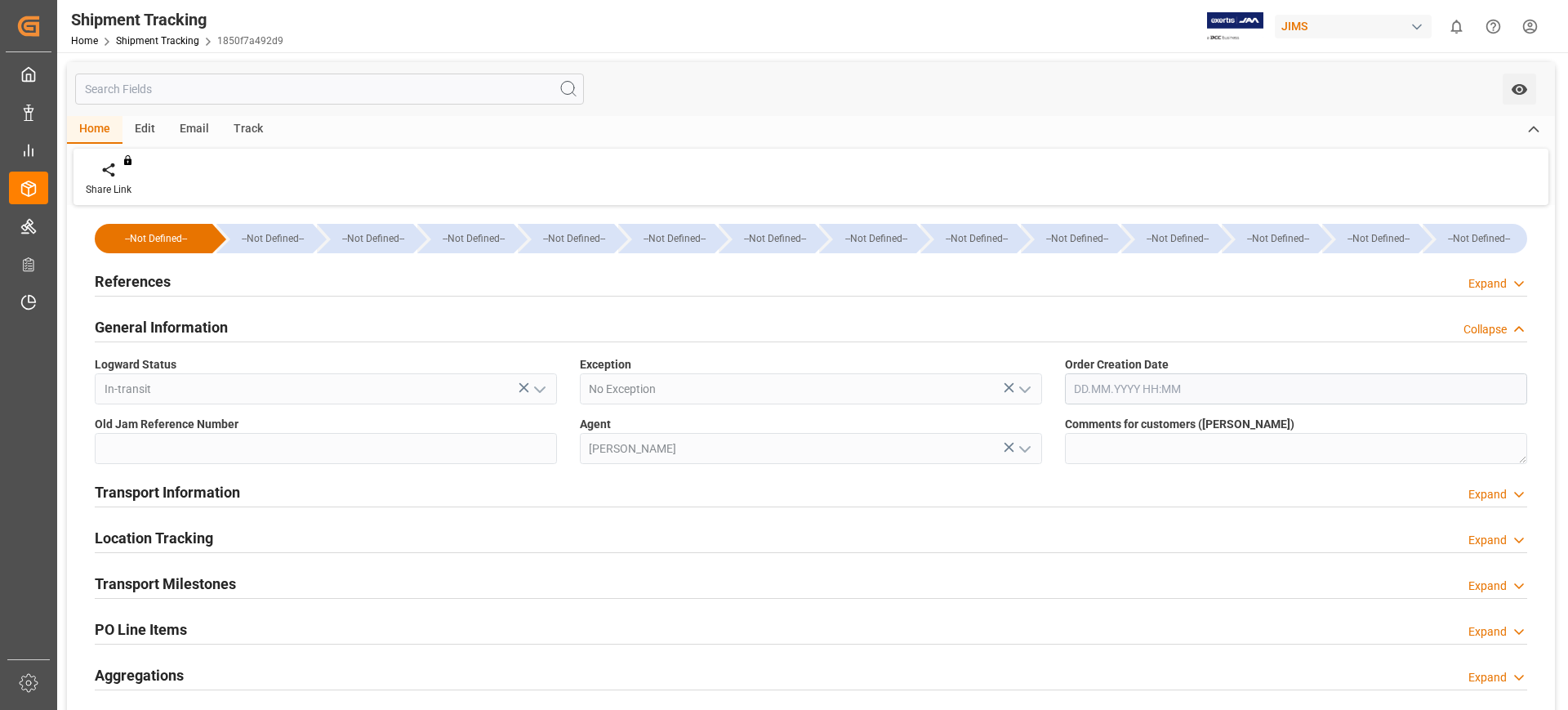
click at [170, 321] on h2 "General Information" at bounding box center [161, 326] width 133 height 22
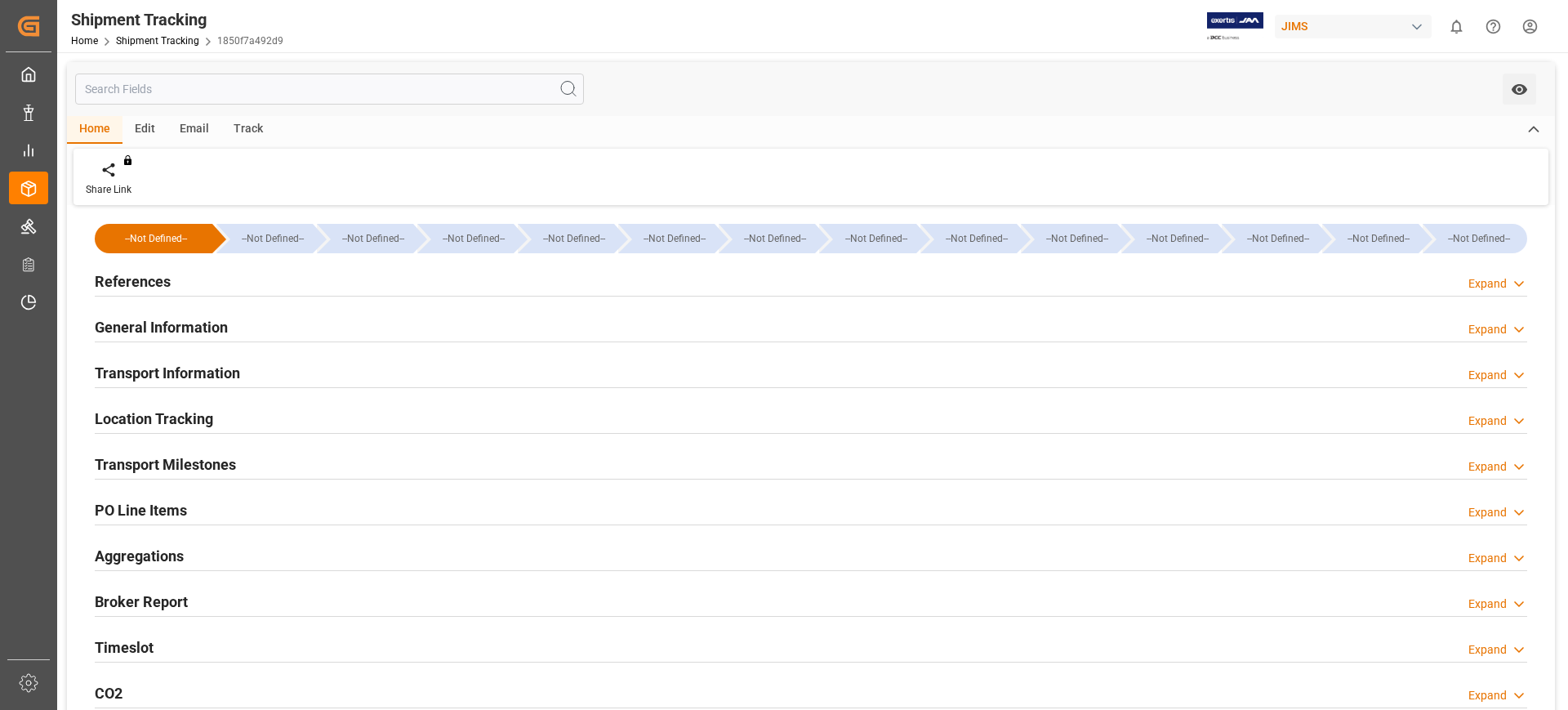
click at [222, 371] on h2 "Transport Information" at bounding box center [167, 373] width 145 height 22
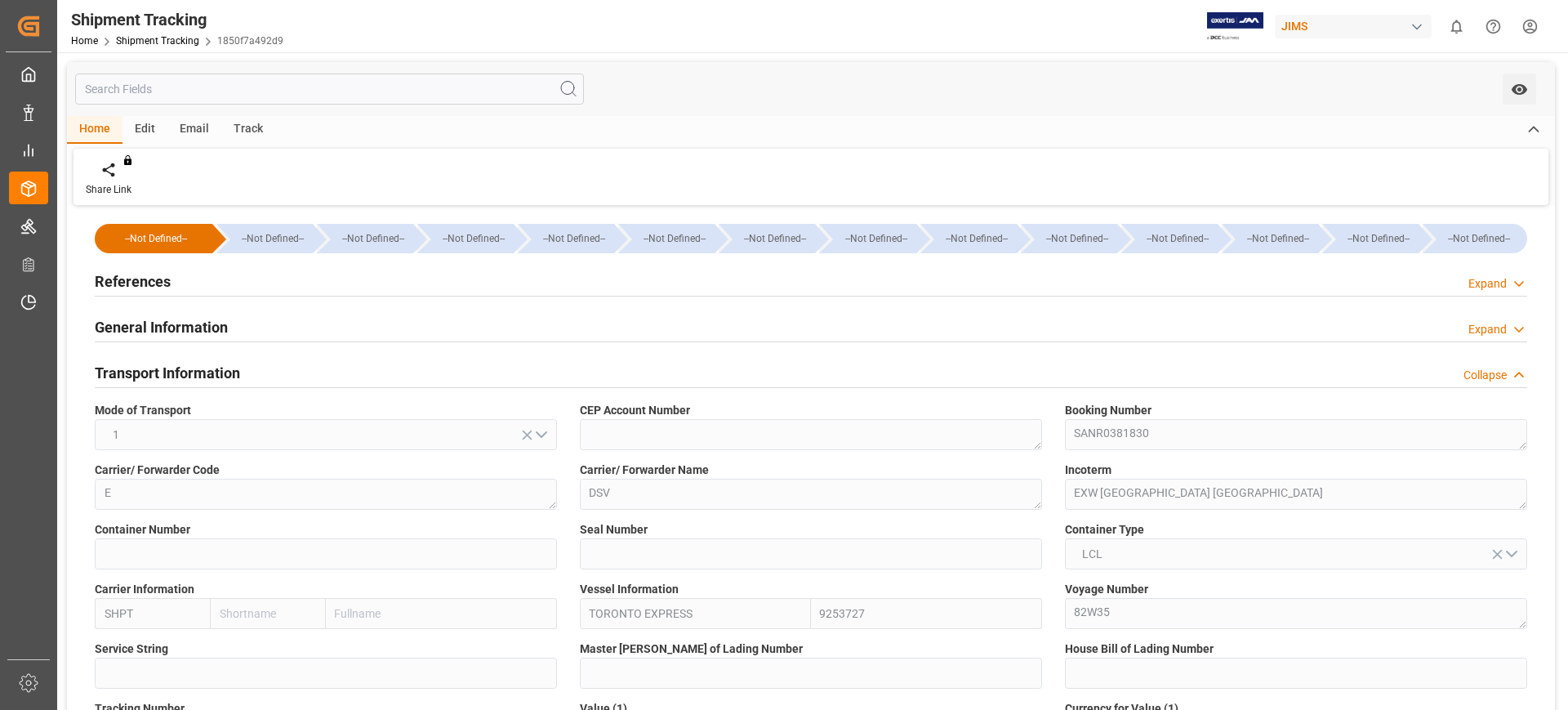
click at [222, 371] on h2 "Transport Information" at bounding box center [167, 373] width 145 height 22
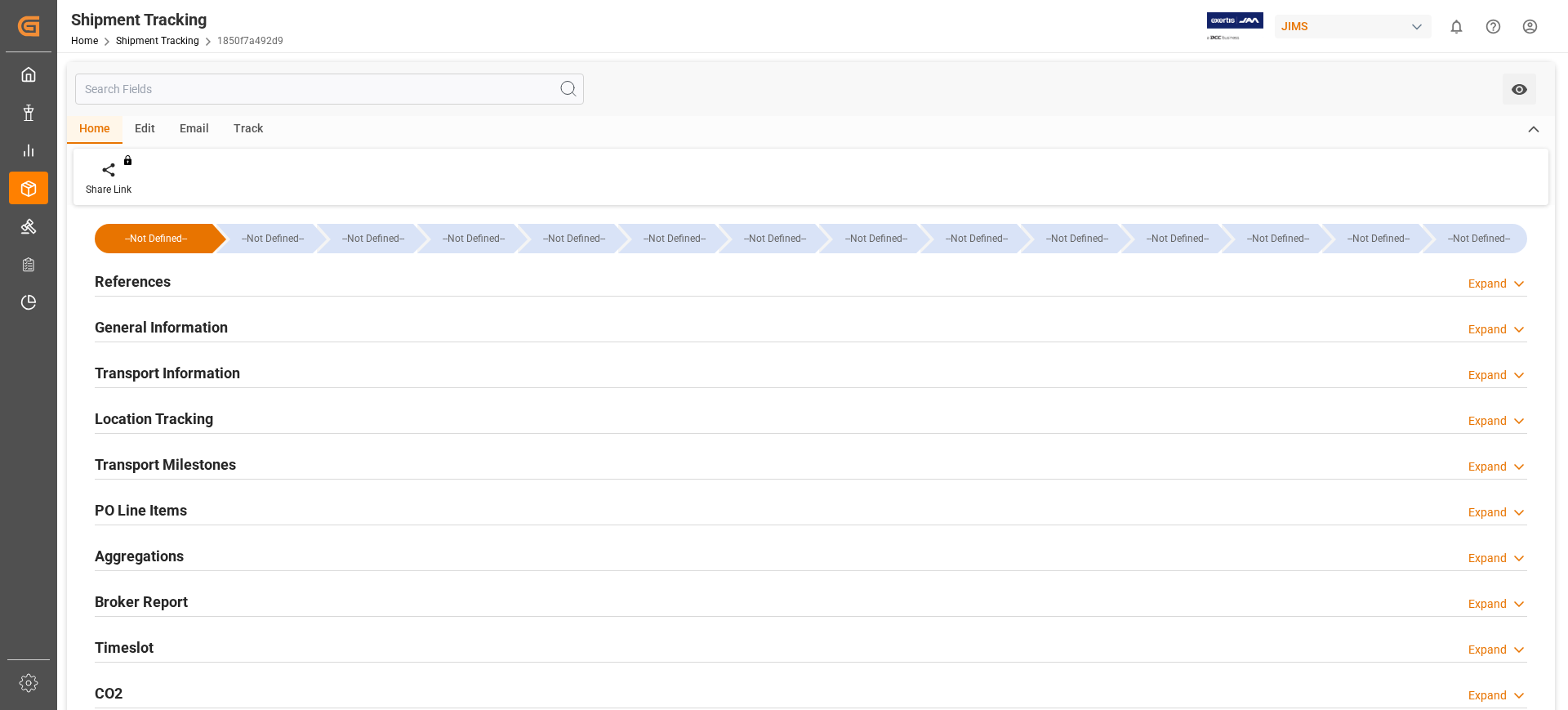
click at [204, 419] on h2 "Location Tracking" at bounding box center [154, 418] width 119 height 22
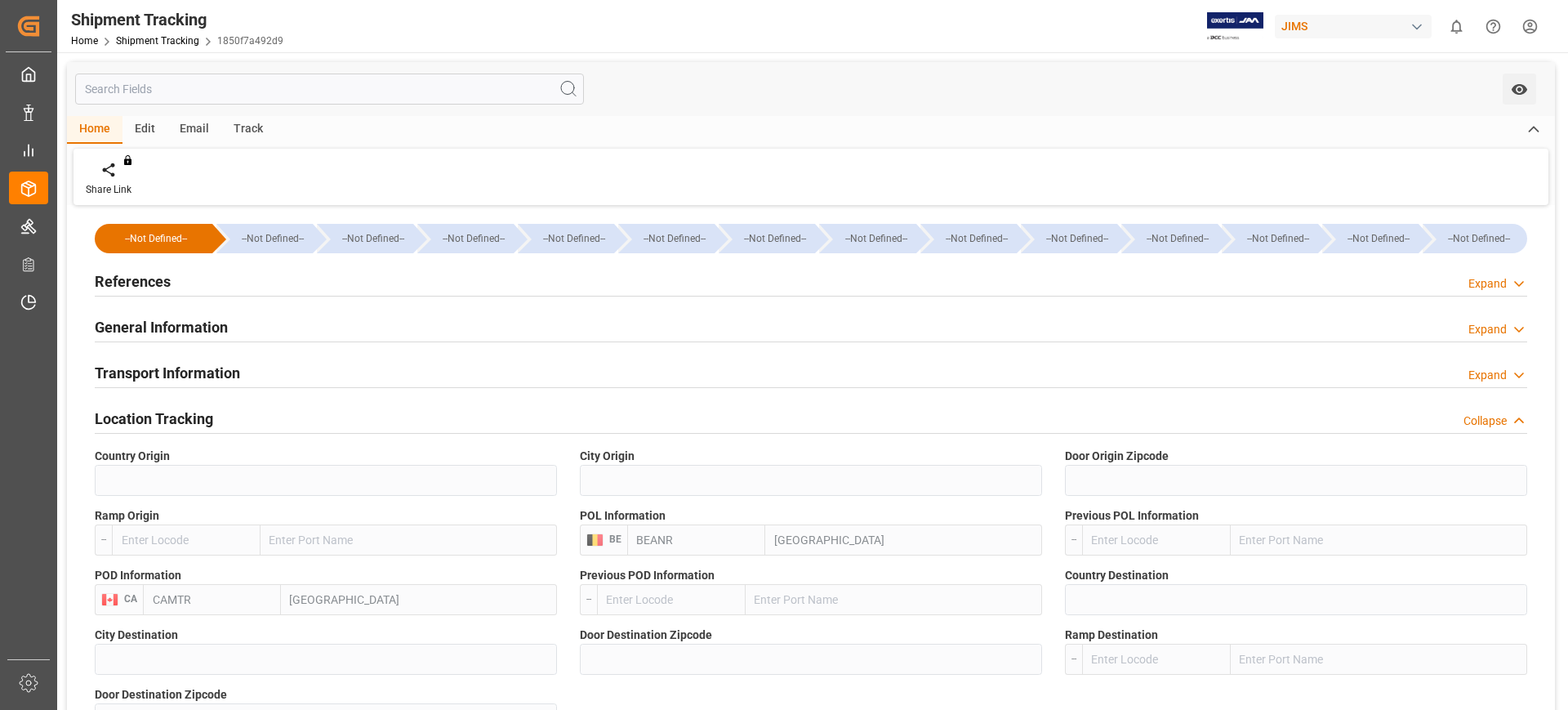
click at [160, 410] on h2 "Location Tracking" at bounding box center [154, 418] width 119 height 22
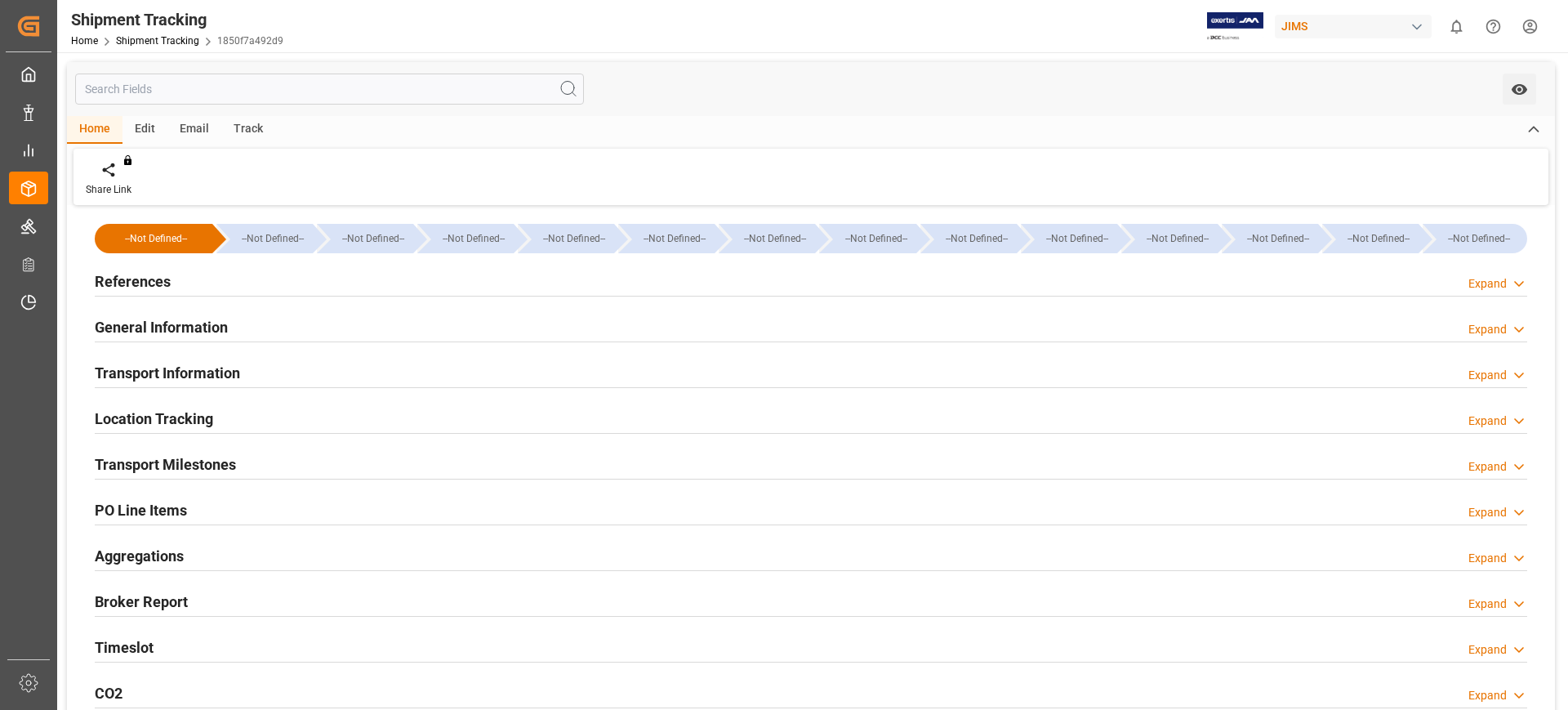
click at [193, 449] on div "Transport Milestones" at bounding box center [165, 463] width 141 height 31
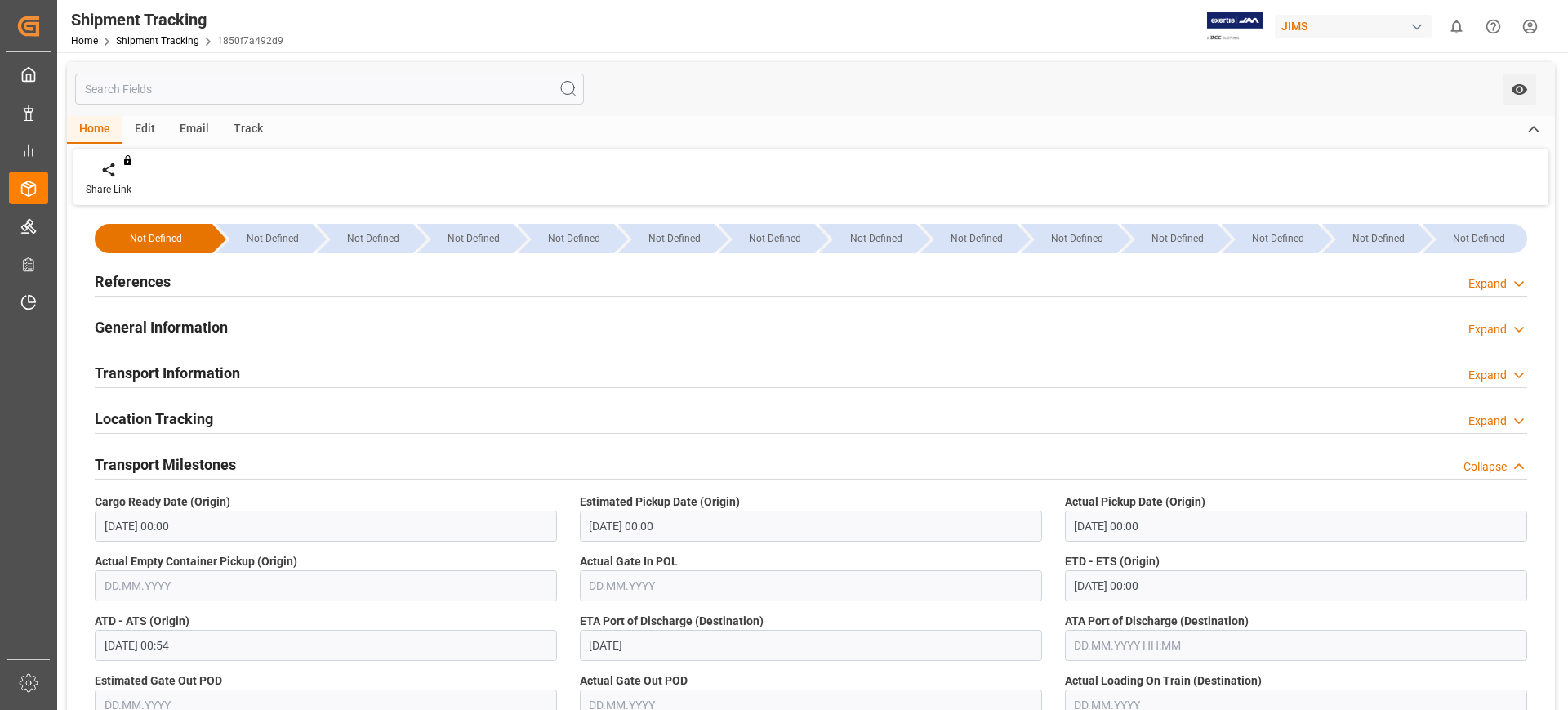
click at [196, 362] on h2 "Transport Information" at bounding box center [167, 373] width 145 height 22
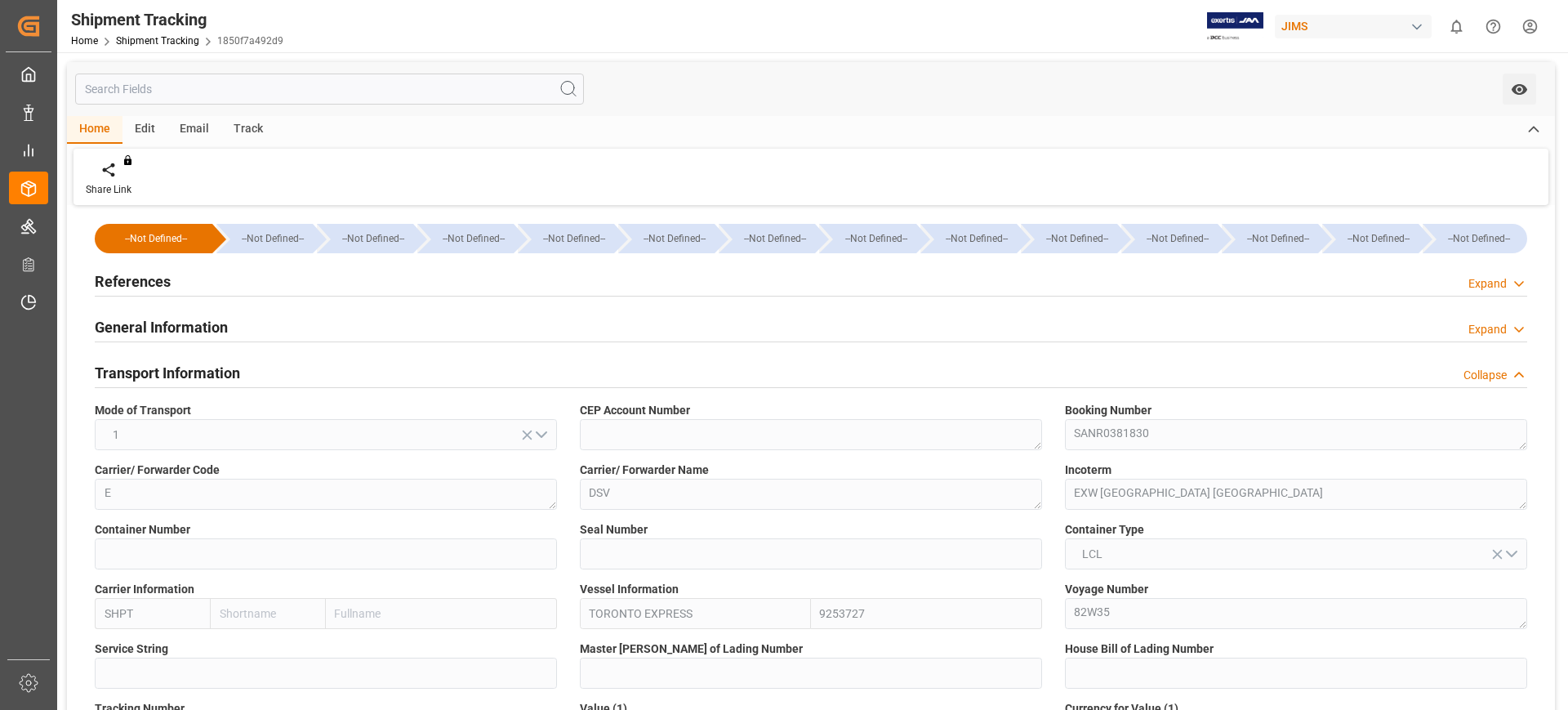
click at [1063, 618] on div "Voyage Number 82W35" at bounding box center [1297, 605] width 485 height 60
click at [1391, 163] on div "Share Link You don't have permission for this feature. Contact admin." at bounding box center [811, 176] width 1475 height 56
click at [1362, 156] on div "Share Link You don't have permission for this feature. Contact admin." at bounding box center [811, 176] width 1475 height 56
